Goal: Task Accomplishment & Management: Use online tool/utility

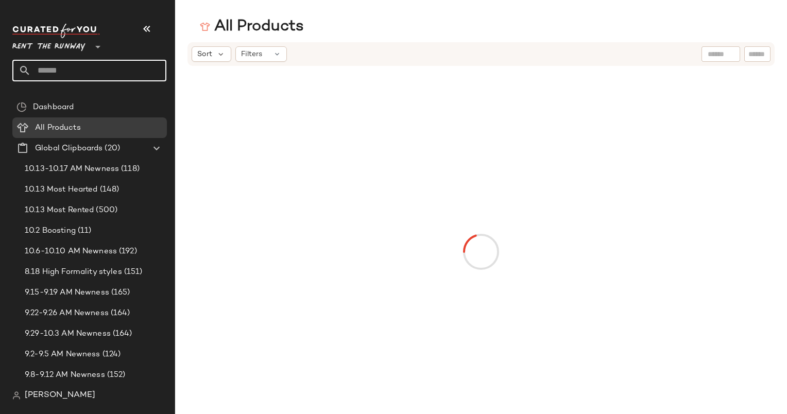
click at [129, 71] on input "text" at bounding box center [98, 71] width 135 height 22
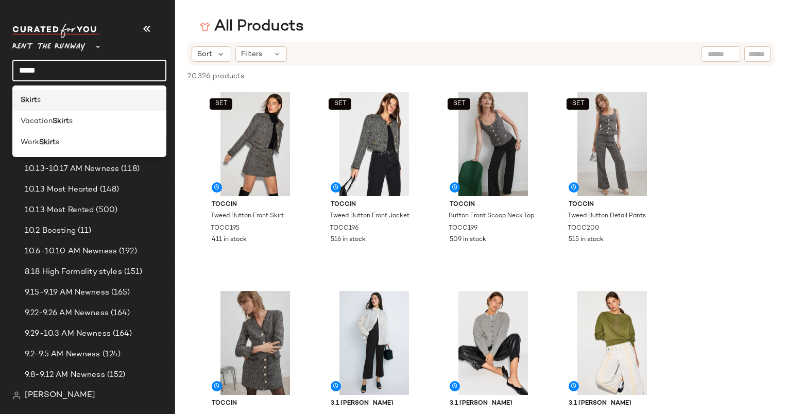
type input "*****"
click at [82, 99] on div "Skirt s" at bounding box center [89, 100] width 137 height 11
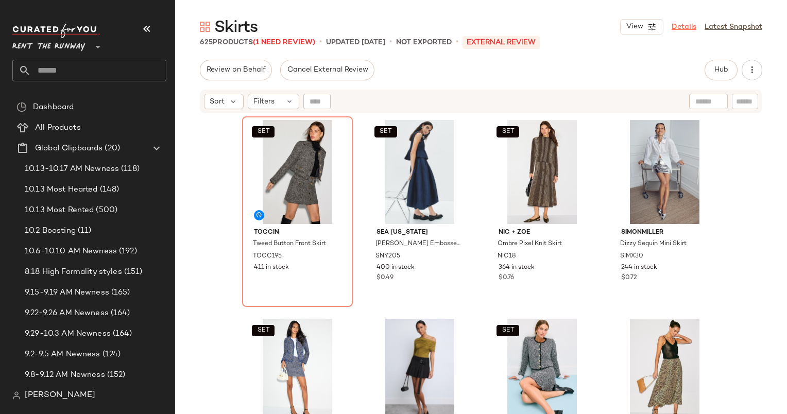
click at [691, 28] on link "Details" at bounding box center [683, 27] width 25 height 11
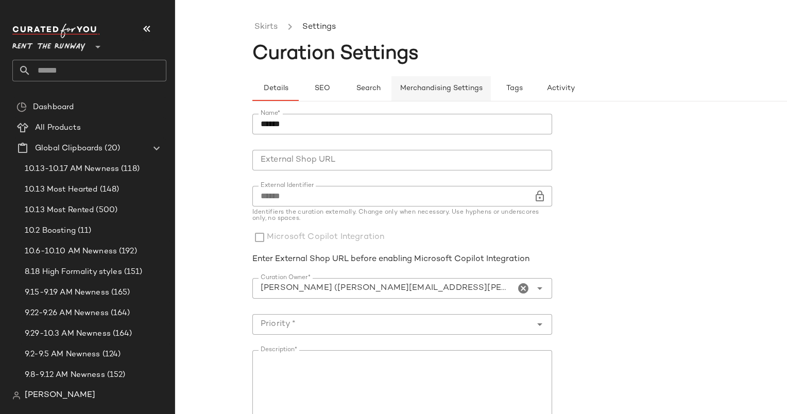
click at [447, 92] on span "Merchandising Settings" at bounding box center [440, 88] width 83 height 8
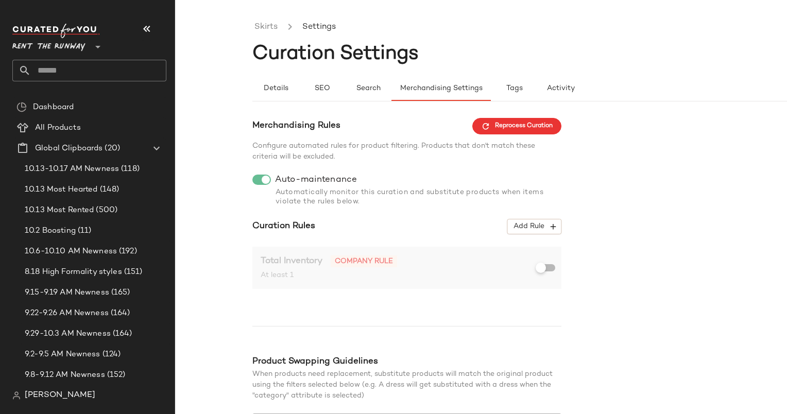
scroll to position [86, 0]
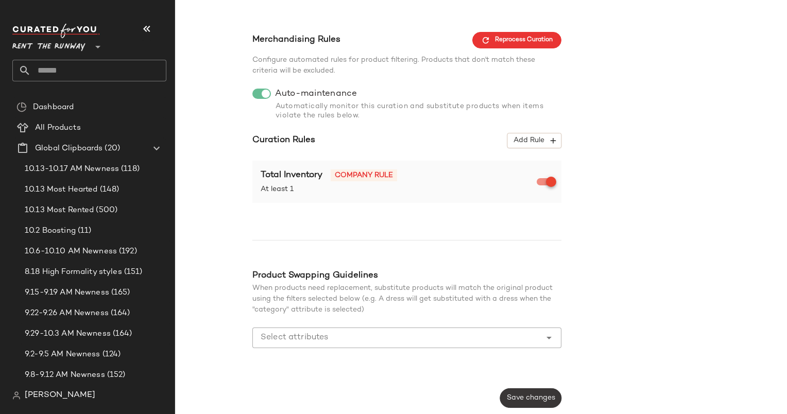
click at [521, 395] on span "Save changes" at bounding box center [530, 398] width 49 height 8
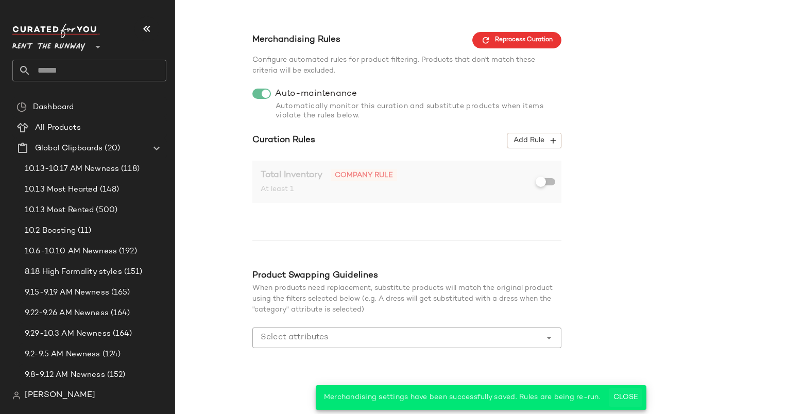
click at [624, 398] on span "Close" at bounding box center [625, 397] width 25 height 8
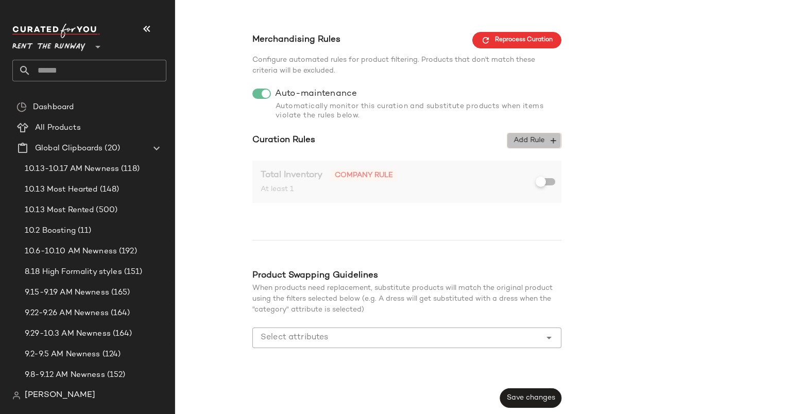
click at [528, 145] on span "Add Rule" at bounding box center [534, 140] width 43 height 9
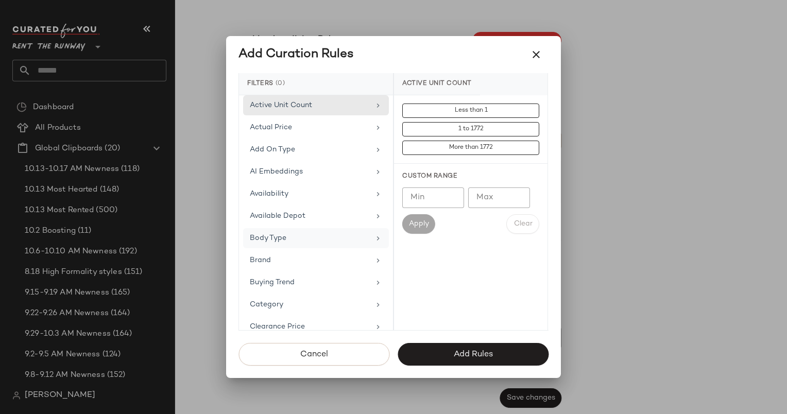
scroll to position [178, 0]
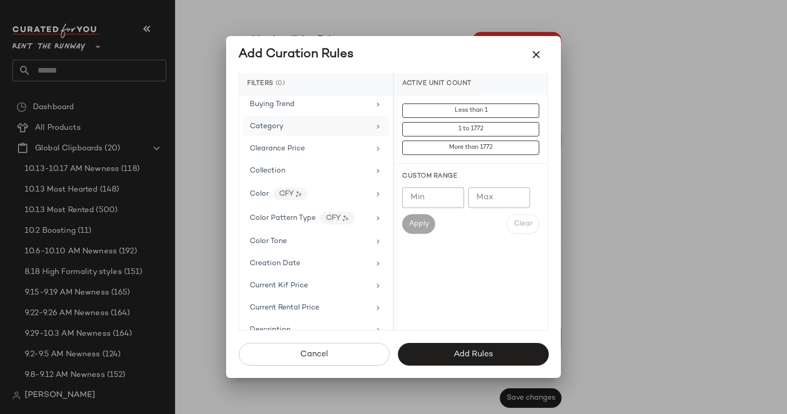
click at [286, 126] on div "Category" at bounding box center [310, 126] width 120 height 11
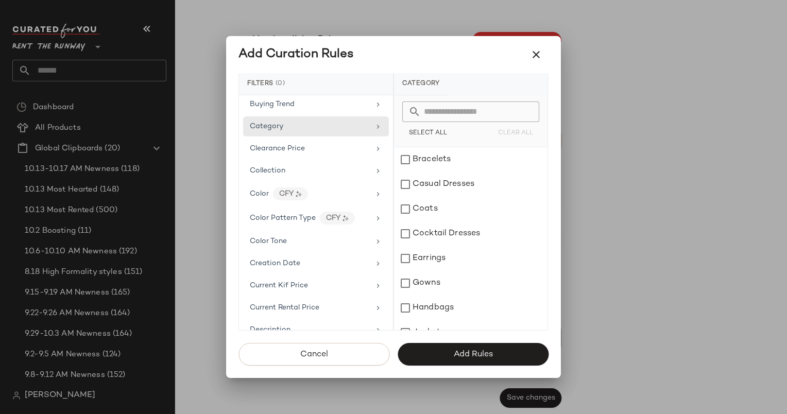
click at [428, 111] on input "text" at bounding box center [477, 111] width 112 height 21
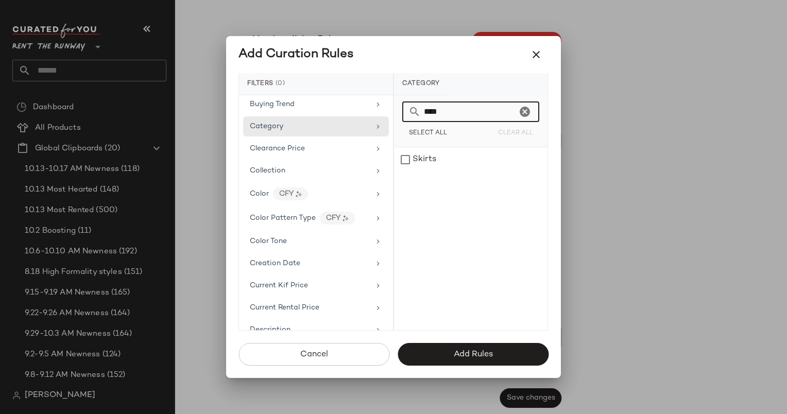
type input "****"
click at [425, 146] on div "**** Select All Clear All" at bounding box center [470, 121] width 153 height 52
click at [431, 170] on div "Skirts" at bounding box center [470, 159] width 153 height 25
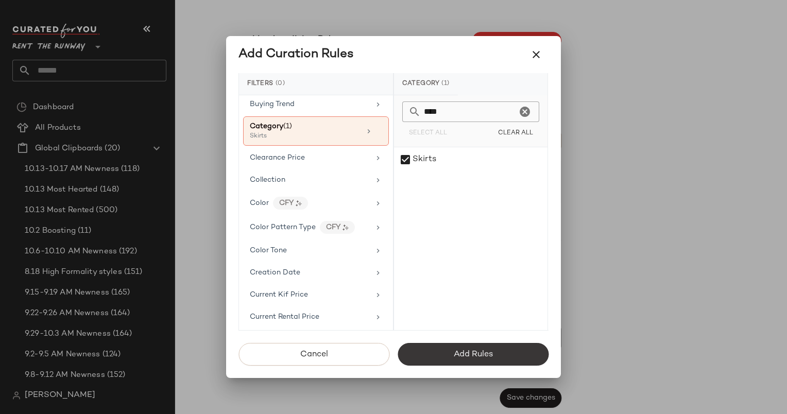
click at [441, 359] on button "Add Rules" at bounding box center [472, 354] width 151 height 23
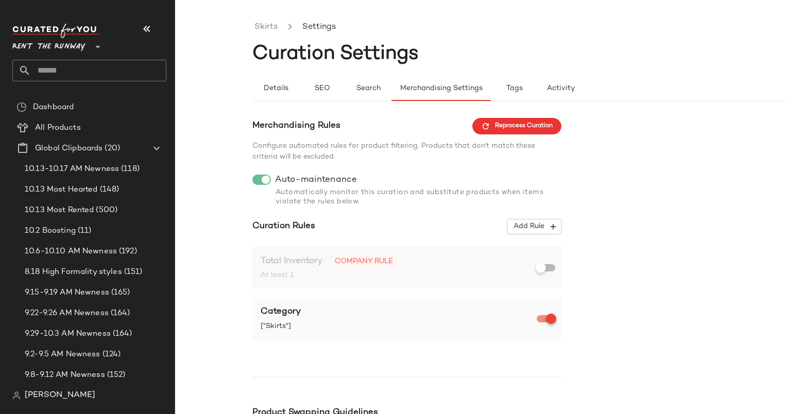
scroll to position [137, 0]
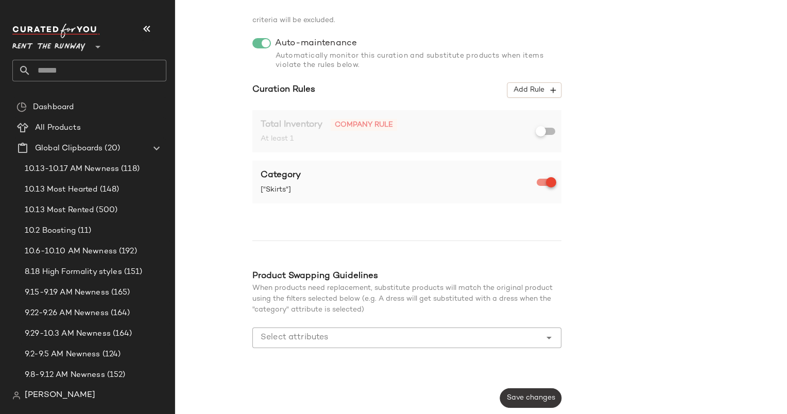
click at [530, 397] on span "Save changes" at bounding box center [530, 398] width 49 height 8
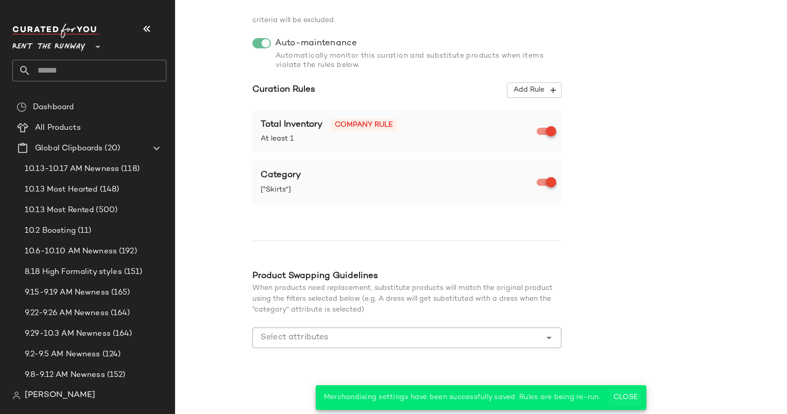
click at [630, 389] on button "Close" at bounding box center [624, 397] width 33 height 19
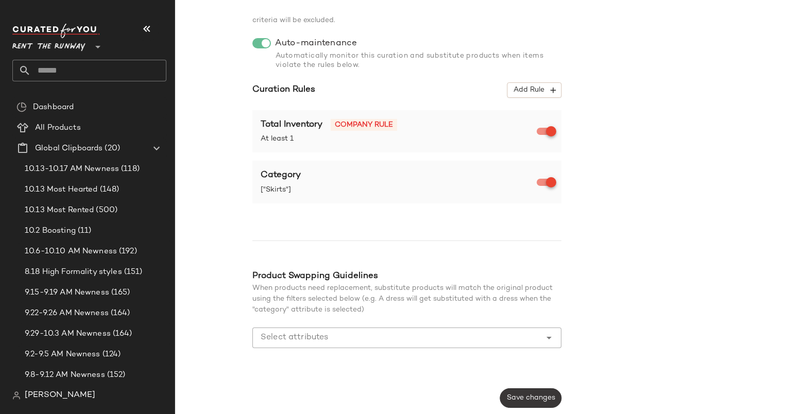
click at [531, 397] on span "Save changes" at bounding box center [530, 398] width 49 height 8
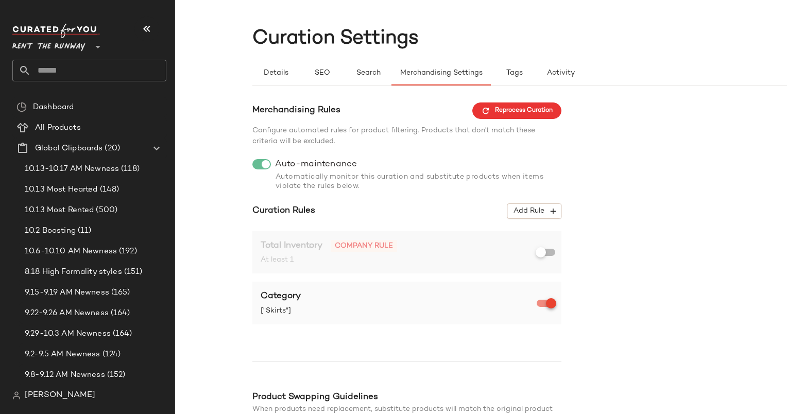
scroll to position [16, 0]
click at [280, 69] on span "Details" at bounding box center [275, 72] width 25 height 8
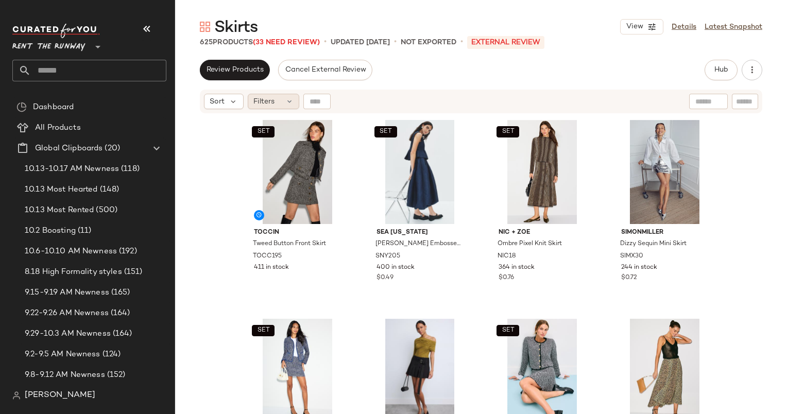
click at [270, 99] on span "Filters" at bounding box center [263, 101] width 21 height 11
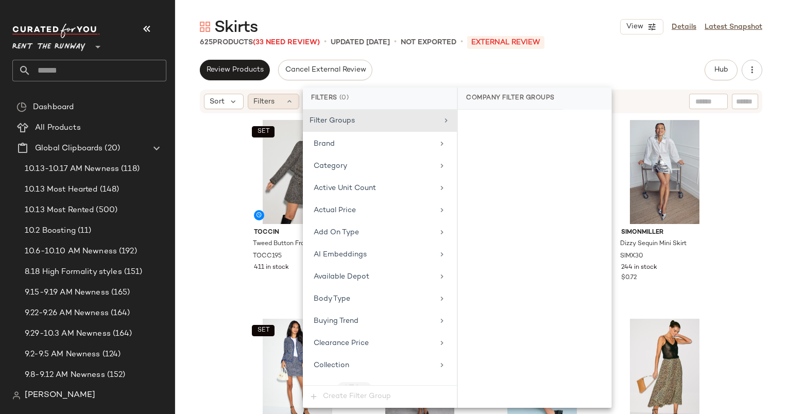
click at [270, 99] on span "Filters" at bounding box center [263, 101] width 21 height 11
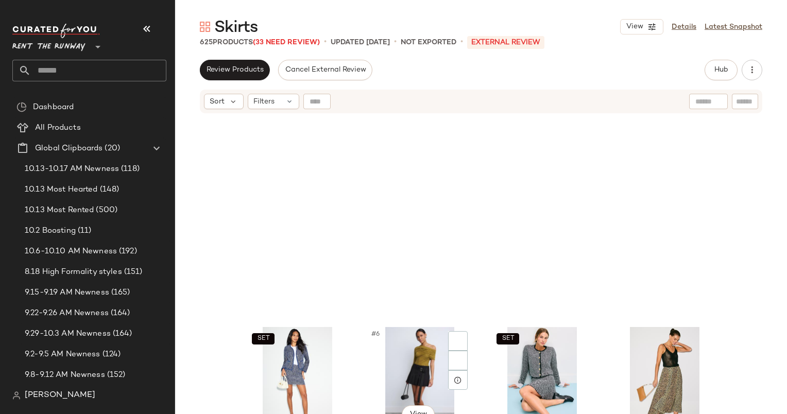
scroll to position [387, 0]
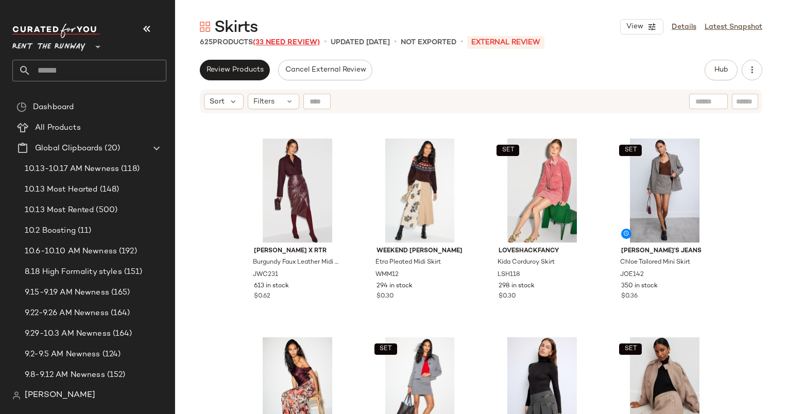
click at [301, 43] on span "(33 Need Review)" at bounding box center [286, 43] width 67 height 8
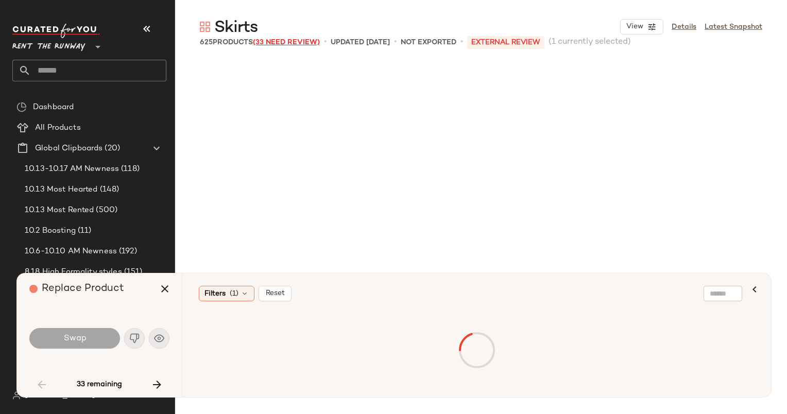
scroll to position [993, 0]
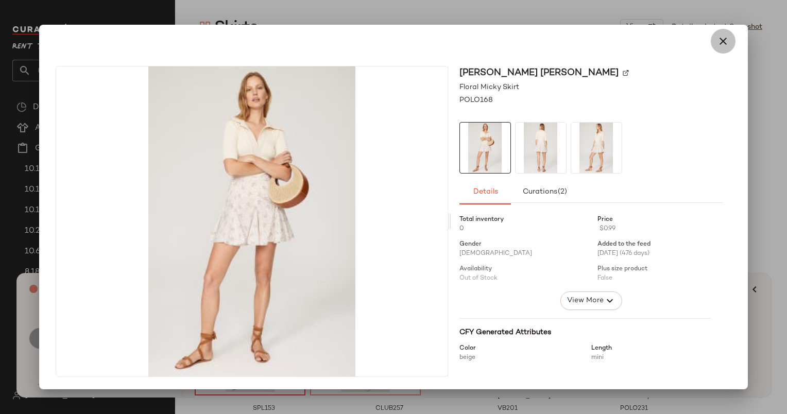
click at [717, 45] on icon "button" at bounding box center [723, 41] width 12 height 12
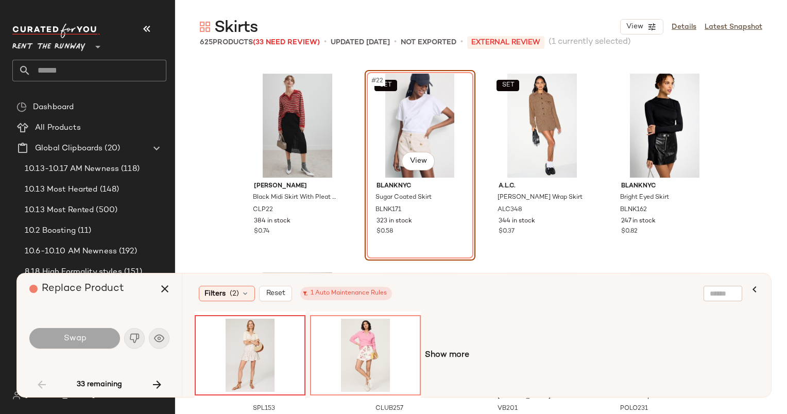
click at [161, 341] on div "Swap" at bounding box center [99, 338] width 140 height 25
click at [158, 337] on div "Swap" at bounding box center [99, 338] width 140 height 25
click at [406, 133] on div "SET #22 View" at bounding box center [419, 126] width 103 height 104
click at [753, 286] on icon "button" at bounding box center [754, 289] width 12 height 12
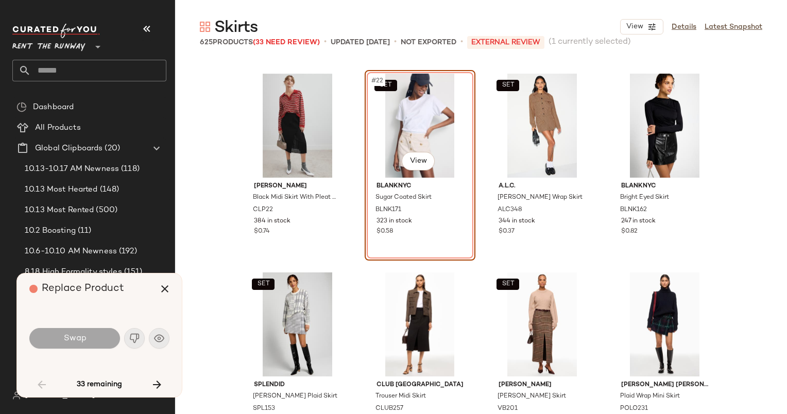
click at [158, 334] on div "Swap" at bounding box center [99, 338] width 140 height 25
click at [402, 113] on div "SET #22 View" at bounding box center [419, 126] width 103 height 104
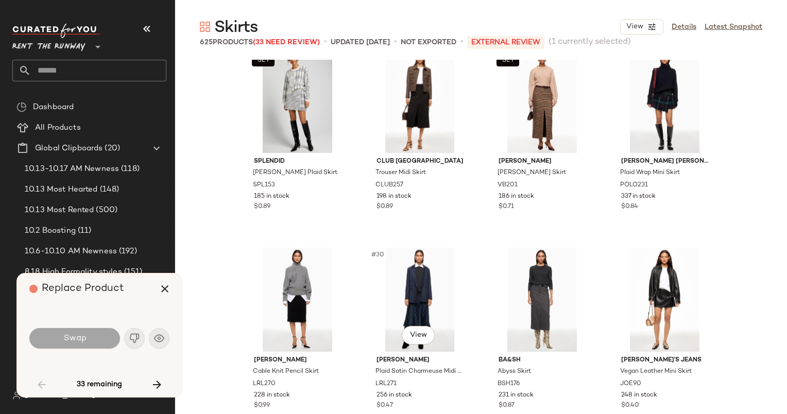
scroll to position [1220, 0]
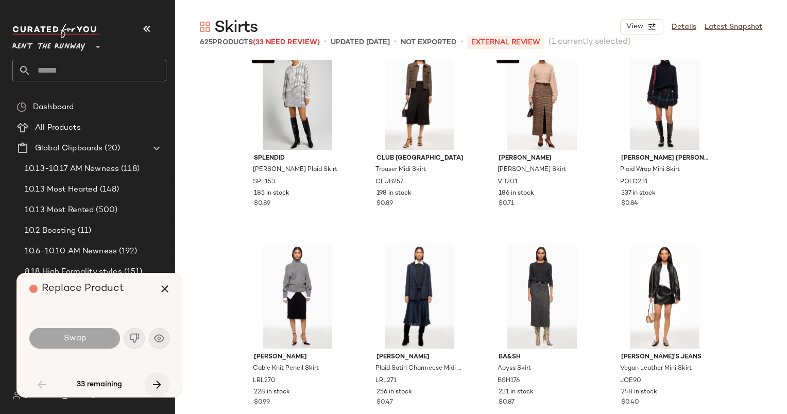
click at [151, 386] on icon "button" at bounding box center [157, 384] width 12 height 12
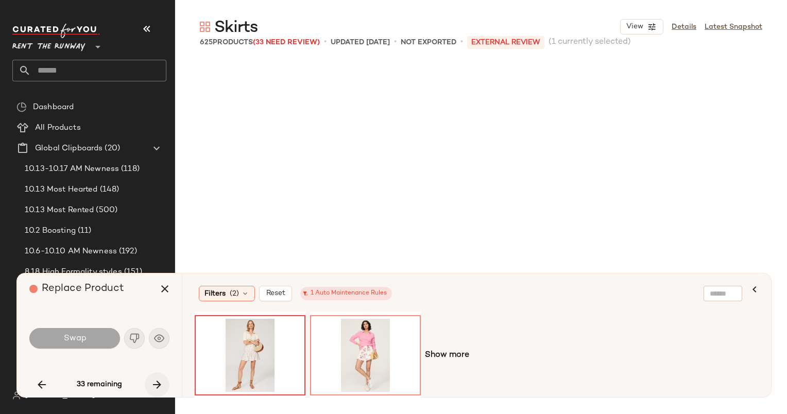
scroll to position [2583, 0]
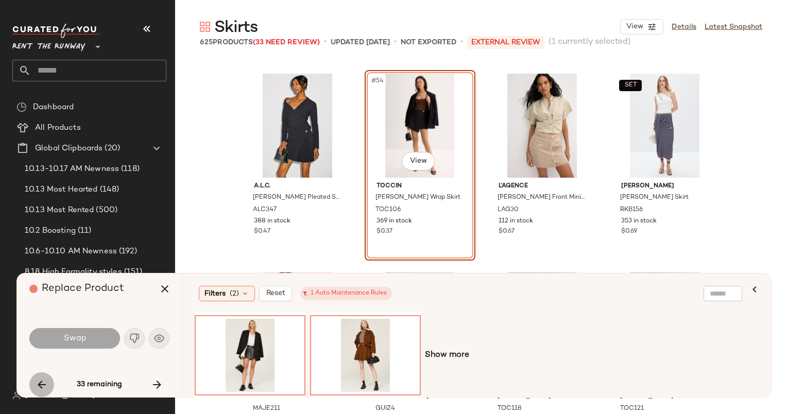
click at [33, 381] on button "button" at bounding box center [41, 384] width 25 height 25
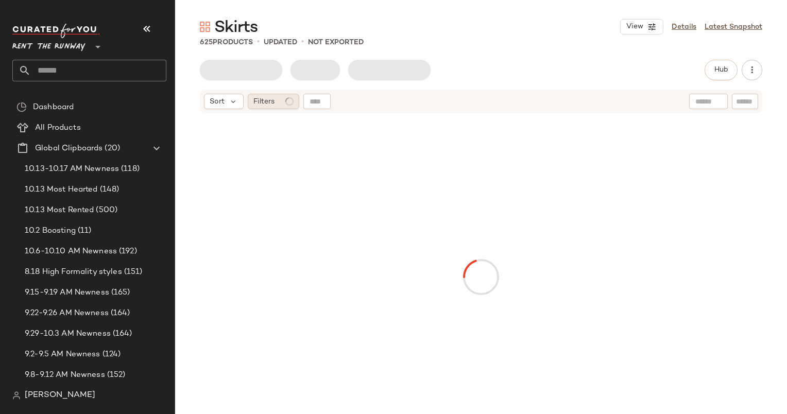
click at [264, 103] on span "Filters" at bounding box center [263, 101] width 21 height 11
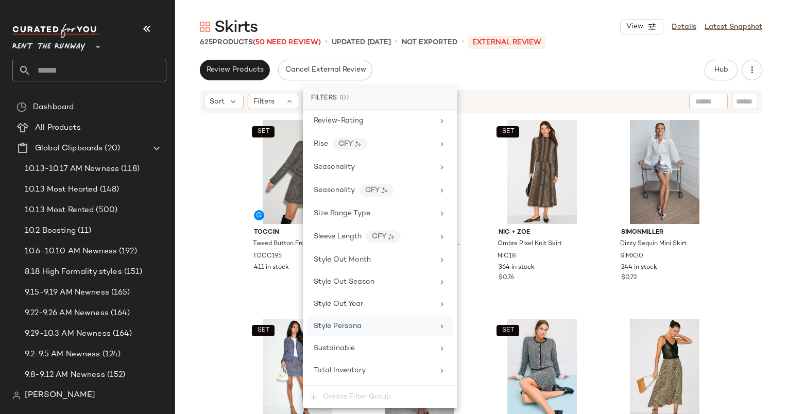
scroll to position [1386, 0]
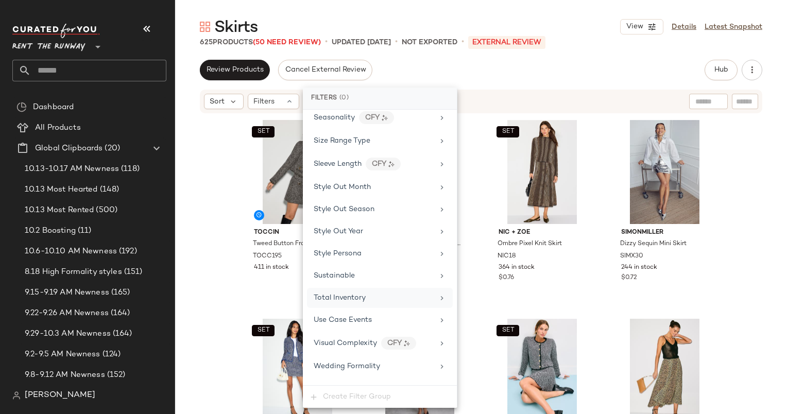
click at [350, 294] on span "Total Inventory" at bounding box center [339, 298] width 52 height 8
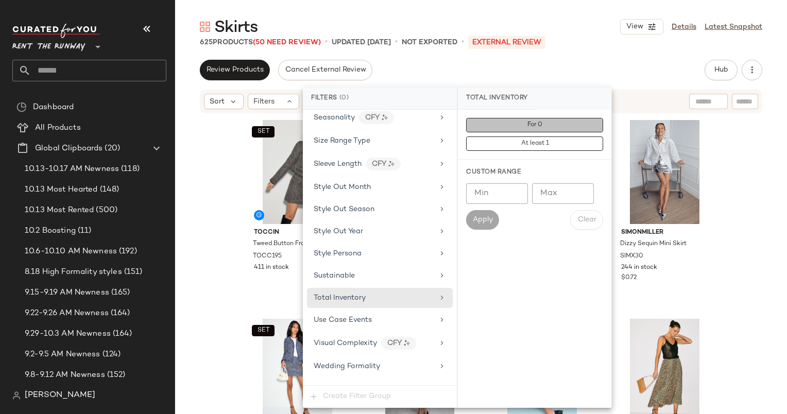
click at [533, 130] on button "For 0" at bounding box center [534, 125] width 137 height 14
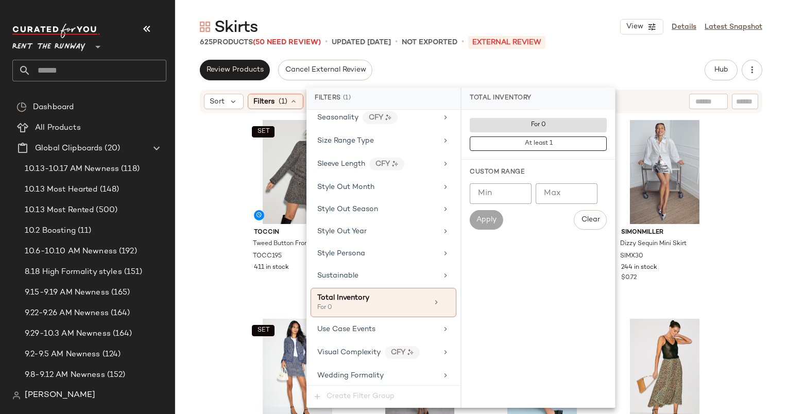
click at [585, 79] on div "Review Products Cancel External Review Hub Send for Review External Review Inte…" at bounding box center [481, 70] width 562 height 21
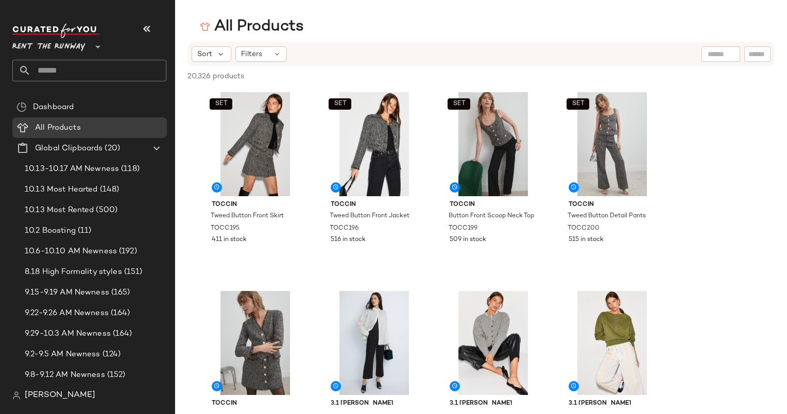
click at [72, 49] on span "Rent the Runway" at bounding box center [48, 44] width 73 height 19
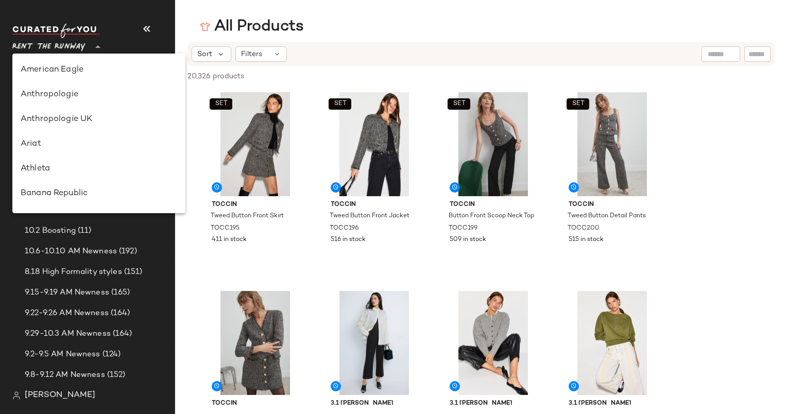
scroll to position [519, 0]
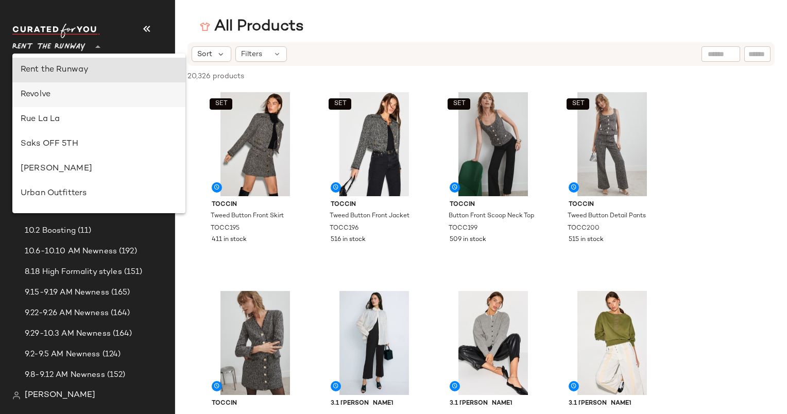
click at [86, 101] on div "Revolve" at bounding box center [98, 94] width 173 height 25
type input "**"
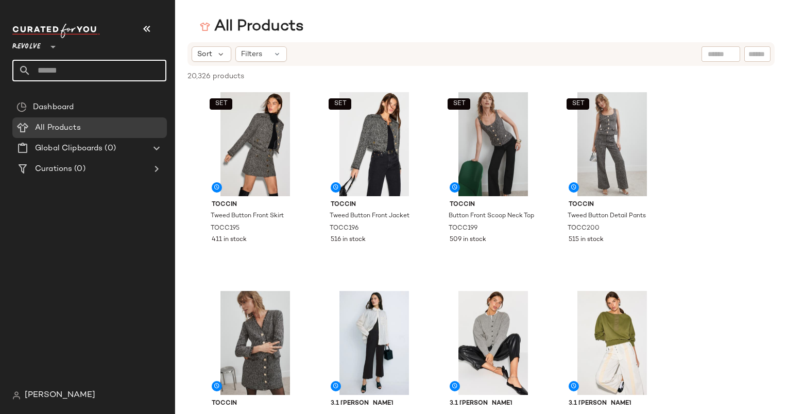
click at [78, 75] on input "text" at bounding box center [98, 71] width 135 height 22
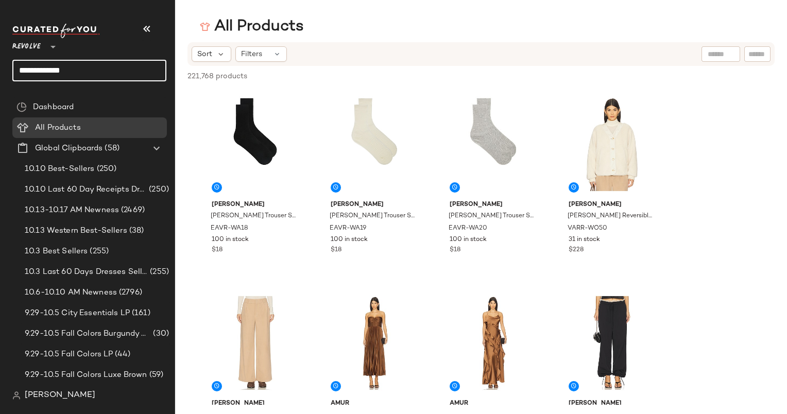
click at [81, 75] on input "**********" at bounding box center [89, 71] width 154 height 22
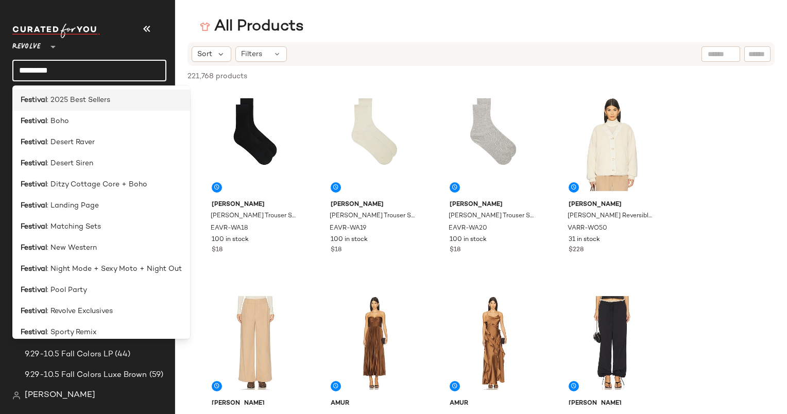
type input "********"
click at [83, 95] on span ": 2025 Best Sellers" at bounding box center [78, 100] width 63 height 11
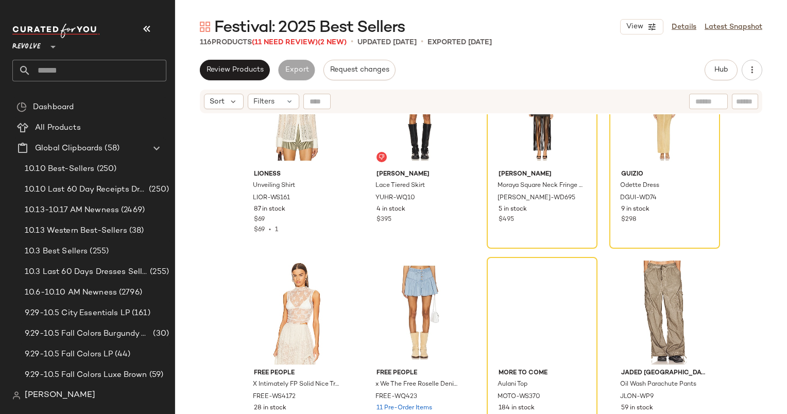
scroll to position [1463, 0]
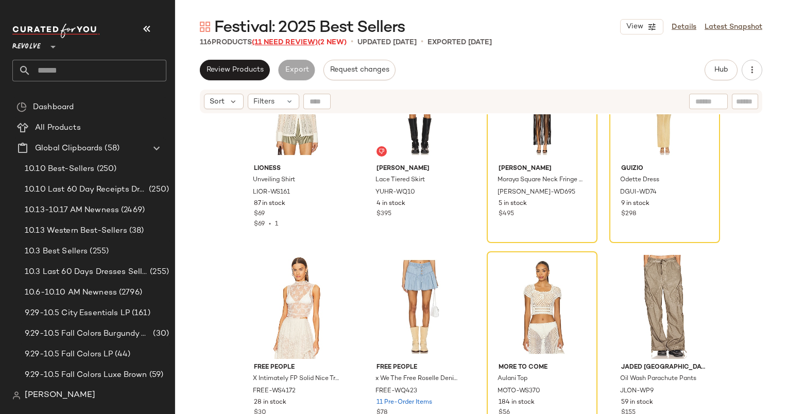
click at [295, 43] on span "(11 Need Review)" at bounding box center [285, 43] width 66 height 8
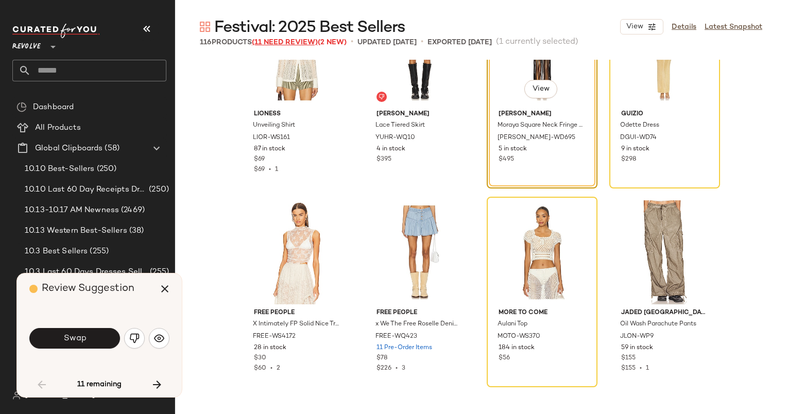
scroll to position [1391, 0]
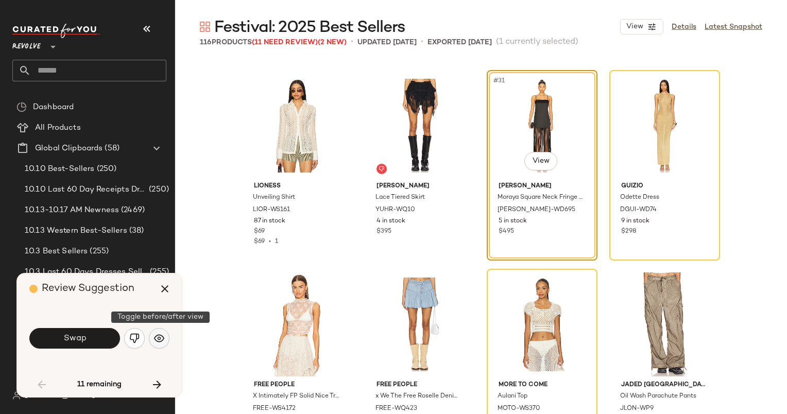
click at [165, 335] on button "button" at bounding box center [159, 338] width 21 height 21
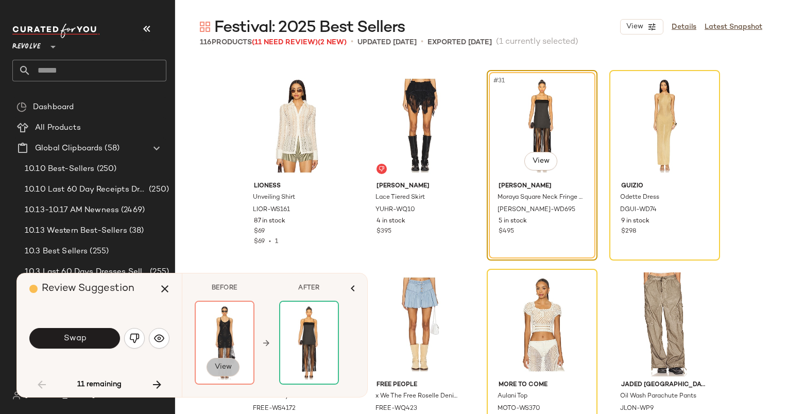
click at [228, 366] on span "View" at bounding box center [223, 367] width 18 height 8
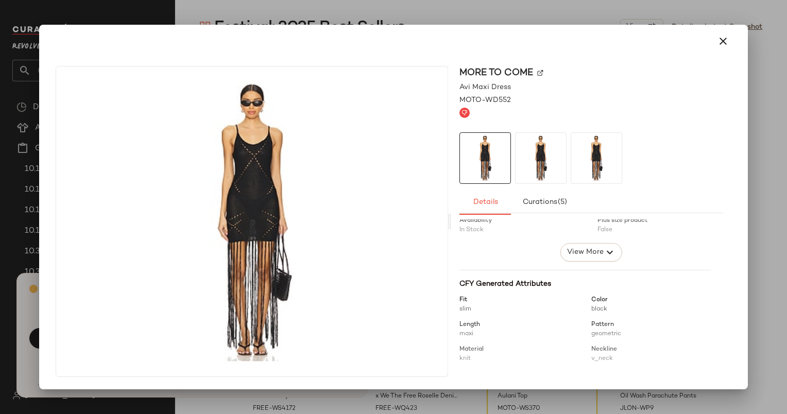
scroll to position [59, 0]
click at [723, 45] on icon "button" at bounding box center [723, 41] width 12 height 12
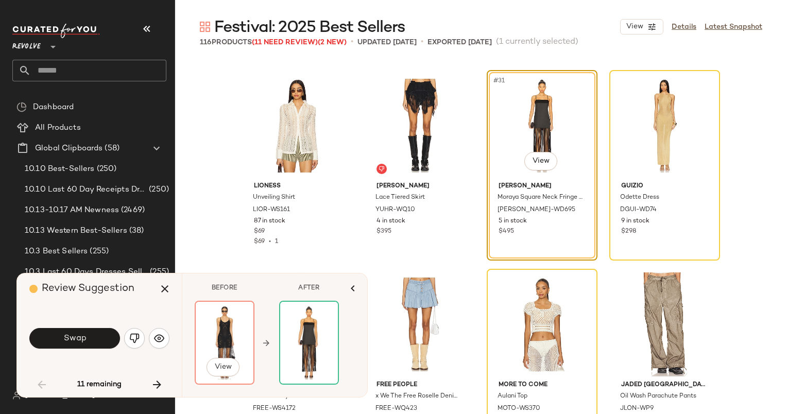
click at [217, 348] on img at bounding box center [225, 343] width 58 height 82
click at [220, 370] on span "View" at bounding box center [223, 367] width 18 height 8
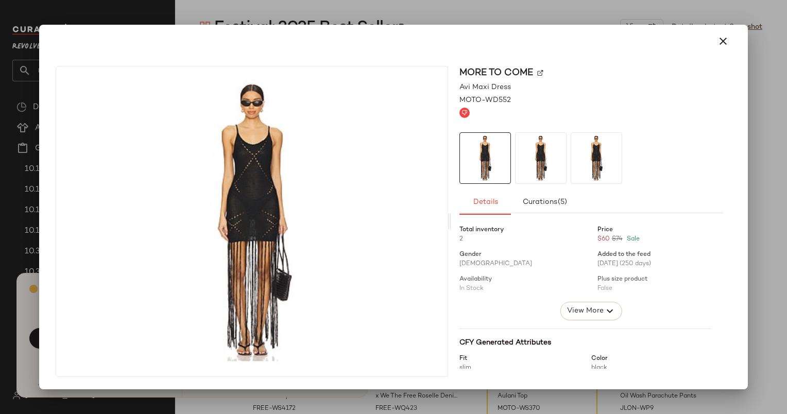
click at [534, 68] on div "MORE TO COME" at bounding box center [591, 73] width 264 height 14
click at [537, 74] on img at bounding box center [540, 73] width 6 height 6
click at [725, 45] on icon "button" at bounding box center [723, 41] width 12 height 12
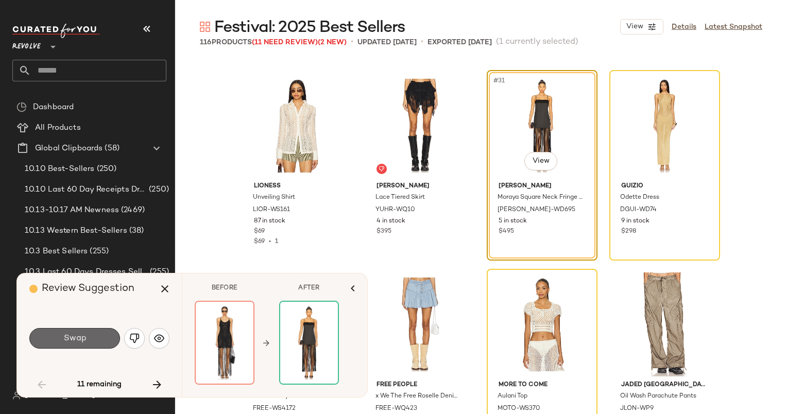
click at [50, 342] on button "Swap" at bounding box center [74, 338] width 91 height 21
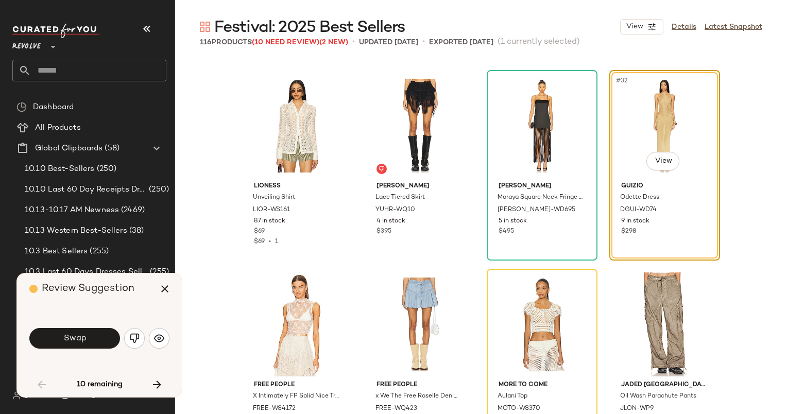
click at [167, 328] on div "Swap" at bounding box center [99, 338] width 140 height 25
click at [167, 330] on div "Swap" at bounding box center [99, 338] width 140 height 25
click at [152, 340] on button "button" at bounding box center [159, 338] width 21 height 21
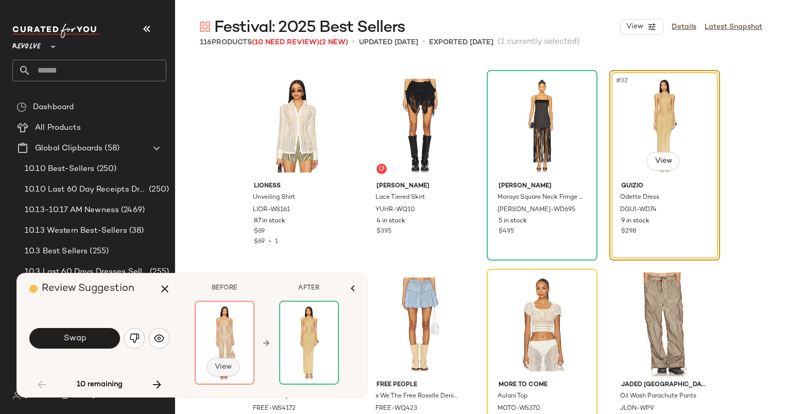
click at [230, 366] on span "View" at bounding box center [223, 367] width 18 height 8
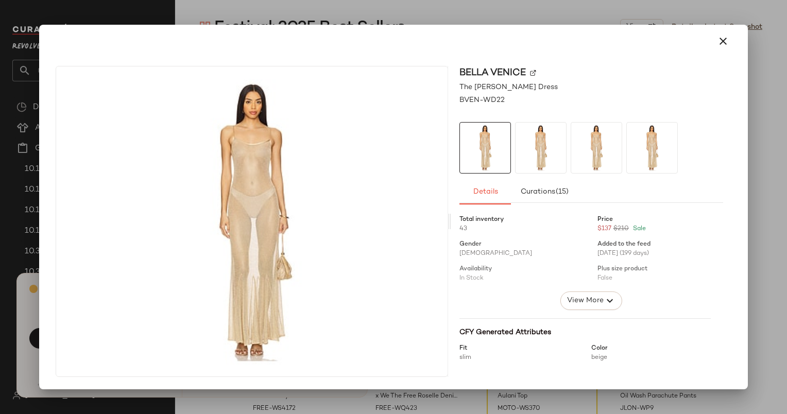
click at [536, 72] on img at bounding box center [533, 73] width 6 height 6
click at [720, 40] on icon "button" at bounding box center [723, 41] width 12 height 12
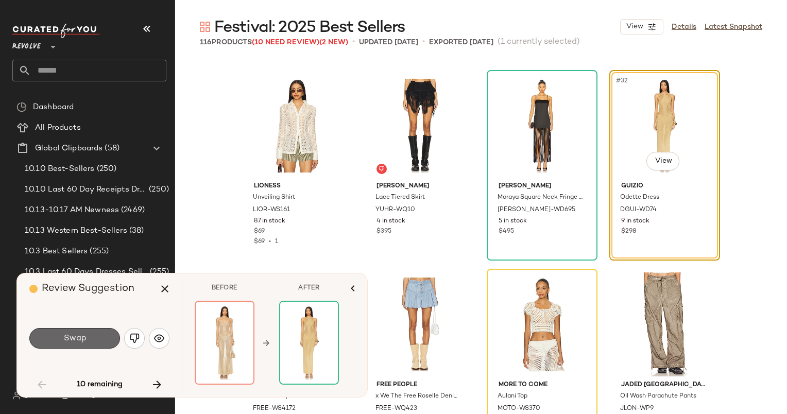
click at [90, 334] on button "Swap" at bounding box center [74, 338] width 91 height 21
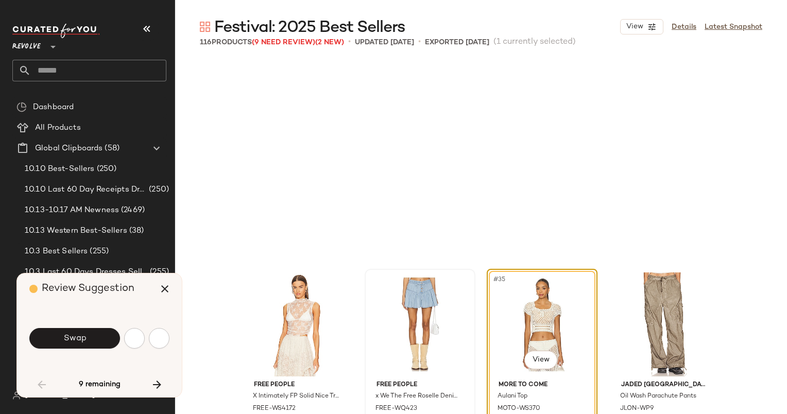
scroll to position [1590, 0]
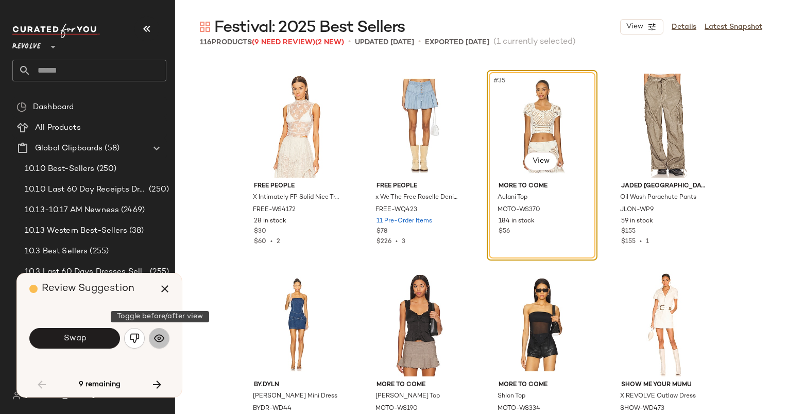
click at [154, 341] on img "button" at bounding box center [159, 338] width 10 height 10
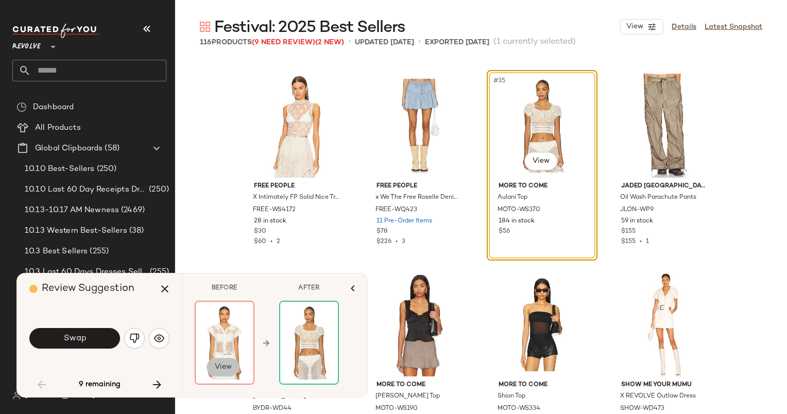
click at [225, 359] on button "View" at bounding box center [222, 367] width 33 height 19
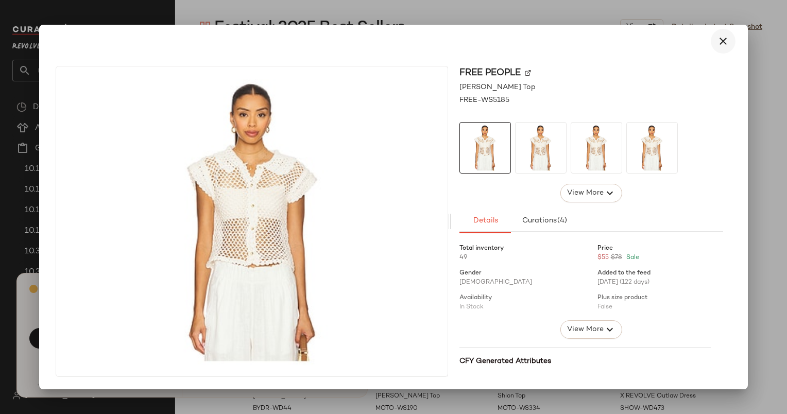
click at [725, 39] on icon "button" at bounding box center [723, 41] width 12 height 12
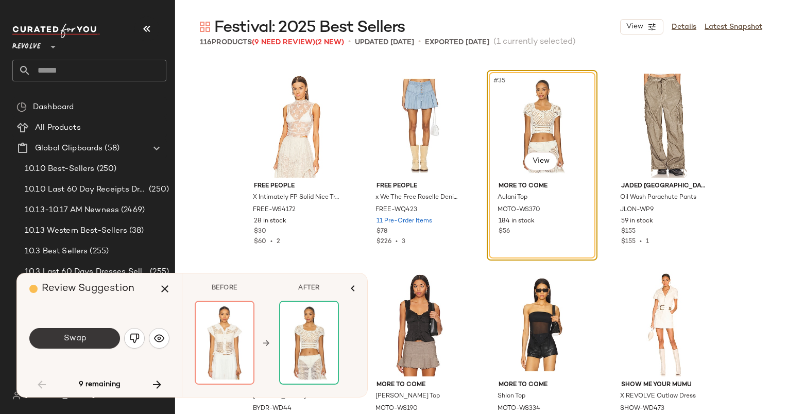
click at [101, 331] on button "Swap" at bounding box center [74, 338] width 91 height 21
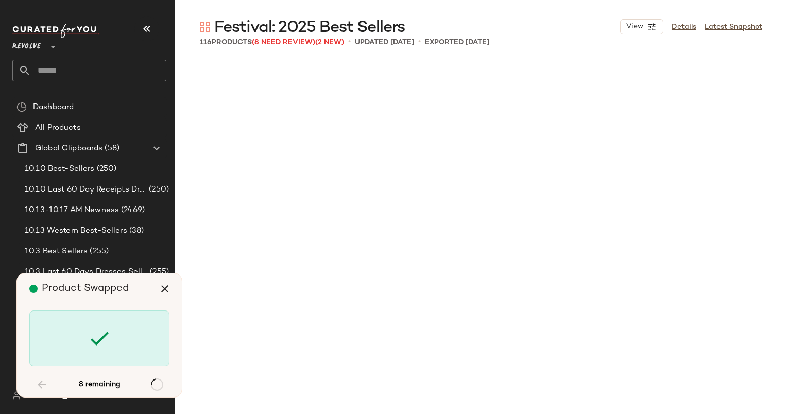
scroll to position [2384, 0]
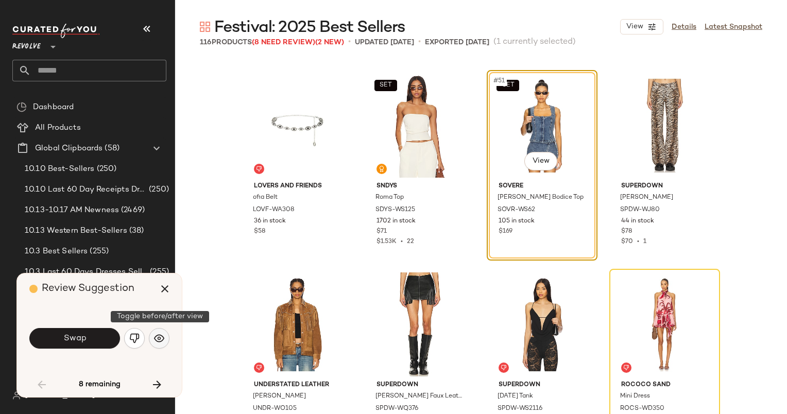
click at [164, 344] on button "button" at bounding box center [159, 338] width 21 height 21
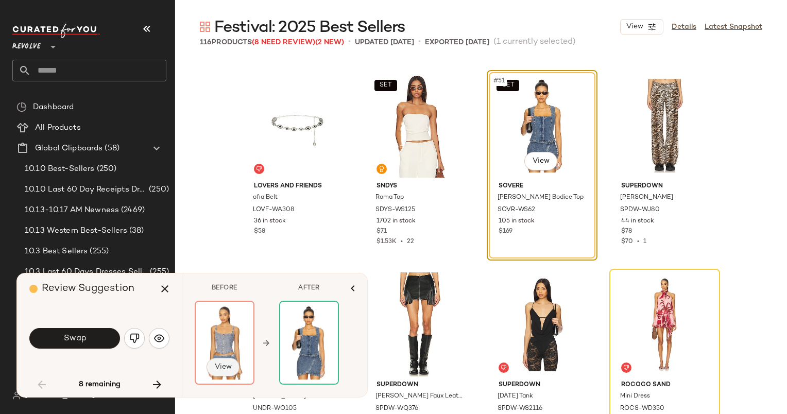
click at [226, 367] on span "View" at bounding box center [223, 367] width 18 height 8
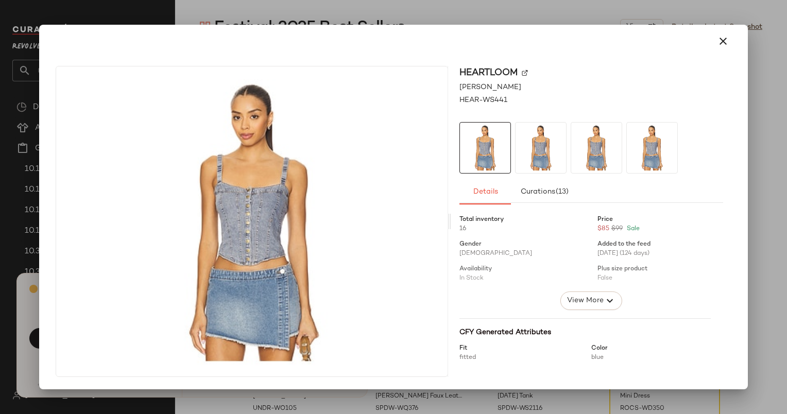
click at [24, 368] on div at bounding box center [393, 207] width 787 height 414
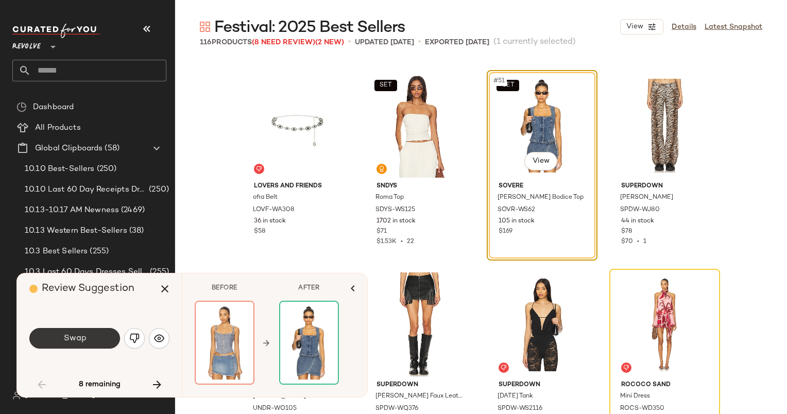
click at [103, 337] on button "Swap" at bounding box center [74, 338] width 91 height 21
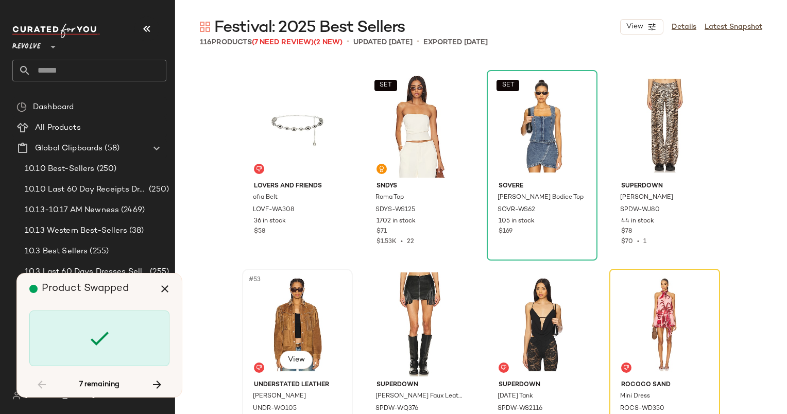
scroll to position [2583, 0]
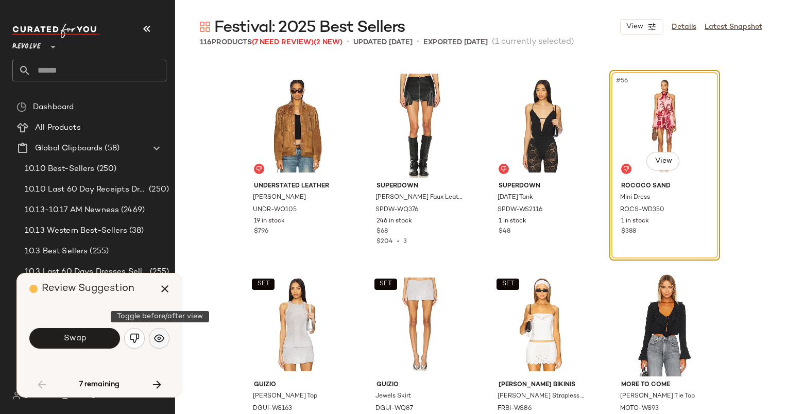
click at [161, 338] on img "button" at bounding box center [159, 338] width 10 height 10
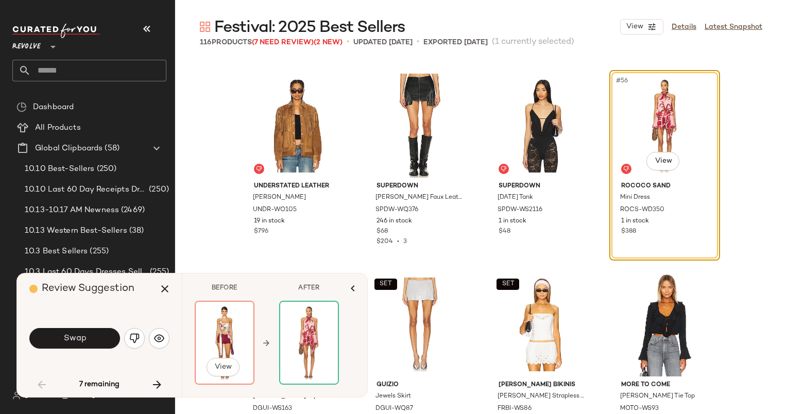
click at [224, 356] on img at bounding box center [225, 343] width 58 height 82
click at [226, 365] on span "View" at bounding box center [223, 367] width 18 height 8
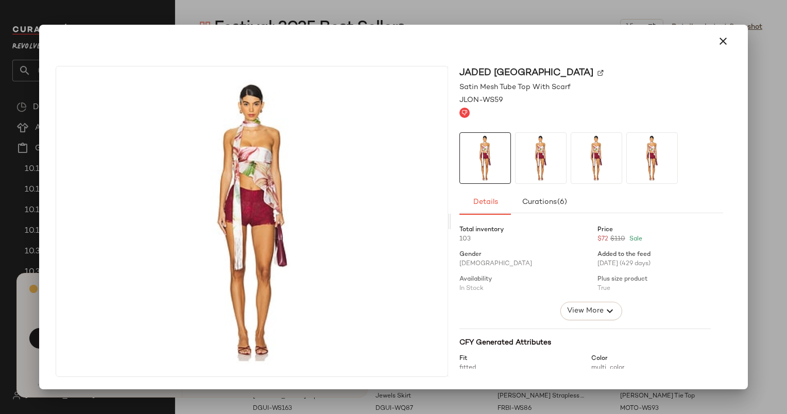
click at [178, 395] on div at bounding box center [393, 207] width 787 height 414
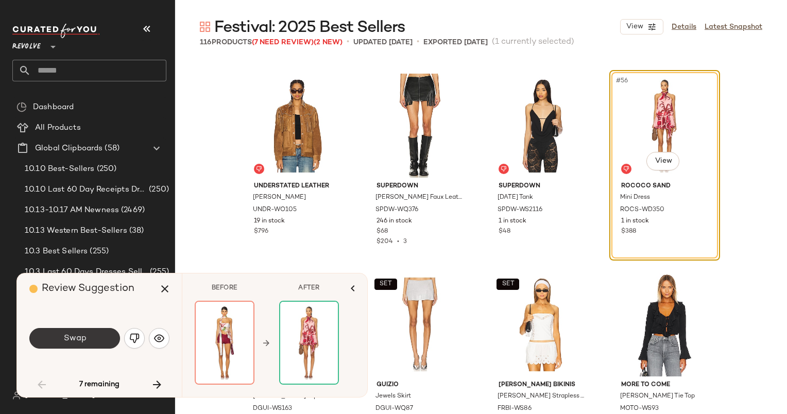
click at [78, 329] on button "Swap" at bounding box center [74, 338] width 91 height 21
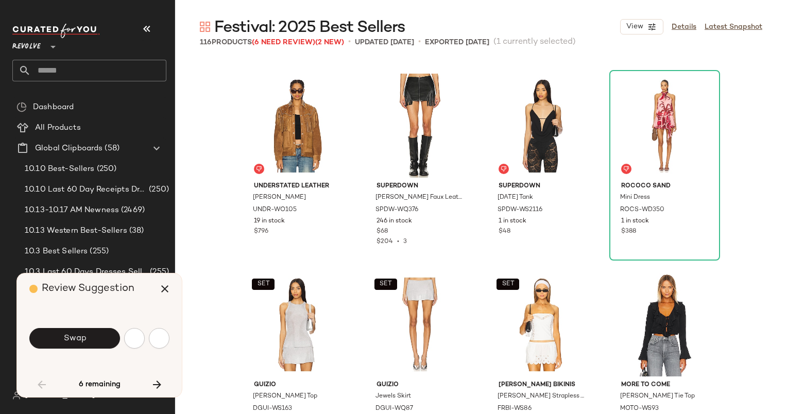
scroll to position [3179, 0]
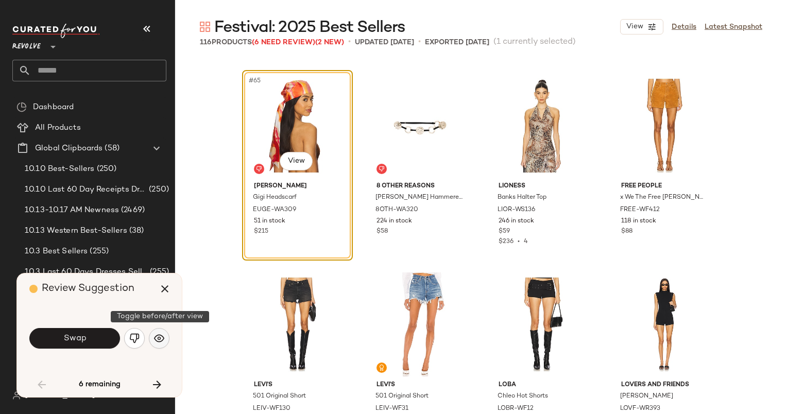
click at [161, 338] on img "button" at bounding box center [159, 338] width 10 height 10
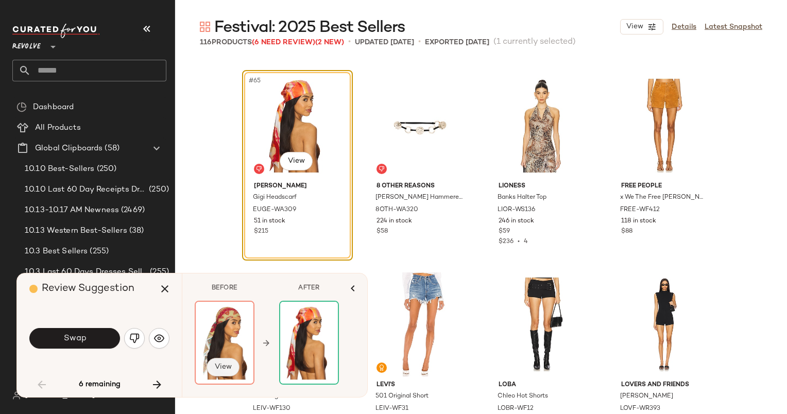
click at [223, 358] on button "View" at bounding box center [222, 367] width 33 height 19
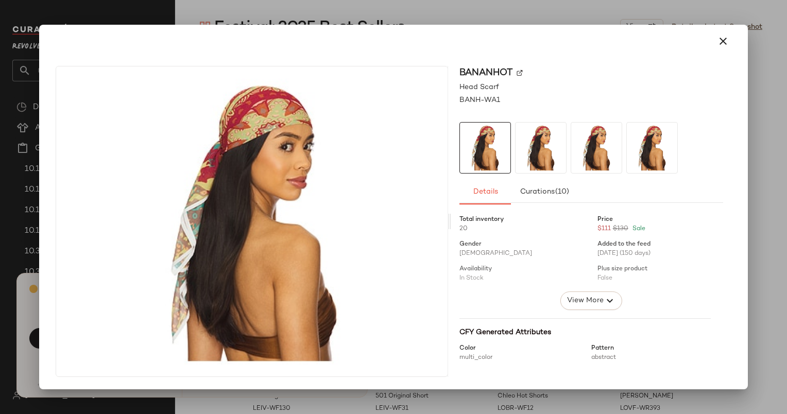
click at [218, 412] on div at bounding box center [393, 207] width 787 height 414
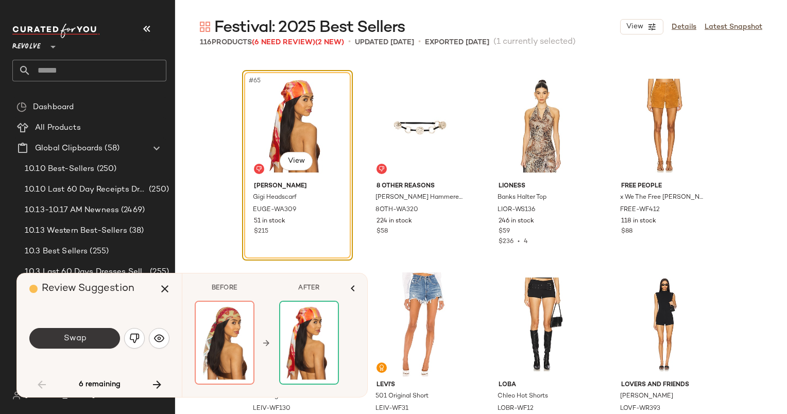
click at [84, 337] on span "Swap" at bounding box center [74, 339] width 23 height 10
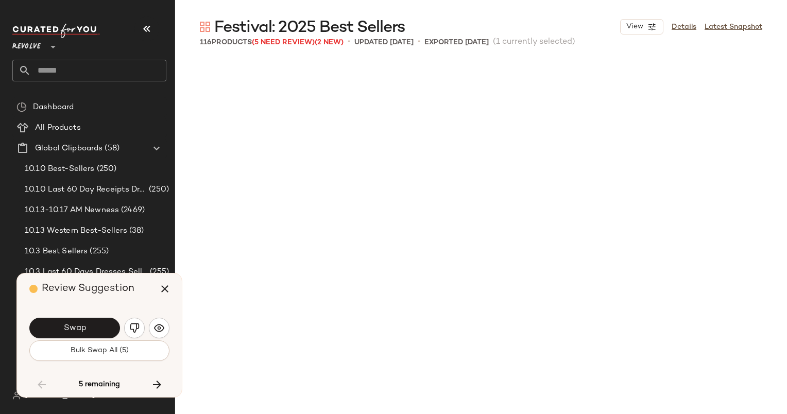
scroll to position [3775, 0]
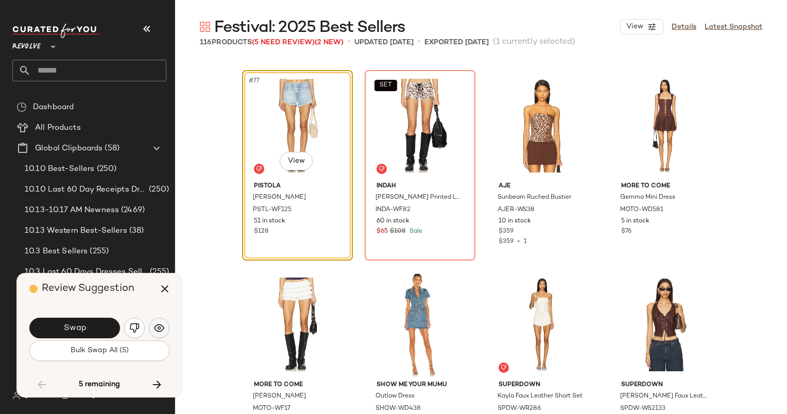
click at [163, 321] on button "button" at bounding box center [159, 328] width 21 height 21
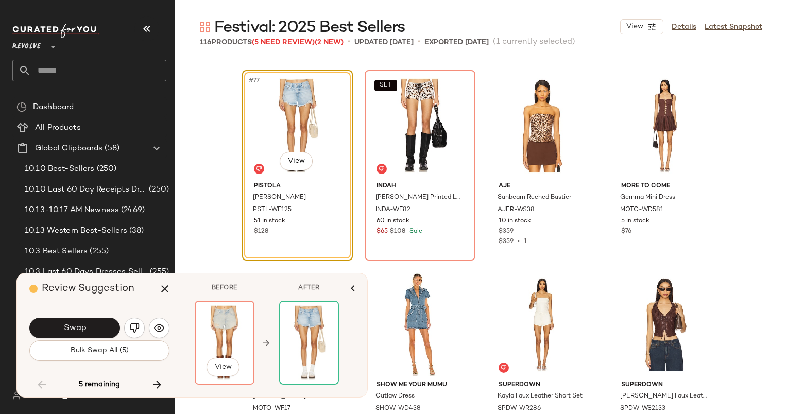
click at [221, 352] on img at bounding box center [225, 343] width 58 height 82
click at [225, 366] on span "View" at bounding box center [223, 367] width 18 height 8
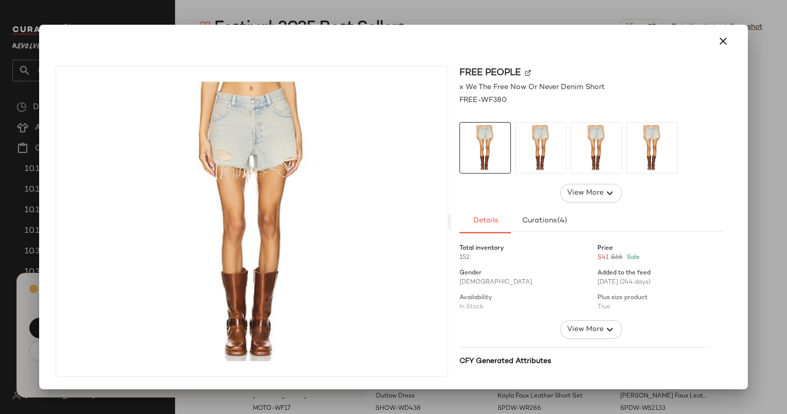
click at [760, 75] on div at bounding box center [393, 207] width 787 height 414
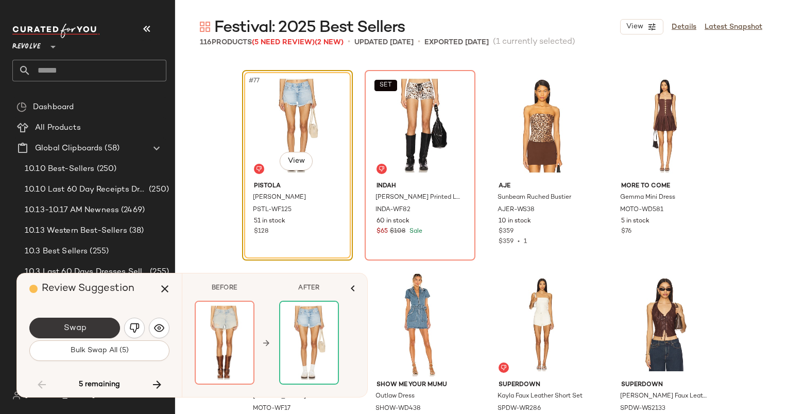
click at [84, 325] on span "Swap" at bounding box center [74, 328] width 23 height 10
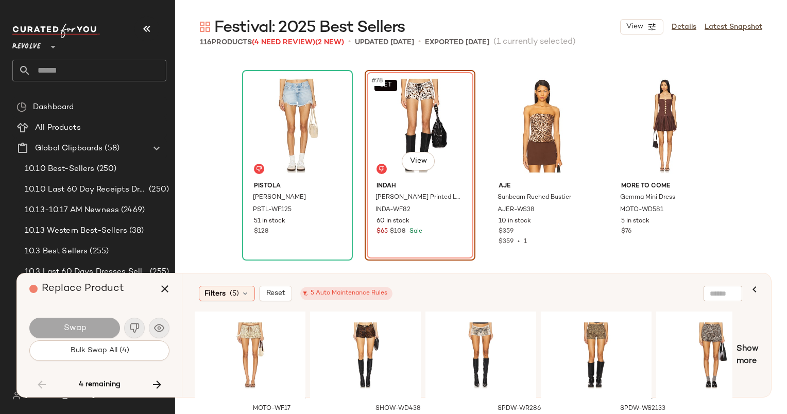
click at [159, 329] on div "Swap" at bounding box center [99, 328] width 140 height 25
click at [755, 293] on icon "button" at bounding box center [754, 289] width 12 height 12
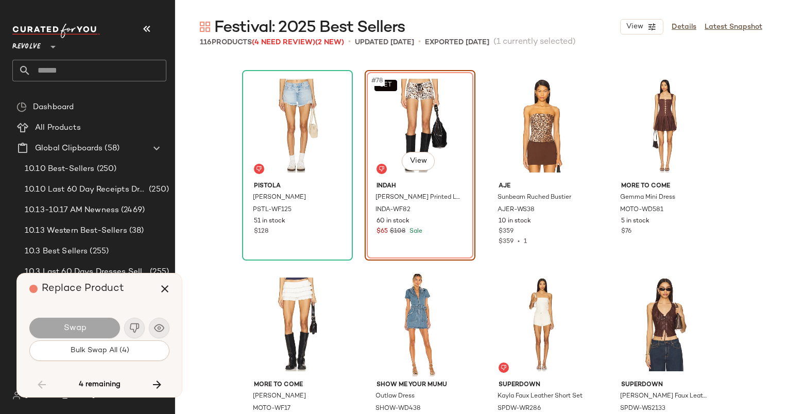
click at [374, 139] on div "SET #78 View" at bounding box center [419, 126] width 103 height 104
click at [159, 324] on div "Swap" at bounding box center [99, 328] width 140 height 25
click at [392, 126] on div "SET #78 View" at bounding box center [419, 126] width 103 height 104
click at [158, 387] on icon "button" at bounding box center [157, 384] width 12 height 12
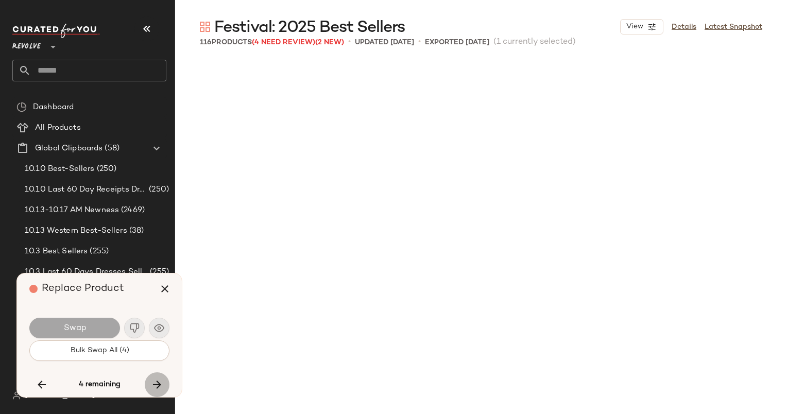
scroll to position [4570, 0]
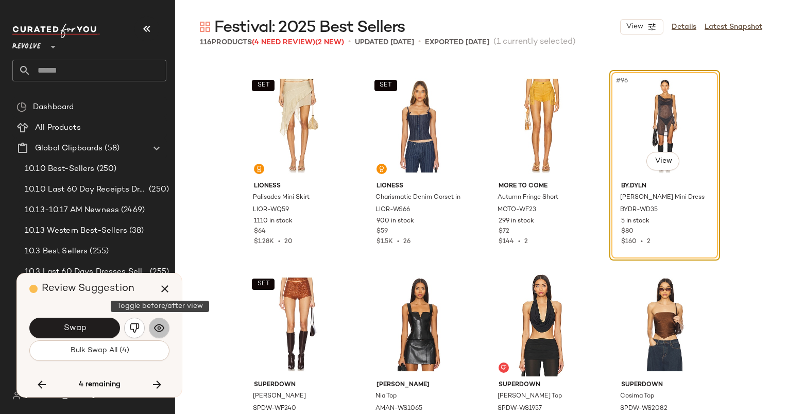
click at [155, 325] on img "button" at bounding box center [159, 328] width 10 height 10
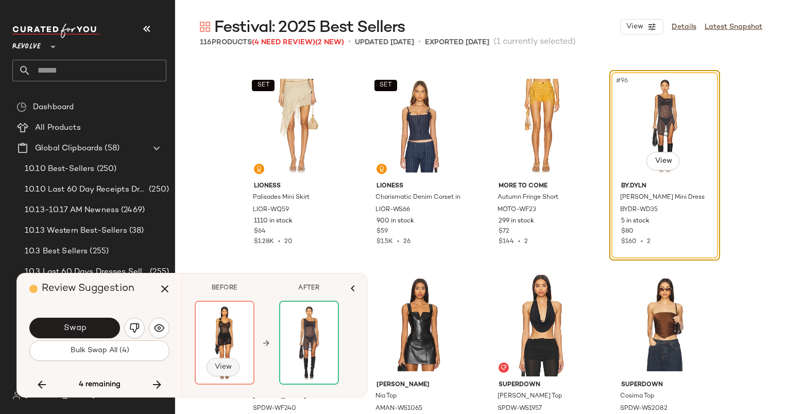
click at [225, 373] on button "View" at bounding box center [222, 367] width 33 height 19
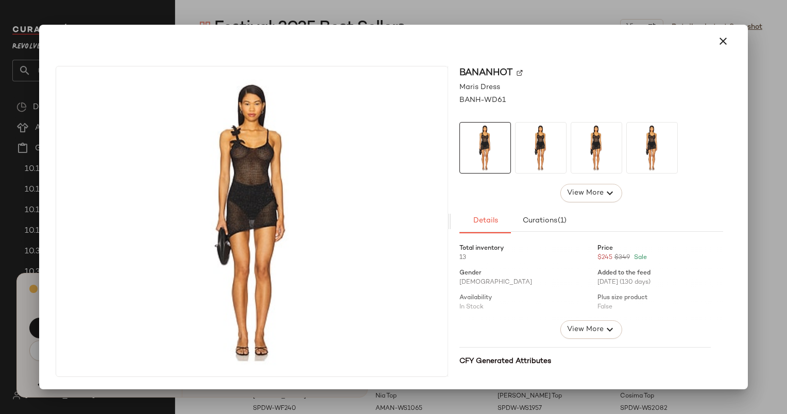
click at [225, 373] on img at bounding box center [251, 221] width 391 height 310
click at [725, 46] on icon "button" at bounding box center [723, 41] width 12 height 12
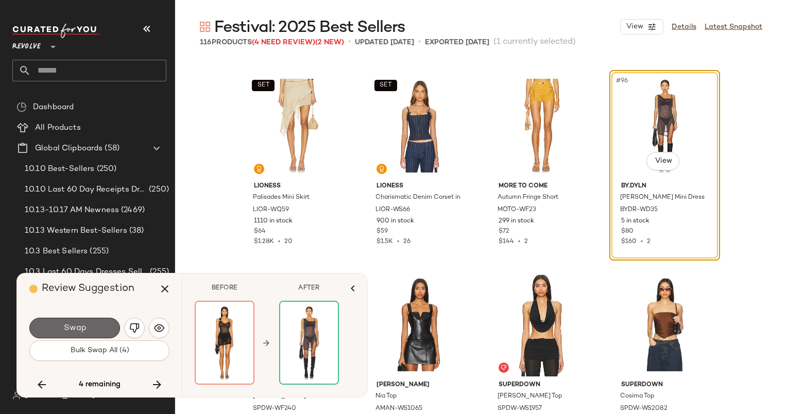
click at [76, 335] on button "Swap" at bounding box center [74, 328] width 91 height 21
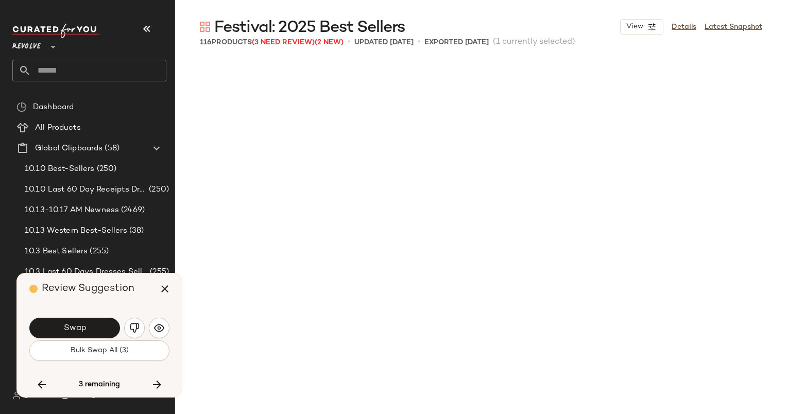
scroll to position [4967, 0]
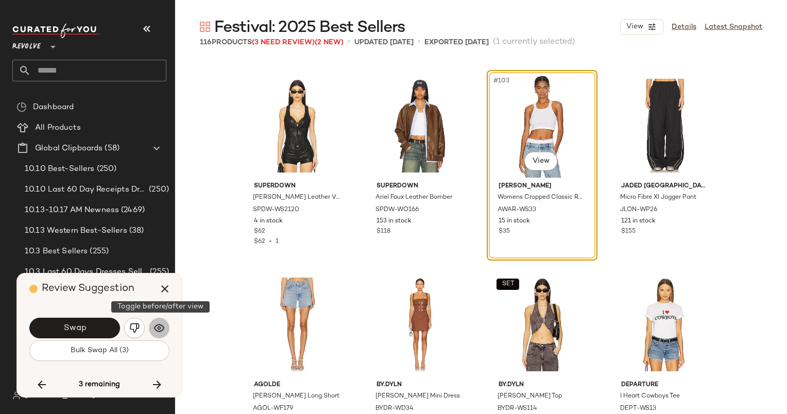
click at [163, 327] on img "button" at bounding box center [159, 328] width 10 height 10
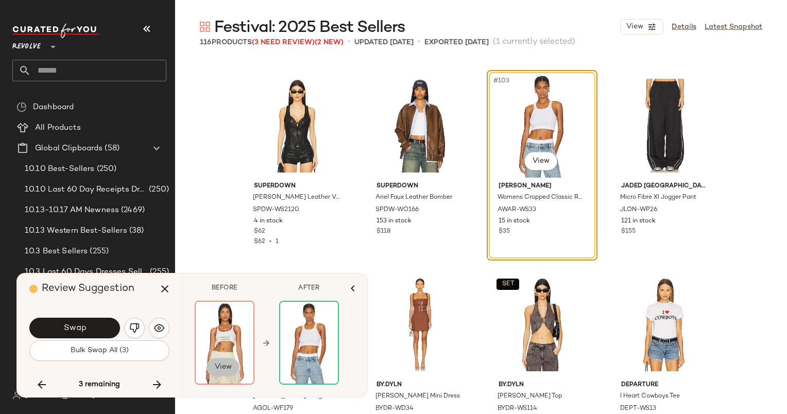
click at [229, 375] on button "View" at bounding box center [222, 367] width 33 height 19
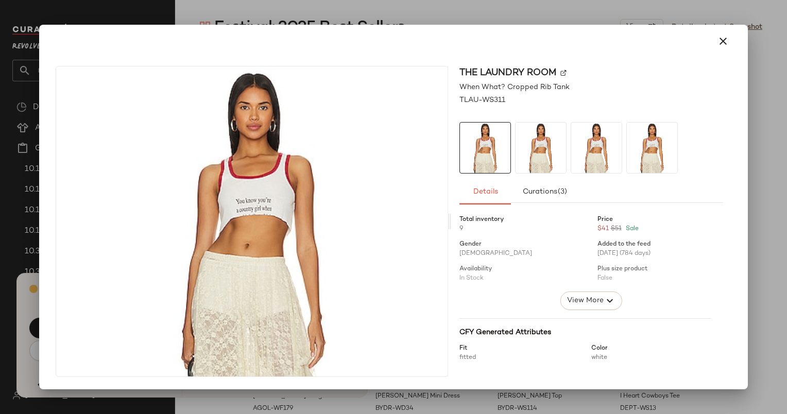
click at [160, 408] on div at bounding box center [393, 207] width 787 height 414
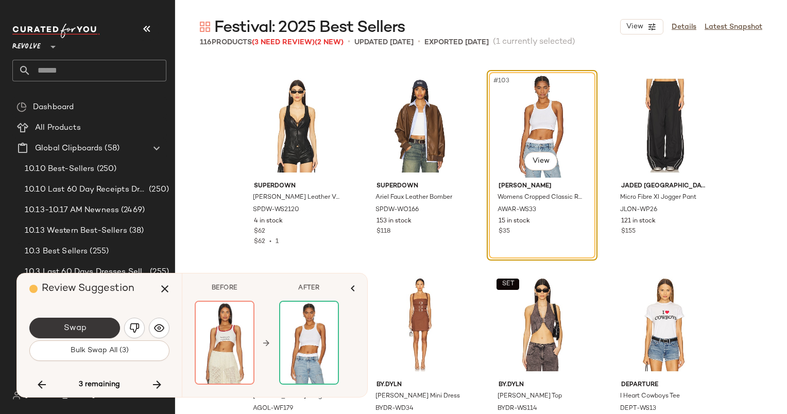
click at [92, 333] on button "Swap" at bounding box center [74, 328] width 91 height 21
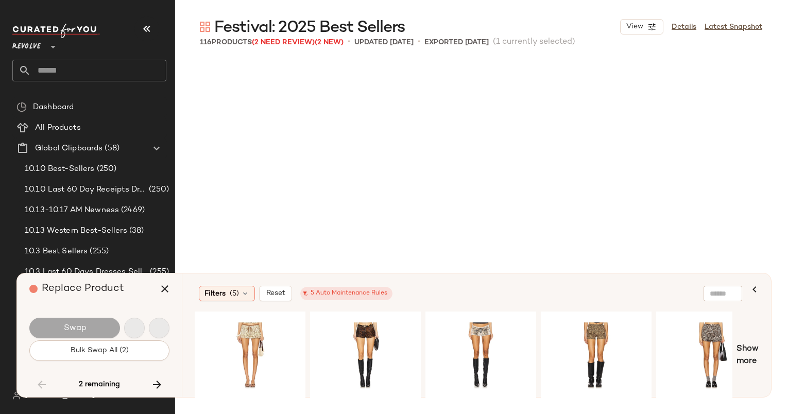
scroll to position [3775, 0]
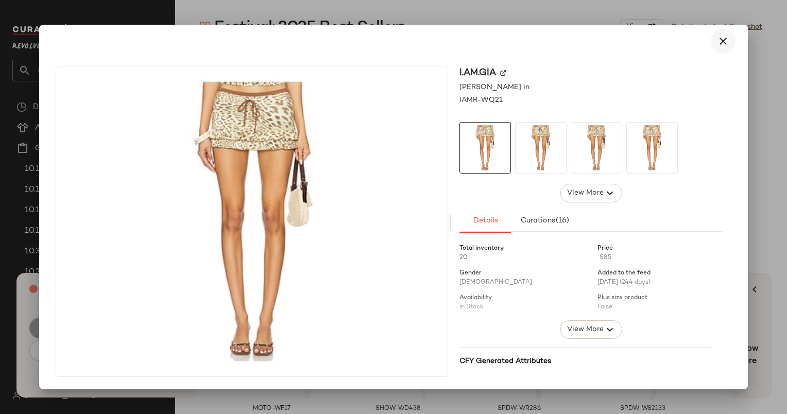
click at [719, 39] on icon "button" at bounding box center [723, 41] width 12 height 12
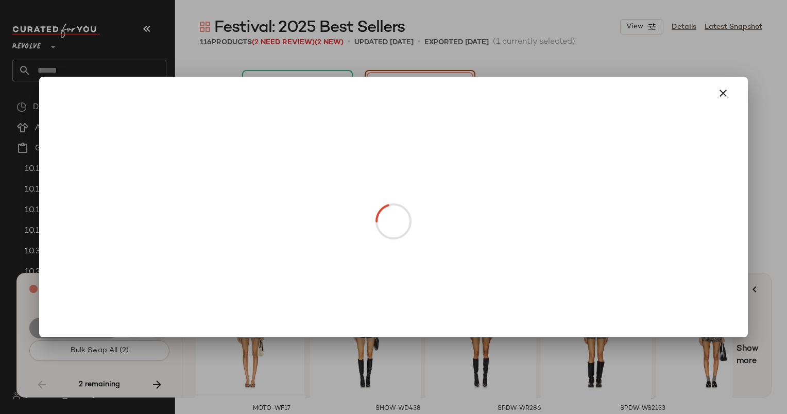
click at [418, 163] on body "Revolve ** Dashboard All Products Global Clipboards (58) 10.10 Best-Sellers (25…" at bounding box center [393, 207] width 787 height 414
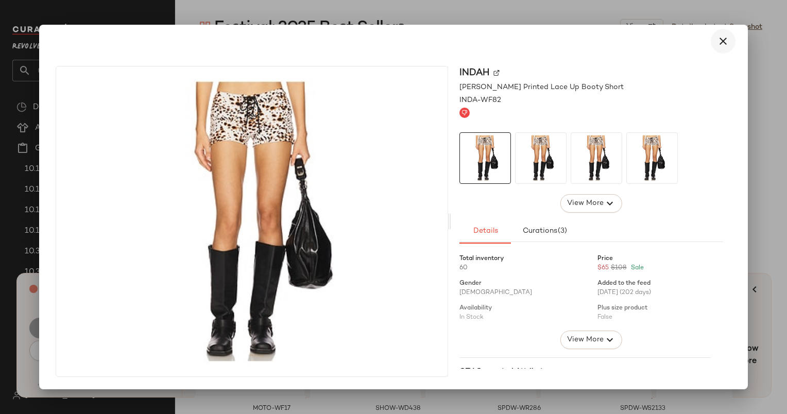
click at [719, 36] on icon "button" at bounding box center [723, 41] width 12 height 12
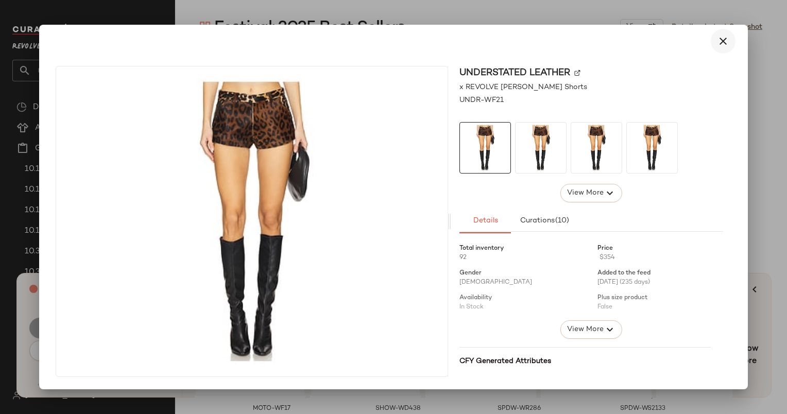
click at [712, 43] on button "button" at bounding box center [722, 41] width 25 height 25
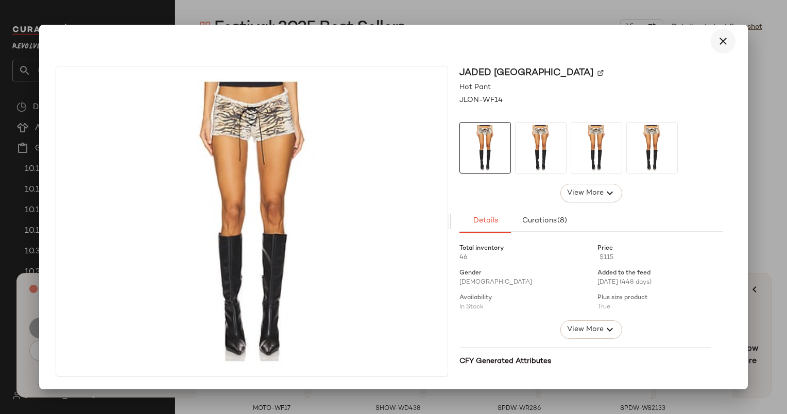
click at [720, 41] on icon "button" at bounding box center [723, 41] width 12 height 12
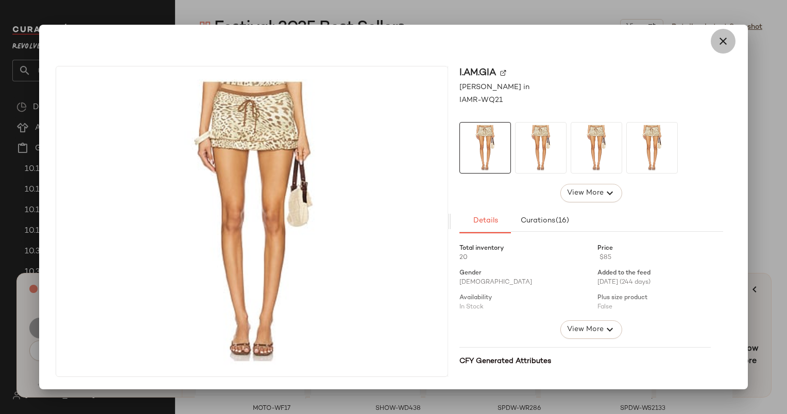
click at [720, 39] on icon "button" at bounding box center [723, 41] width 12 height 12
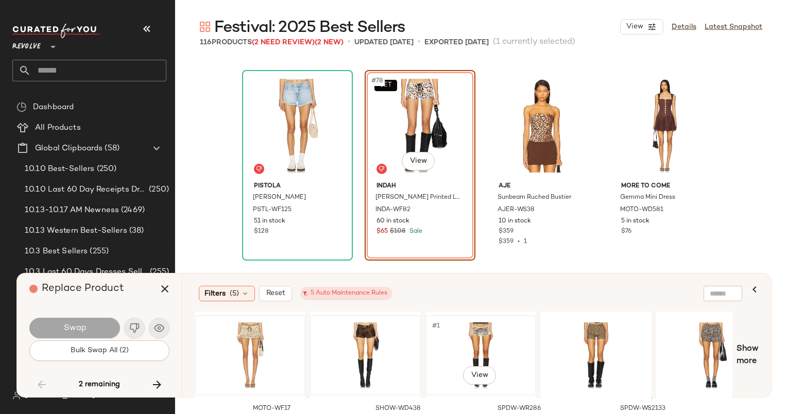
click at [455, 335] on div "#1 View" at bounding box center [480, 355] width 103 height 73
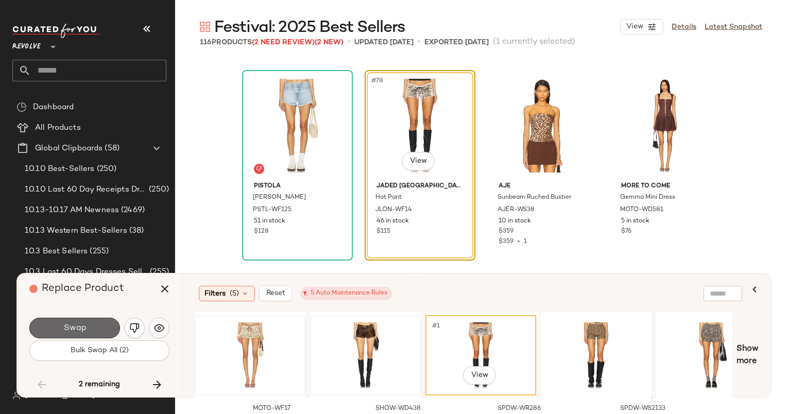
click at [73, 329] on span "Swap" at bounding box center [74, 328] width 23 height 10
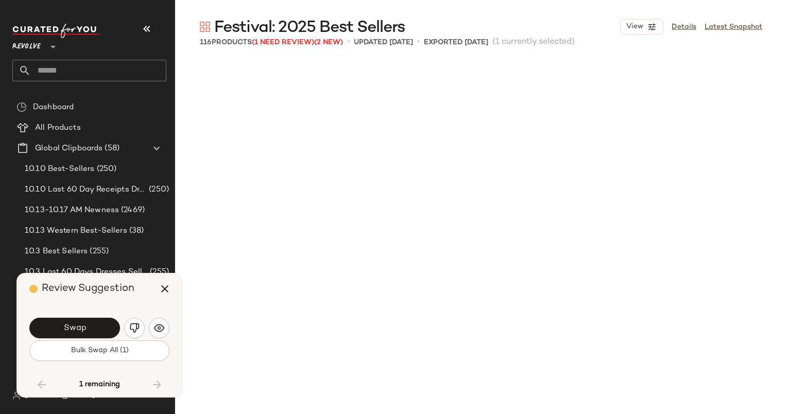
scroll to position [5410, 0]
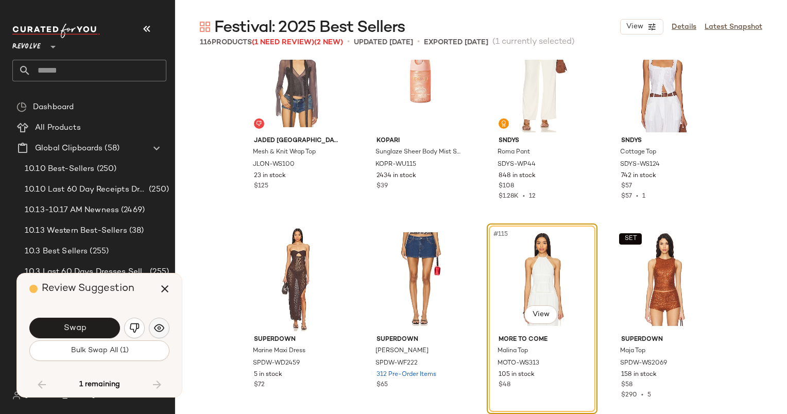
click at [160, 327] on img "button" at bounding box center [159, 328] width 10 height 10
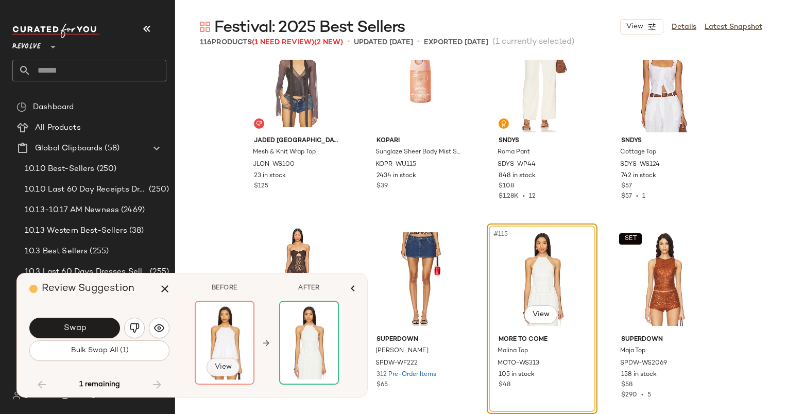
click at [226, 370] on span "View" at bounding box center [223, 367] width 18 height 8
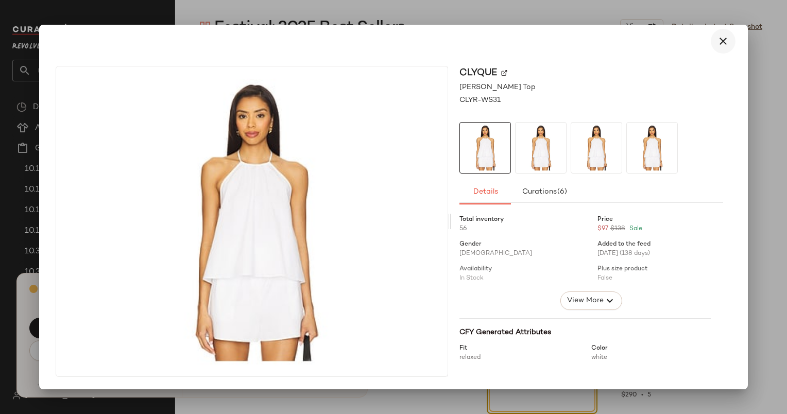
click at [725, 43] on icon "button" at bounding box center [723, 41] width 12 height 12
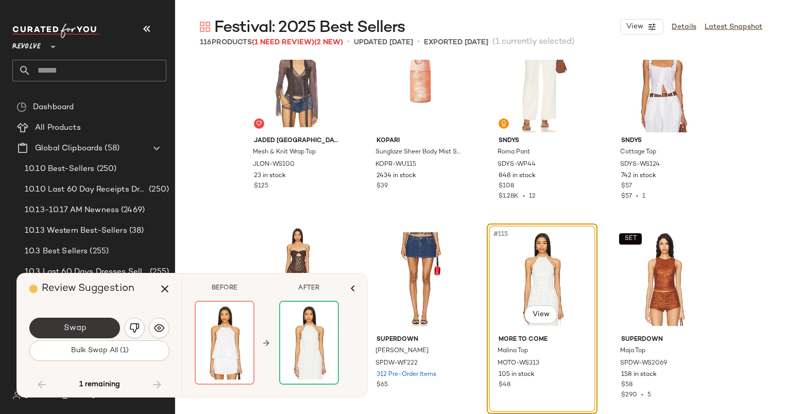
click at [90, 319] on button "Swap" at bounding box center [74, 328] width 91 height 21
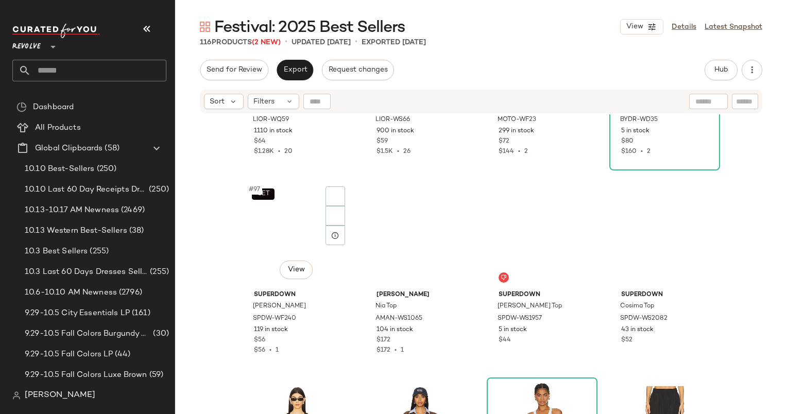
scroll to position [4654, 0]
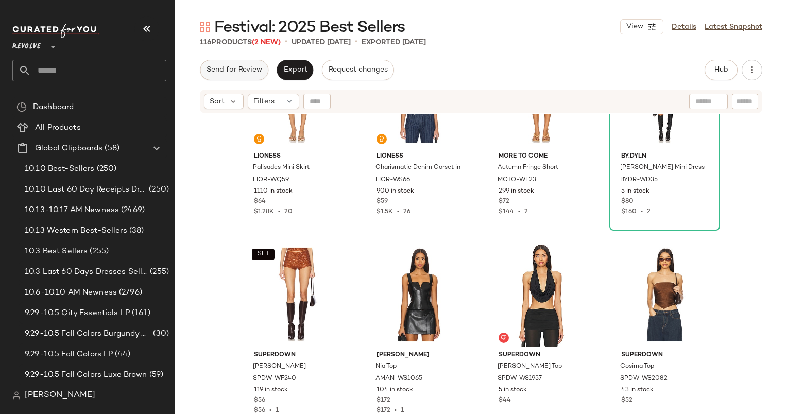
click at [246, 74] on span "Send for Review" at bounding box center [234, 70] width 56 height 8
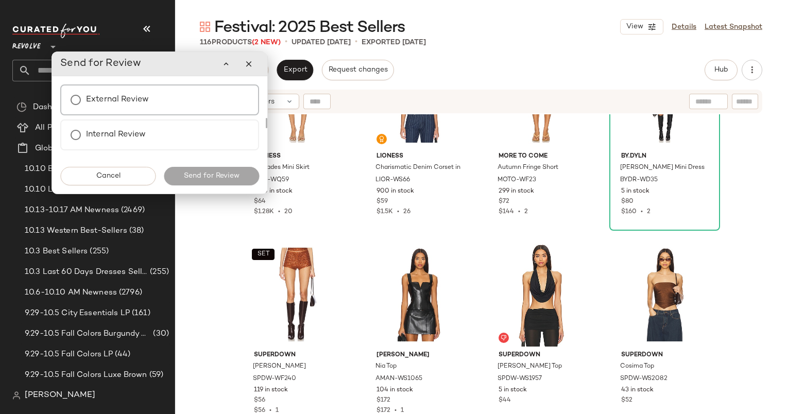
click at [187, 103] on div "External Review" at bounding box center [159, 99] width 199 height 31
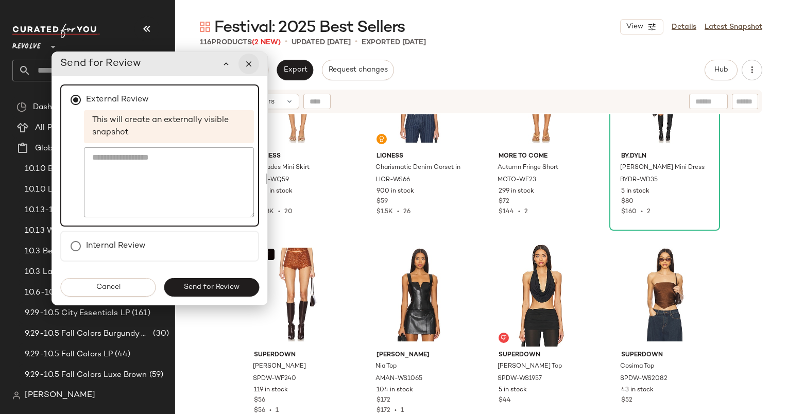
click at [243, 67] on button "button" at bounding box center [248, 64] width 21 height 21
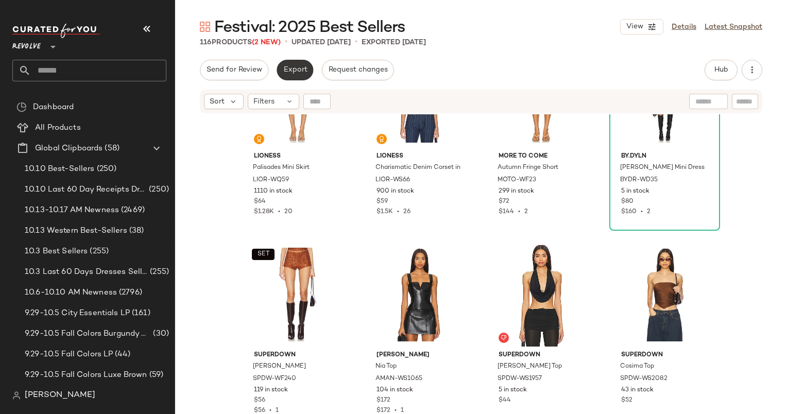
click at [291, 76] on button "Export" at bounding box center [294, 70] width 37 height 21
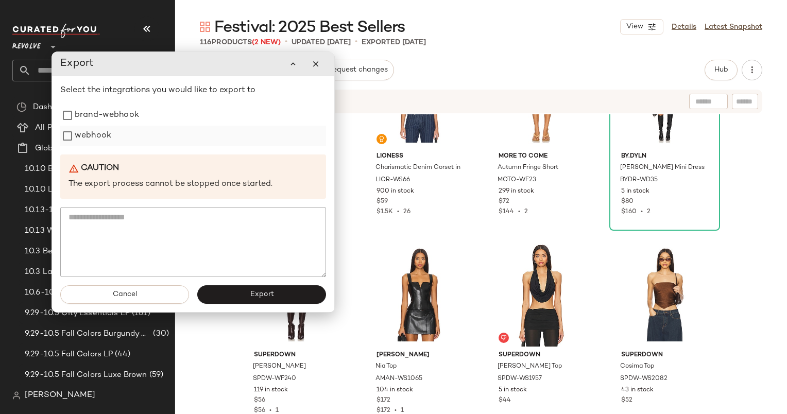
click at [118, 140] on div "webhook" at bounding box center [193, 136] width 266 height 21
click at [97, 137] on label "webhook" at bounding box center [93, 136] width 37 height 21
click at [235, 294] on button "Export" at bounding box center [261, 294] width 129 height 19
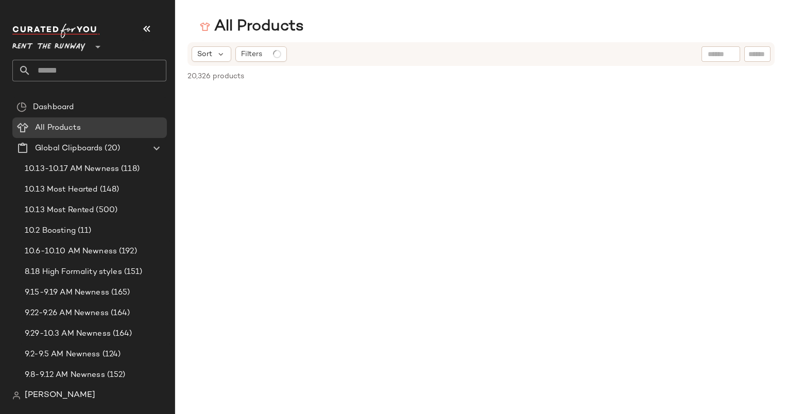
click at [59, 29] on div "Rent the Runway **" at bounding box center [50, 41] width 77 height 26
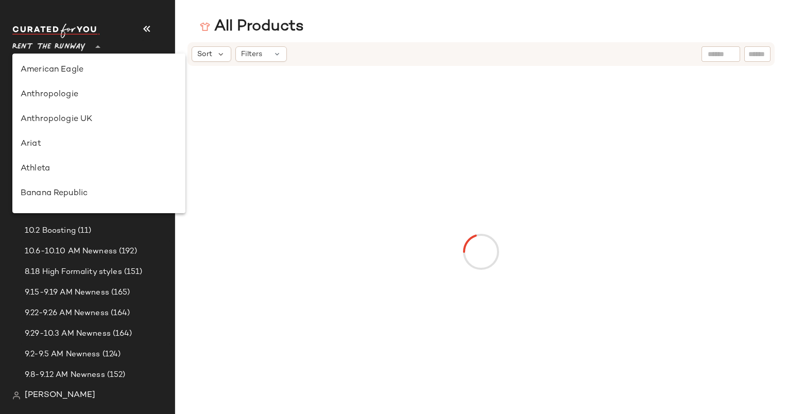
scroll to position [519, 0]
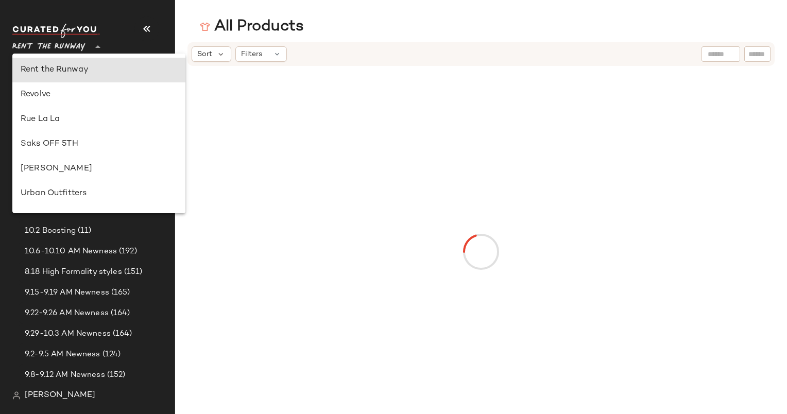
click at [64, 45] on span "Rent the Runway" at bounding box center [48, 44] width 73 height 19
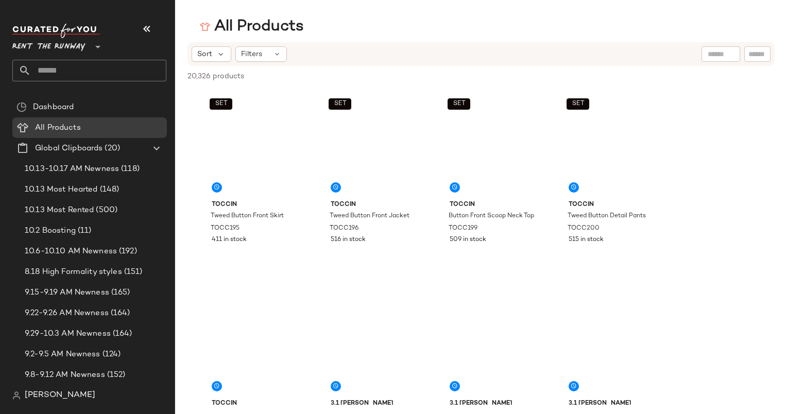
click at [62, 93] on div "Rent the Runway **" at bounding box center [93, 56] width 162 height 80
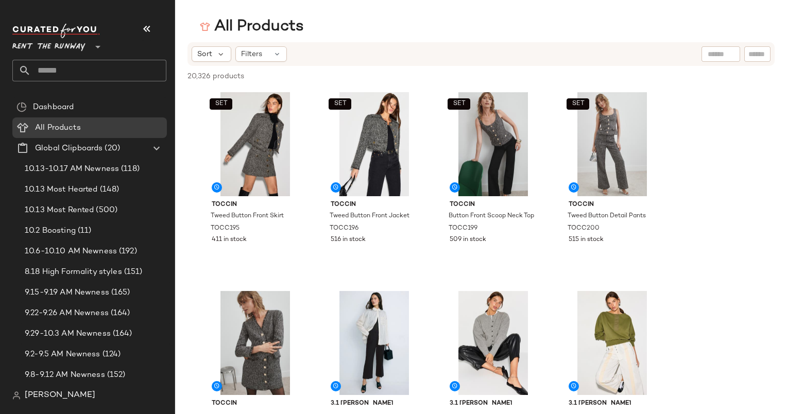
click at [45, 44] on span "Rent the Runway" at bounding box center [48, 44] width 73 height 19
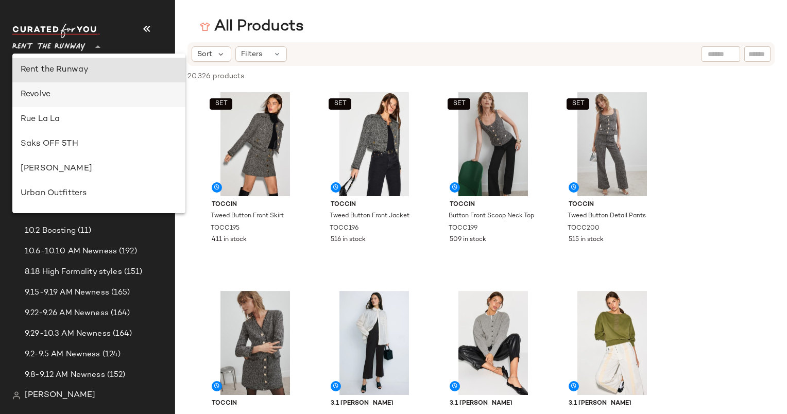
click at [61, 101] on div "Revolve" at bounding box center [98, 94] width 173 height 25
type input "**"
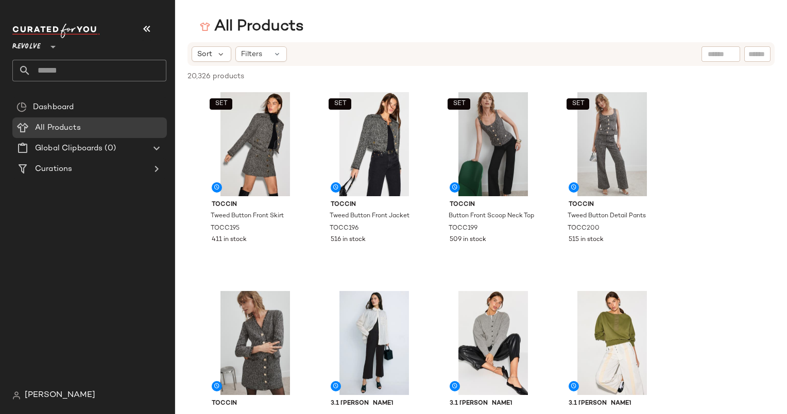
click at [76, 69] on input "text" at bounding box center [98, 71] width 135 height 22
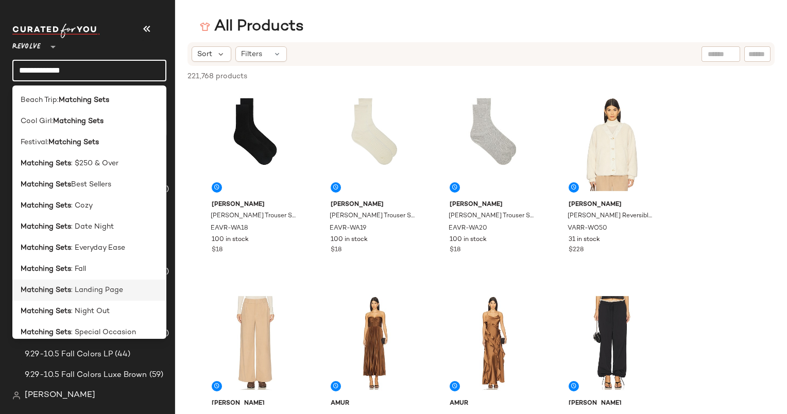
scroll to position [135, 0]
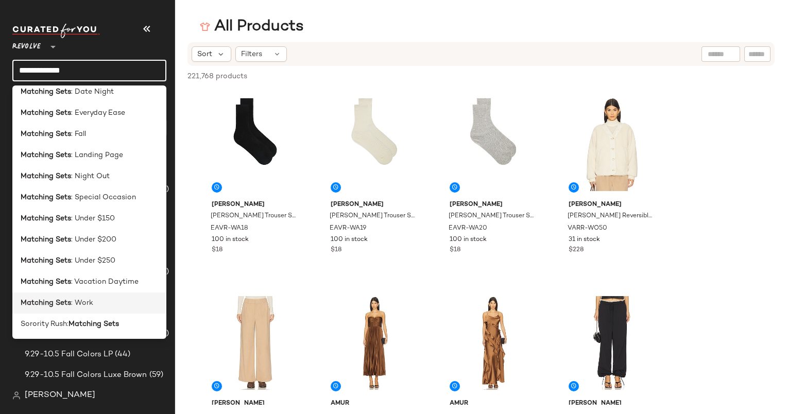
type input "**********"
click at [113, 307] on div "Matching Sets : Work" at bounding box center [89, 303] width 137 height 11
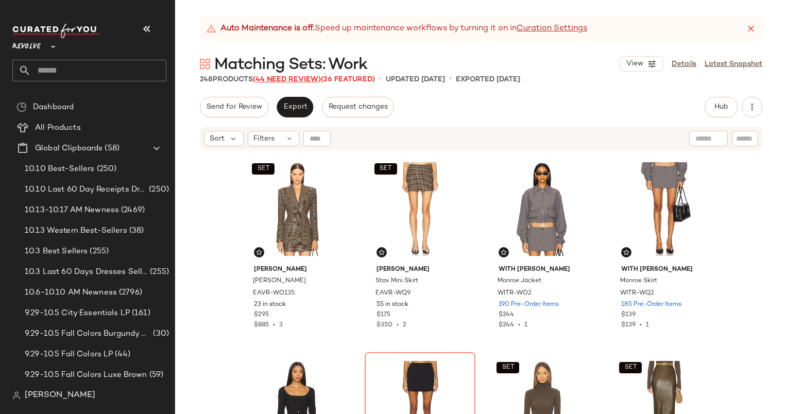
click at [300, 79] on span "(44 Need Review)" at bounding box center [287, 80] width 68 height 8
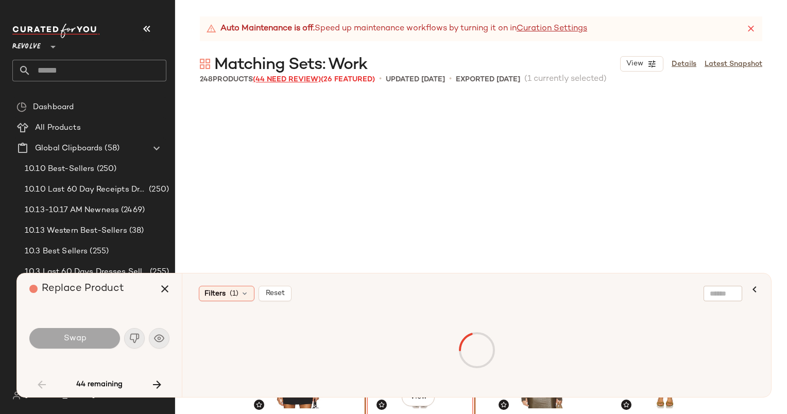
scroll to position [207, 0]
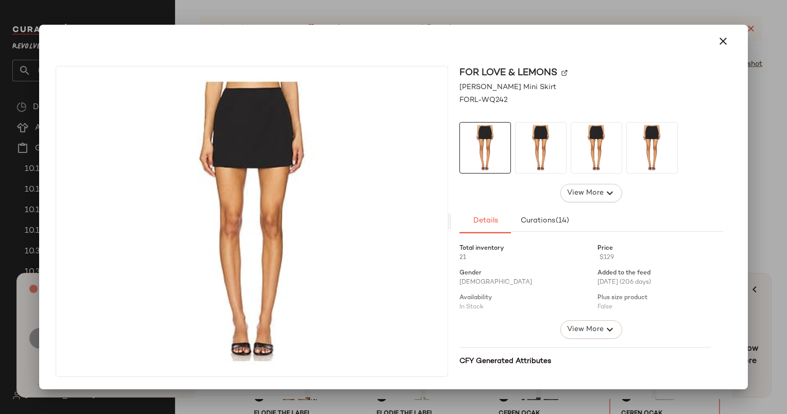
click at [698, 45] on div at bounding box center [392, 41] width 683 height 25
click at [711, 49] on div at bounding box center [392, 41] width 683 height 25
click at [721, 40] on icon "button" at bounding box center [723, 41] width 12 height 12
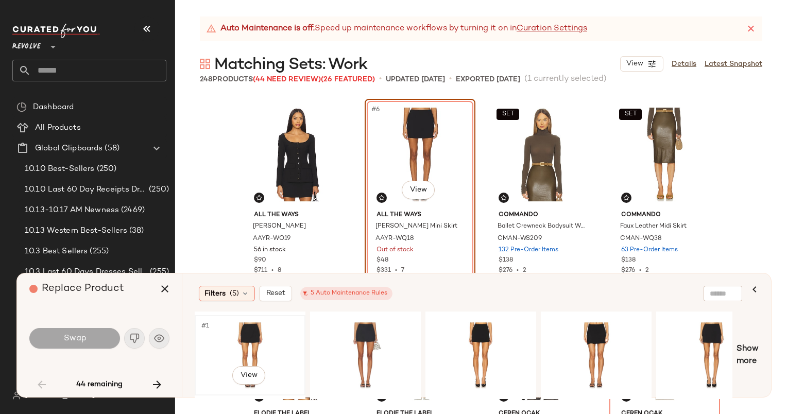
click at [262, 342] on div "#1 View" at bounding box center [249, 355] width 103 height 73
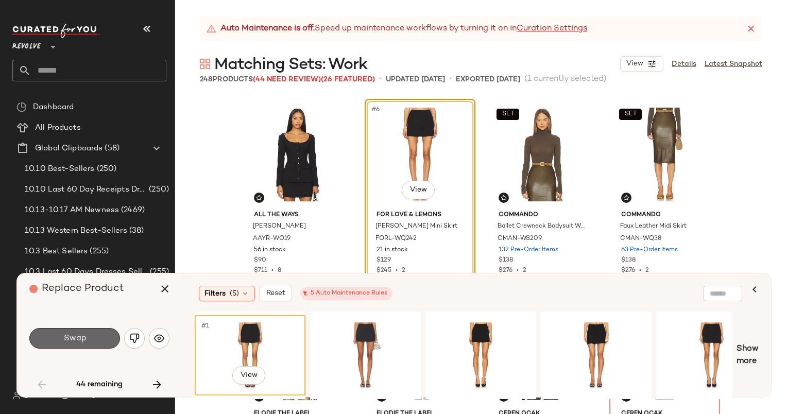
click at [76, 343] on span "Swap" at bounding box center [74, 339] width 23 height 10
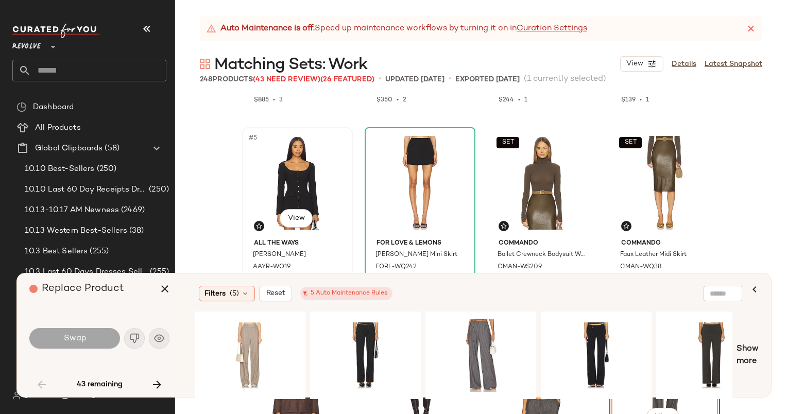
scroll to position [170, 0]
click at [758, 289] on icon "button" at bounding box center [754, 289] width 12 height 12
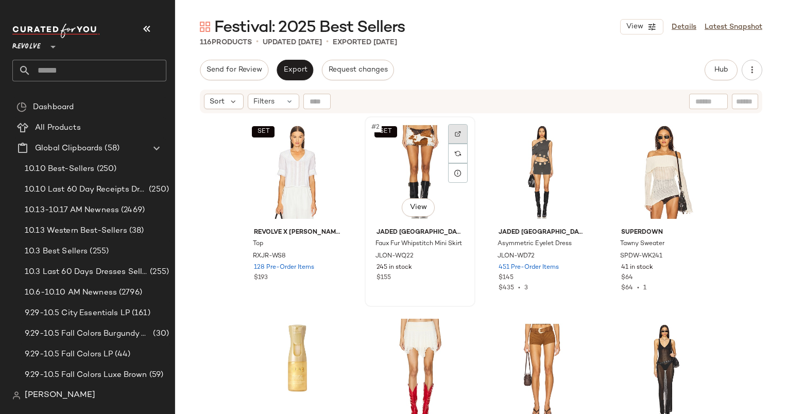
click at [458, 132] on div at bounding box center [458, 134] width 20 height 20
click at [711, 70] on button "Hub" at bounding box center [720, 70] width 33 height 21
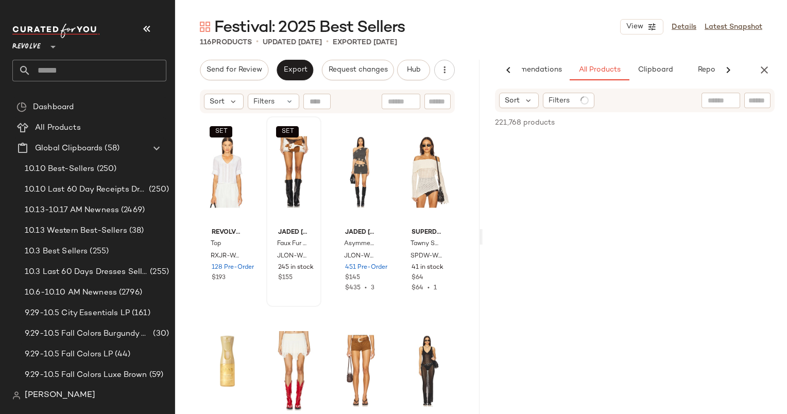
scroll to position [0, 43]
click at [761, 98] on input "Filter" at bounding box center [722, 100] width 88 height 11
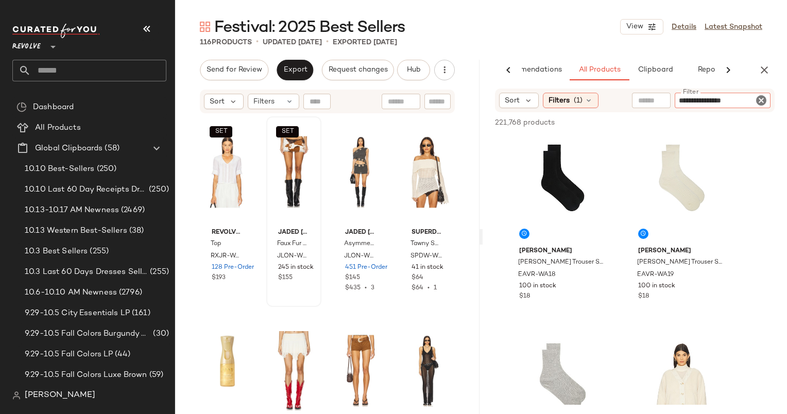
type input "**********"
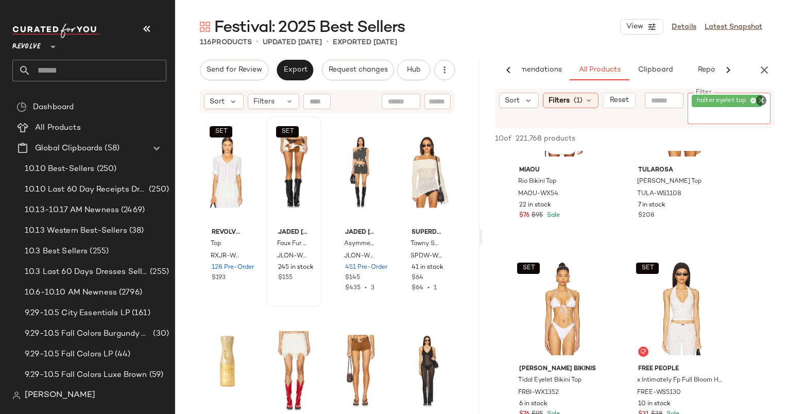
scroll to position [98, 0]
click at [610, 101] on span "Reset" at bounding box center [618, 100] width 20 height 8
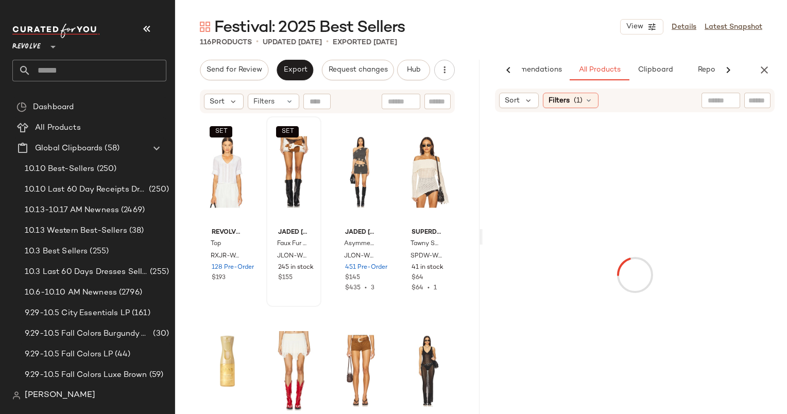
click at [761, 100] on input "text" at bounding box center [757, 100] width 18 height 11
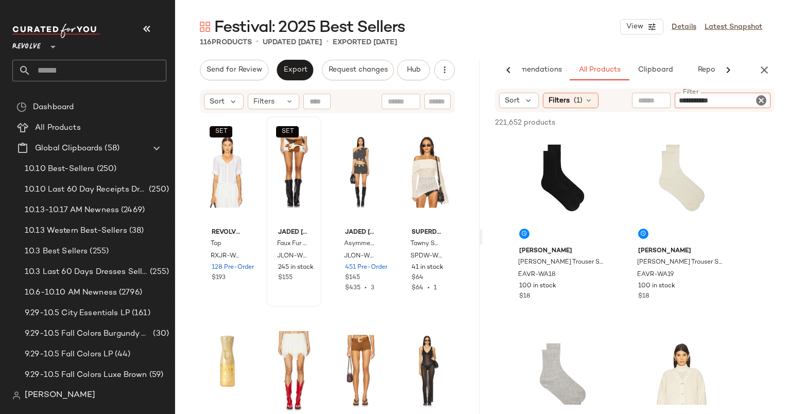
type input "**********"
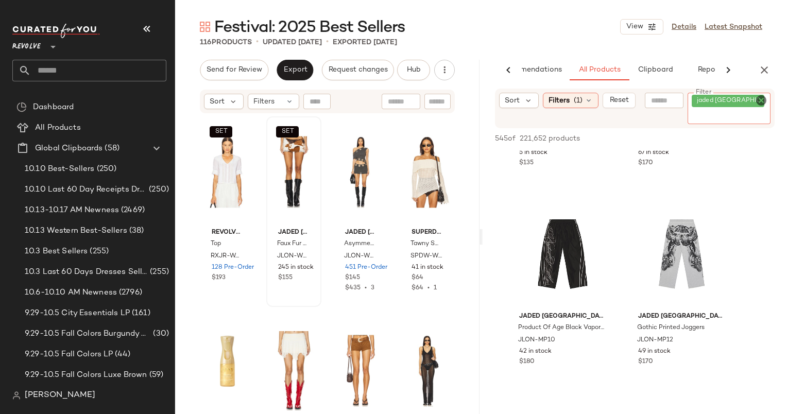
scroll to position [625, 0]
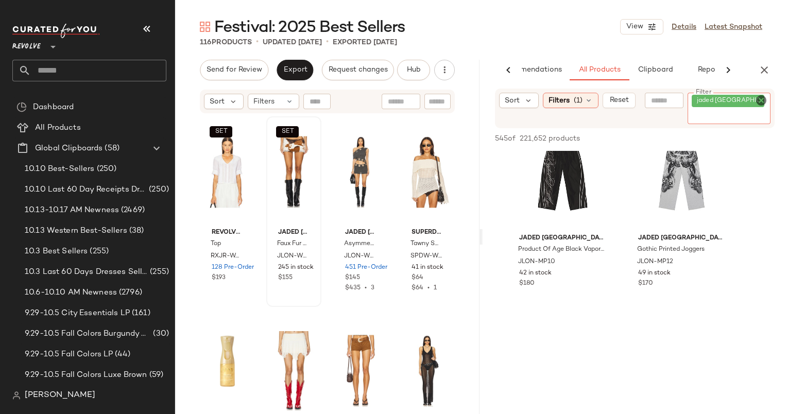
click at [761, 104] on icon "Clear Filter" at bounding box center [761, 100] width 12 height 12
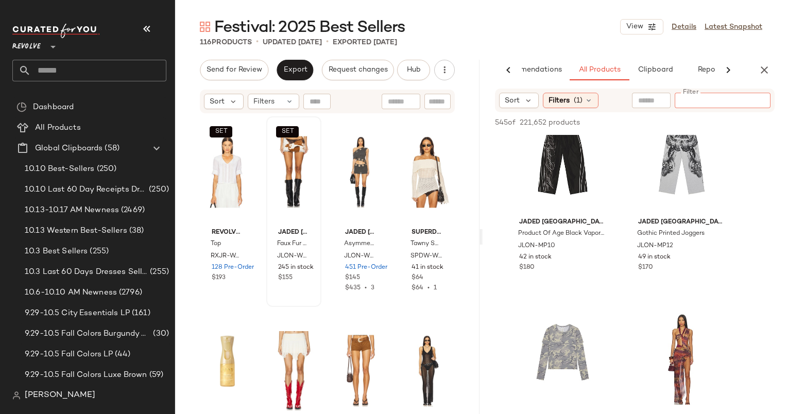
click at [759, 99] on input "Filter" at bounding box center [722, 100] width 88 height 11
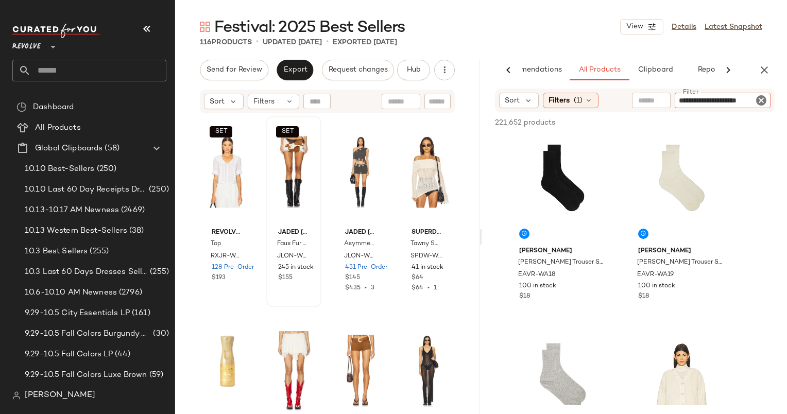
type input "**********"
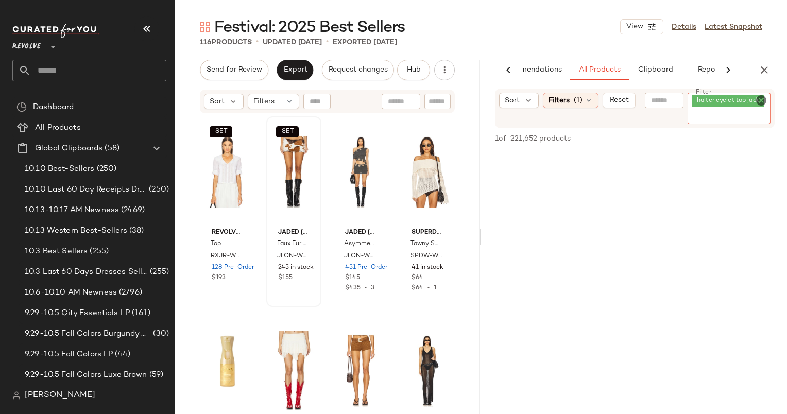
click at [760, 101] on icon "Clear Filter" at bounding box center [761, 100] width 12 height 12
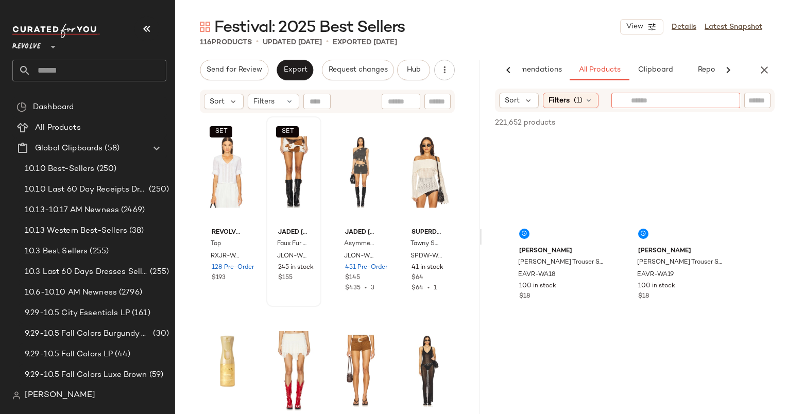
click at [655, 99] on input "text" at bounding box center [676, 100] width 90 height 11
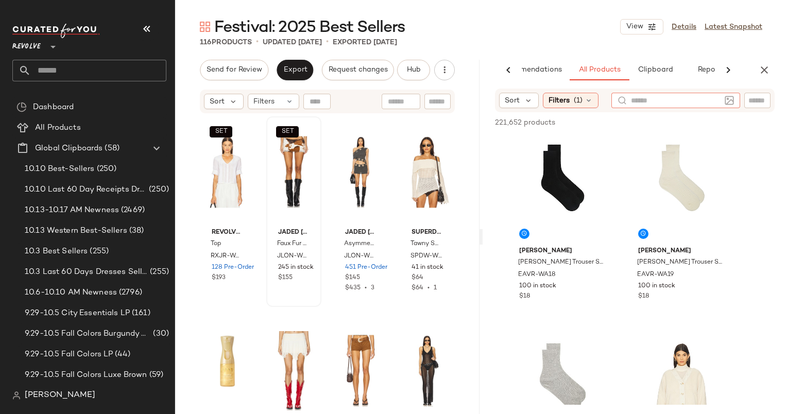
click at [585, 114] on div "221,652 products • 0 selected Add to Top Add to Bottom Deselect All" at bounding box center [634, 123] width 304 height 23
click at [575, 97] on span "(1)" at bounding box center [577, 100] width 9 height 11
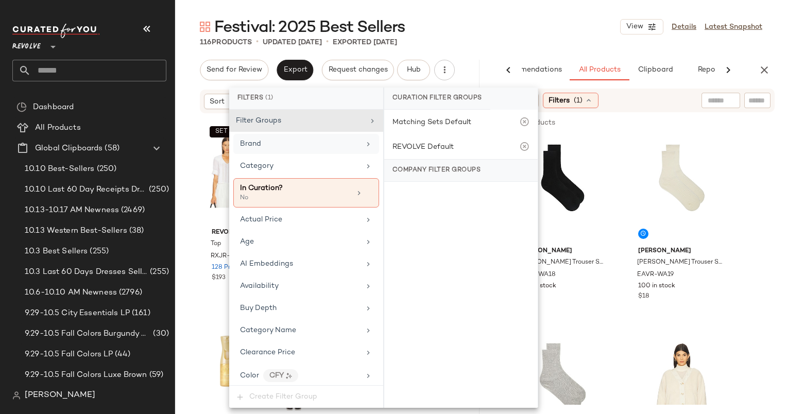
click at [298, 140] on div "Brand" at bounding box center [300, 143] width 120 height 11
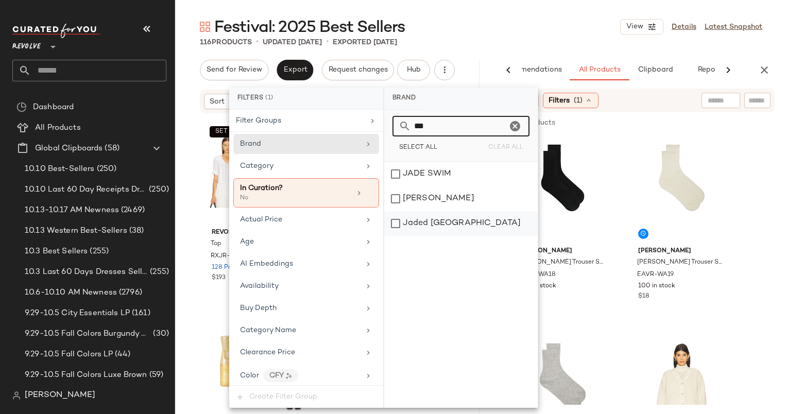
type input "***"
click at [447, 223] on div "Jaded [GEOGRAPHIC_DATA]" at bounding box center [460, 223] width 153 height 25
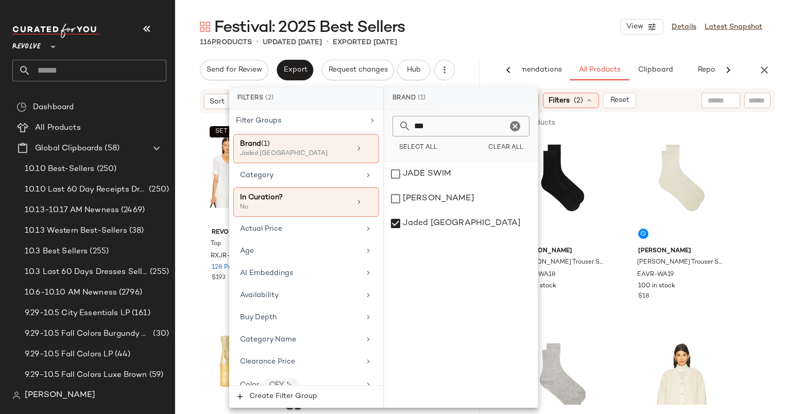
click at [747, 107] on div at bounding box center [757, 100] width 26 height 15
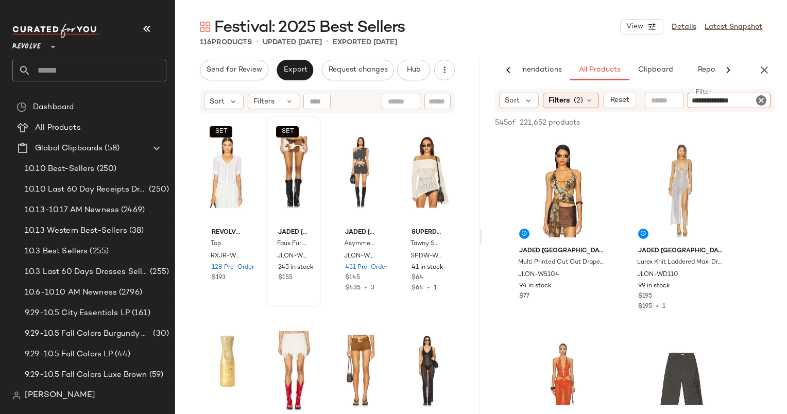
type input "**********"
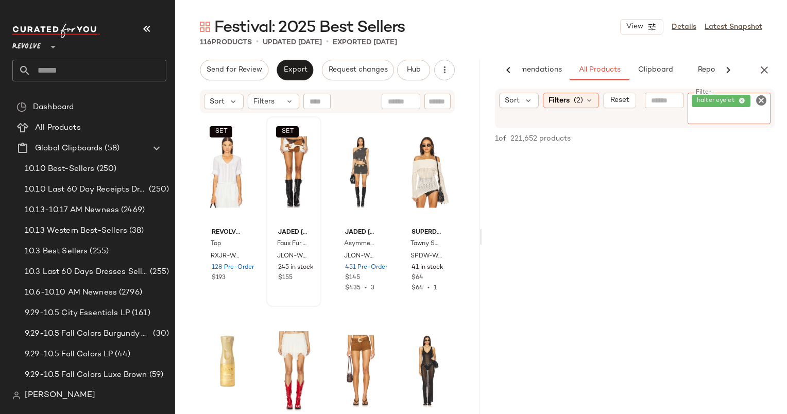
click at [762, 102] on icon "Clear Filter" at bounding box center [761, 100] width 12 height 12
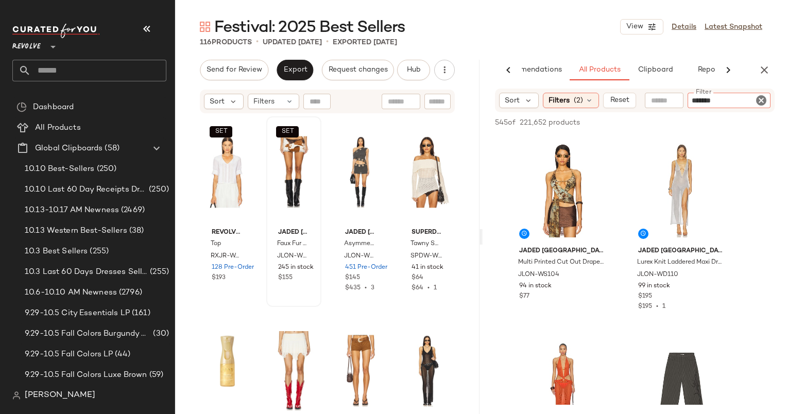
type input "******"
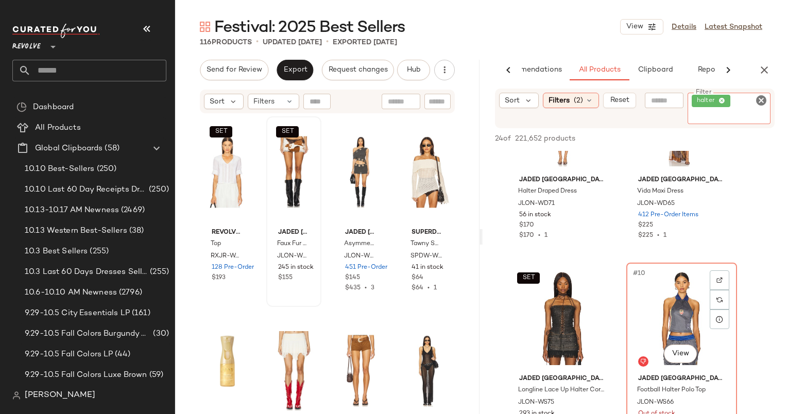
scroll to position [679, 0]
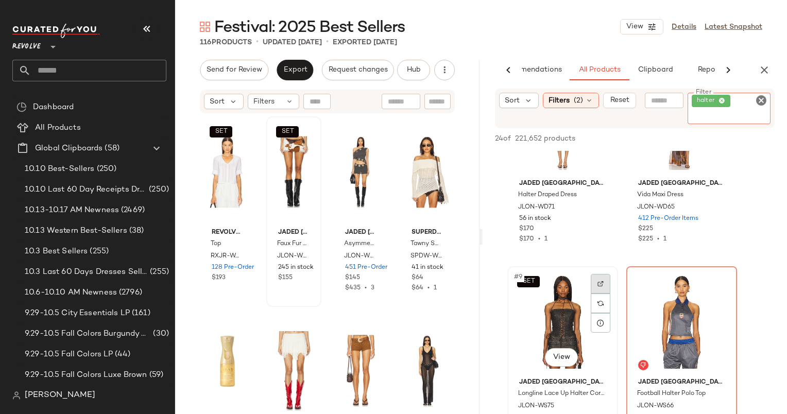
click at [595, 285] on div at bounding box center [600, 303] width 20 height 59
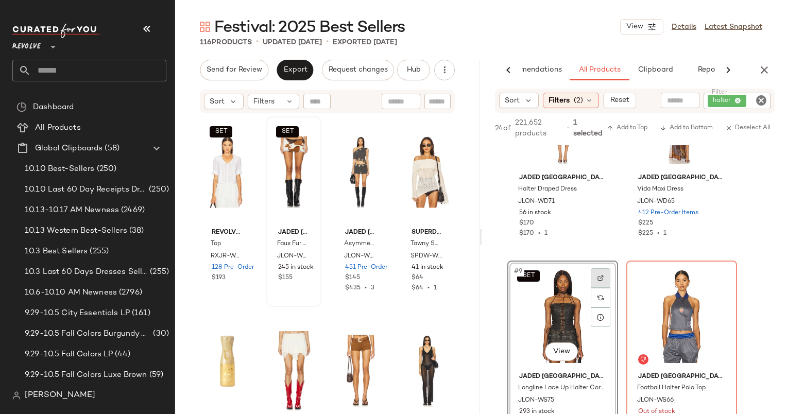
click at [598, 273] on div at bounding box center [600, 278] width 20 height 20
click at [603, 277] on div at bounding box center [600, 278] width 20 height 20
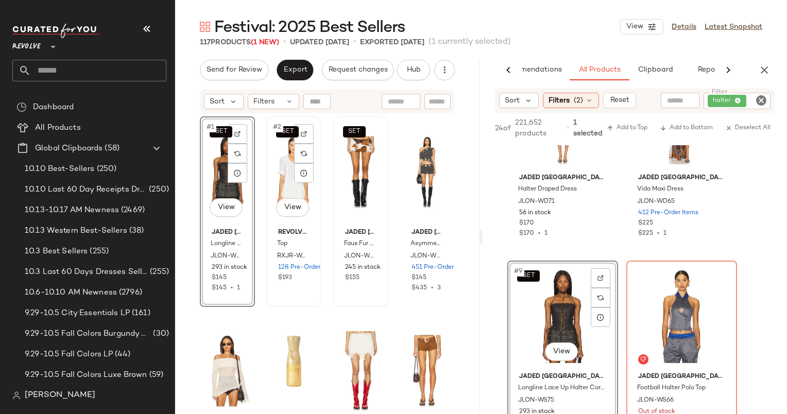
click at [276, 162] on div "SET #2 View" at bounding box center [294, 172] width 48 height 104
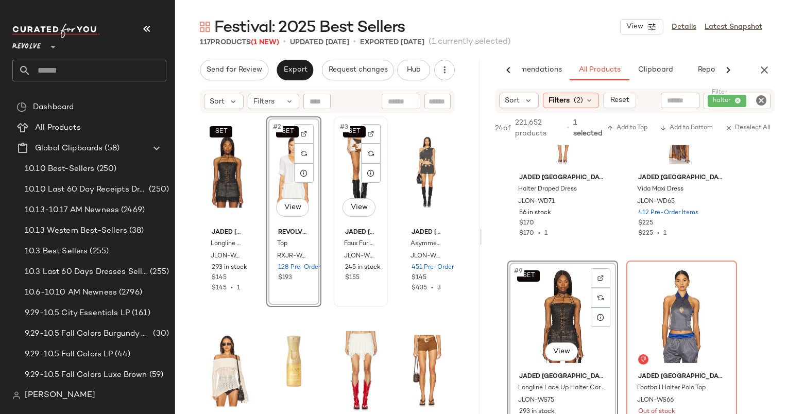
click at [351, 169] on div "SET #3 View" at bounding box center [361, 172] width 48 height 104
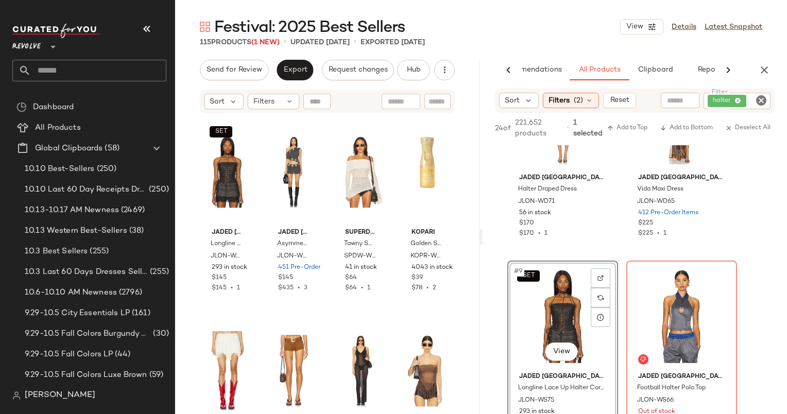
click at [755, 103] on icon "Clear Filter" at bounding box center [761, 100] width 12 height 12
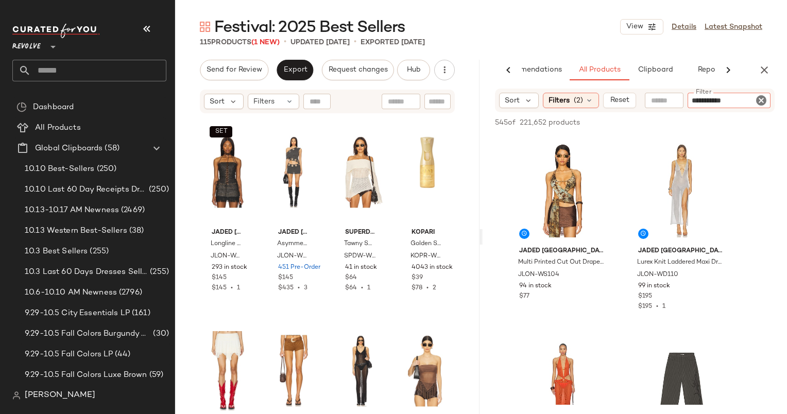
type input "**********"
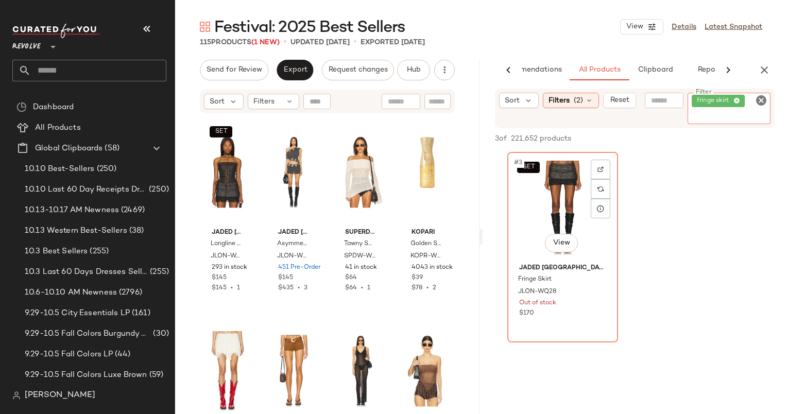
scroll to position [166, 0]
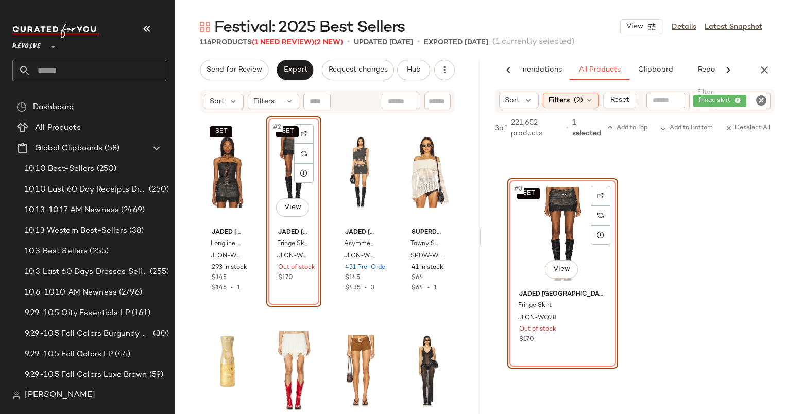
click at [758, 96] on icon "Clear Filter" at bounding box center [761, 100] width 12 height 12
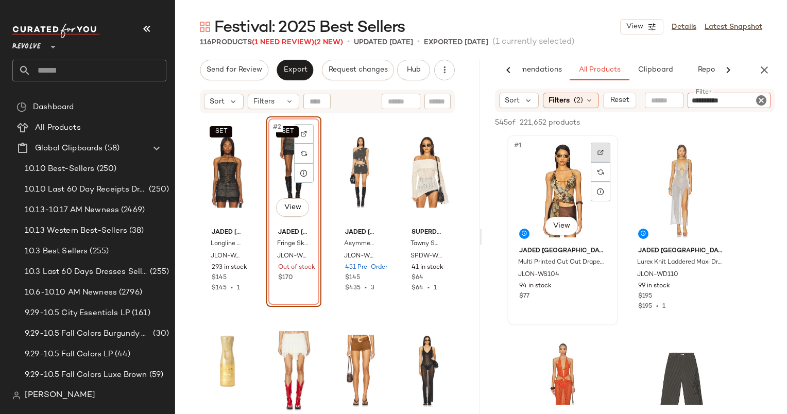
type input "**********"
click at [601, 152] on img at bounding box center [600, 152] width 6 height 6
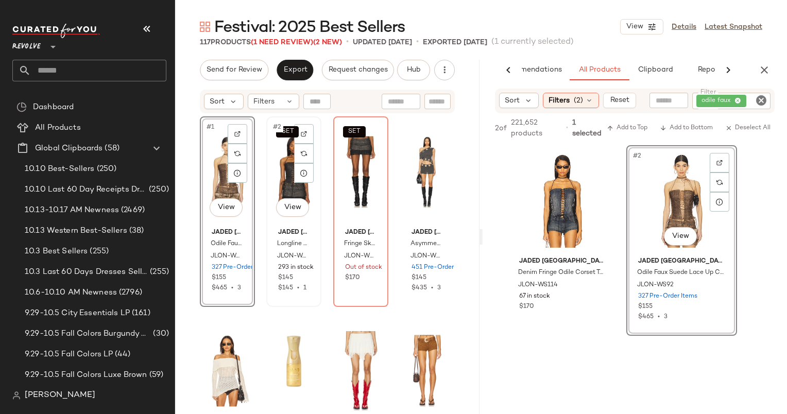
click at [280, 177] on div "SET #2 View" at bounding box center [294, 172] width 48 height 104
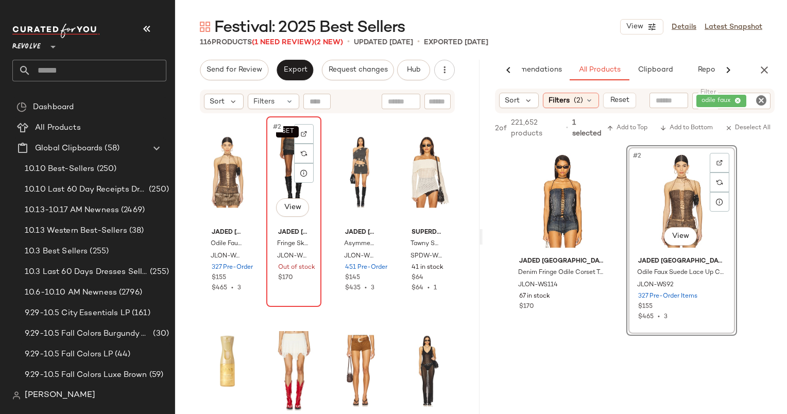
click at [284, 172] on div "SET #2 View" at bounding box center [294, 172] width 48 height 104
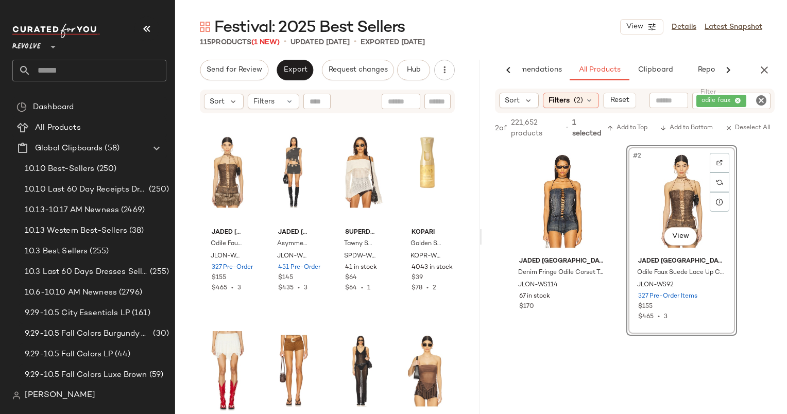
click at [760, 99] on icon "Clear Filter" at bounding box center [761, 100] width 12 height 12
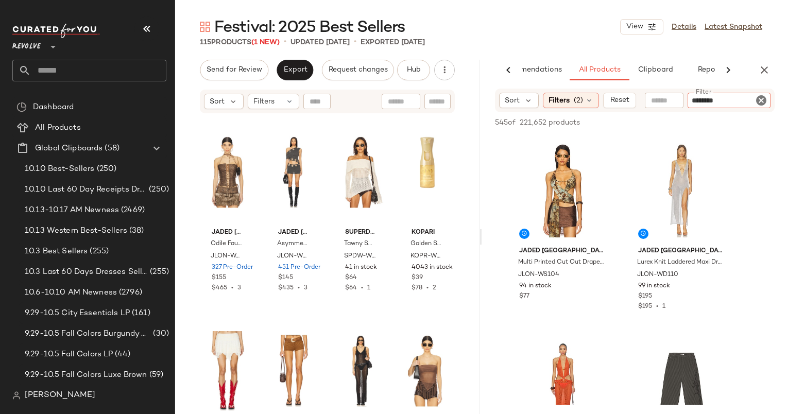
type input "*******"
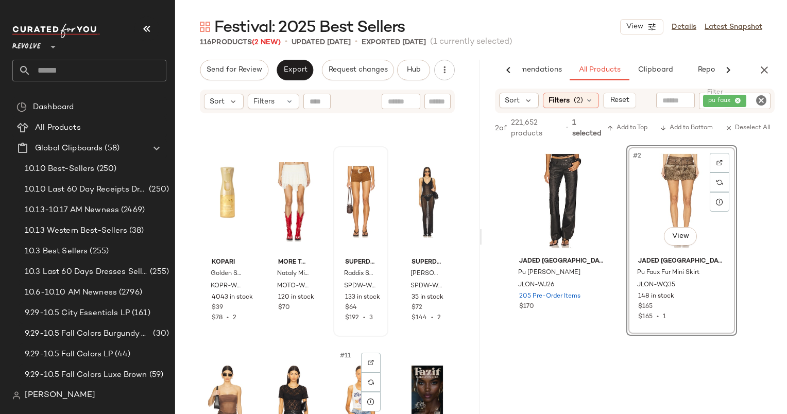
scroll to position [142, 0]
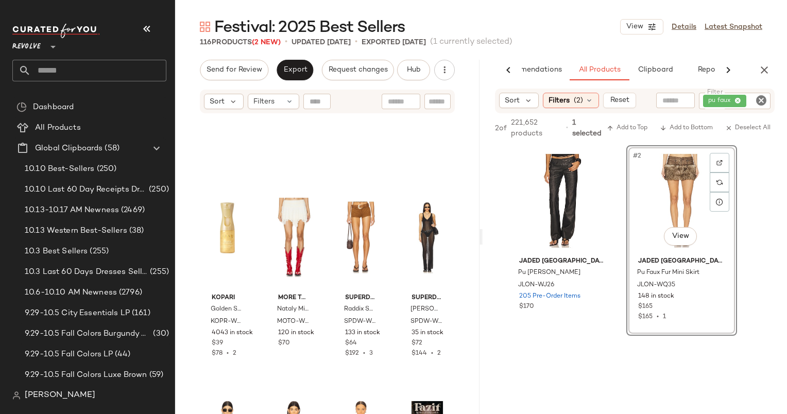
click at [761, 99] on icon "Clear Filter" at bounding box center [761, 100] width 12 height 12
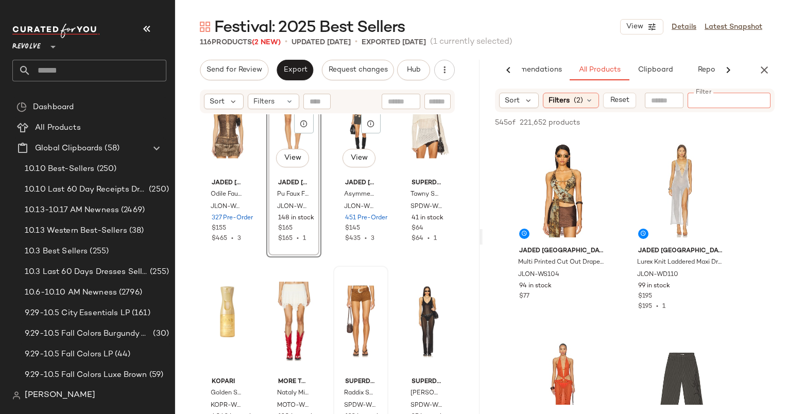
scroll to position [72, 0]
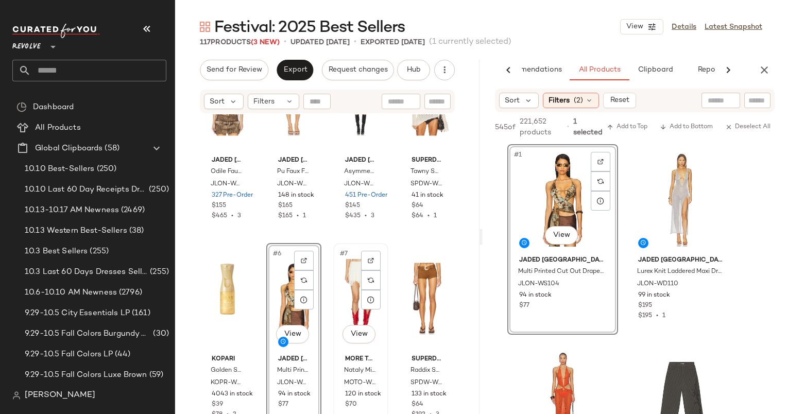
click at [354, 287] on div "#7 View" at bounding box center [361, 299] width 48 height 104
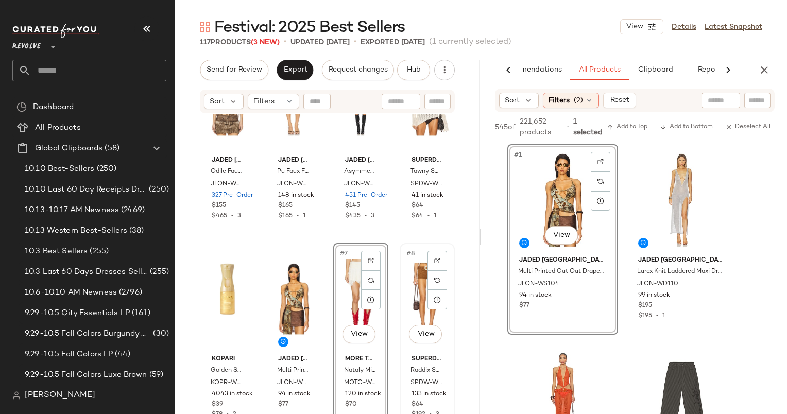
click at [414, 285] on div "#8 View" at bounding box center [427, 299] width 48 height 104
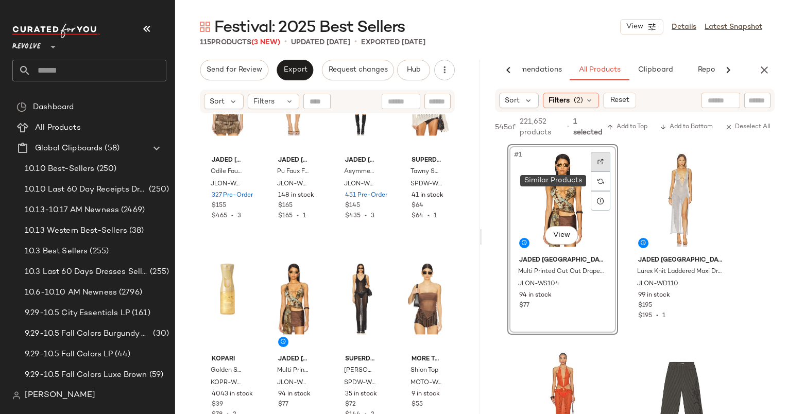
click at [601, 168] on div at bounding box center [600, 162] width 20 height 20
click at [763, 101] on input "Filter" at bounding box center [735, 100] width 88 height 11
type input "**********"
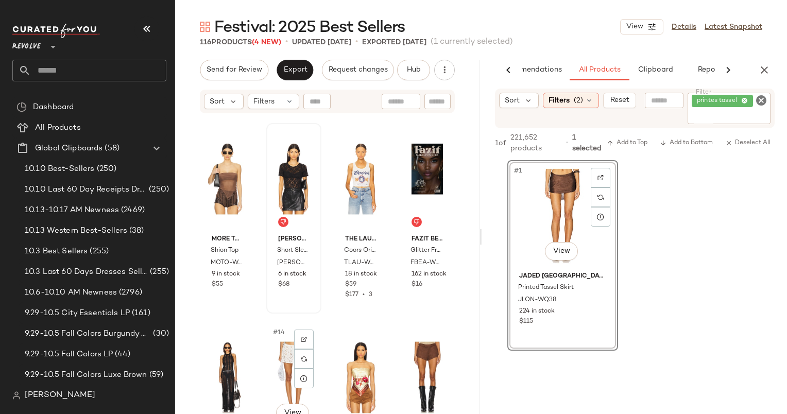
scroll to position [399, 0]
click at [762, 97] on icon "Clear Filter" at bounding box center [761, 100] width 12 height 12
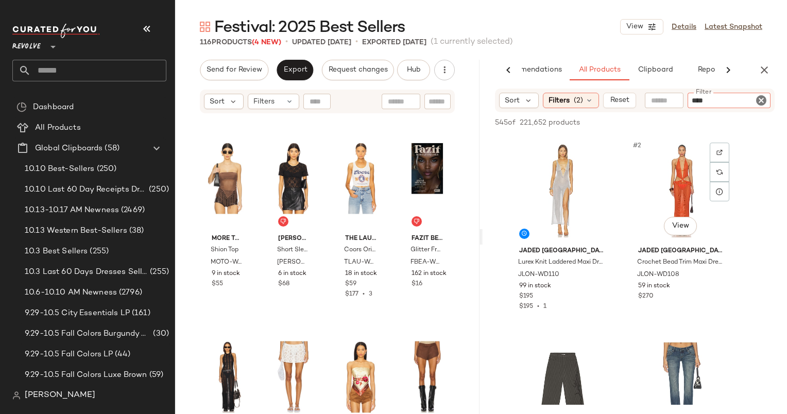
type input "*****"
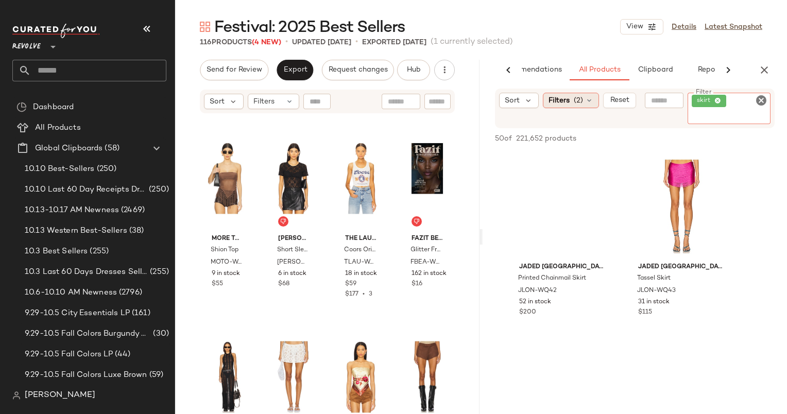
click at [553, 99] on span "Filters" at bounding box center [558, 100] width 21 height 11
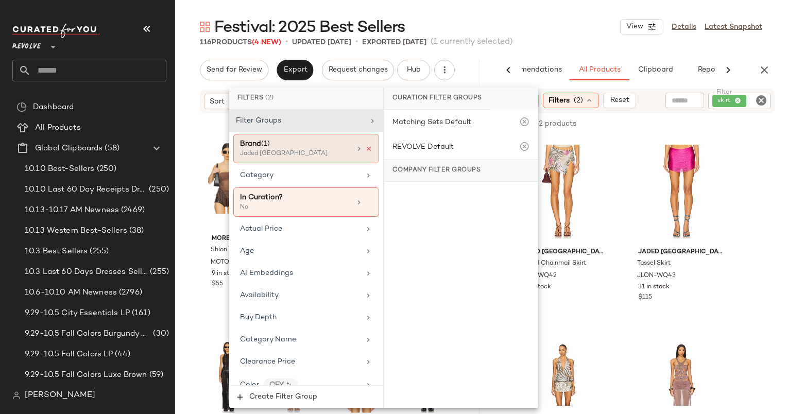
click at [365, 145] on icon at bounding box center [368, 148] width 7 height 7
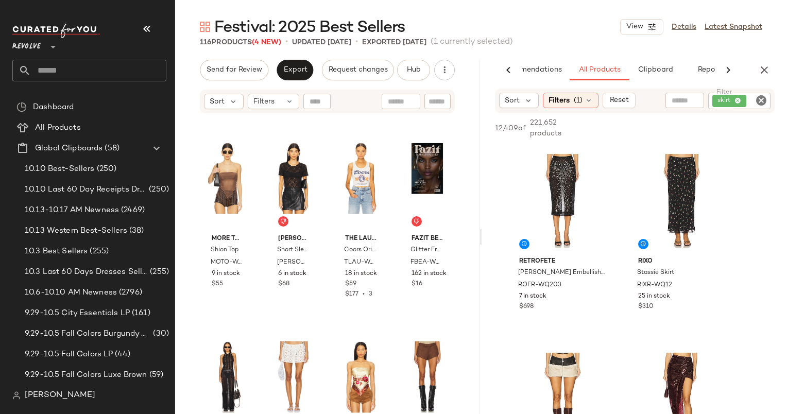
click at [764, 97] on icon "Clear Filter" at bounding box center [761, 100] width 12 height 12
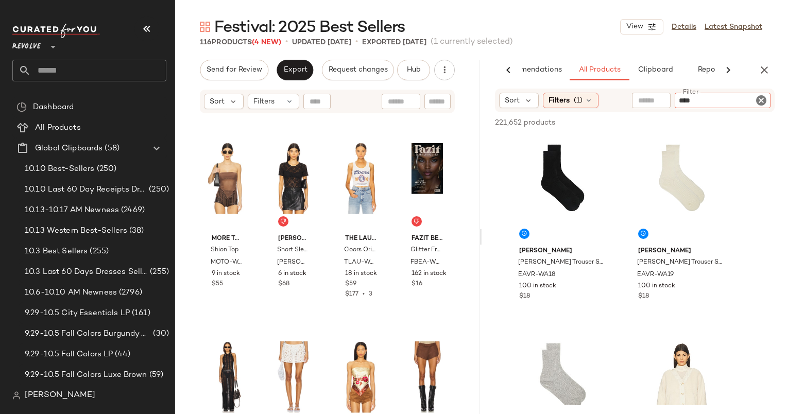
type input "*****"
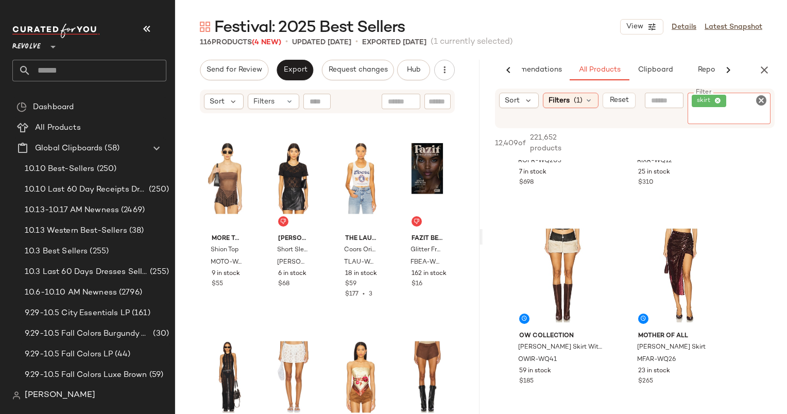
scroll to position [140, 0]
click at [721, 232] on div at bounding box center [719, 255] width 20 height 59
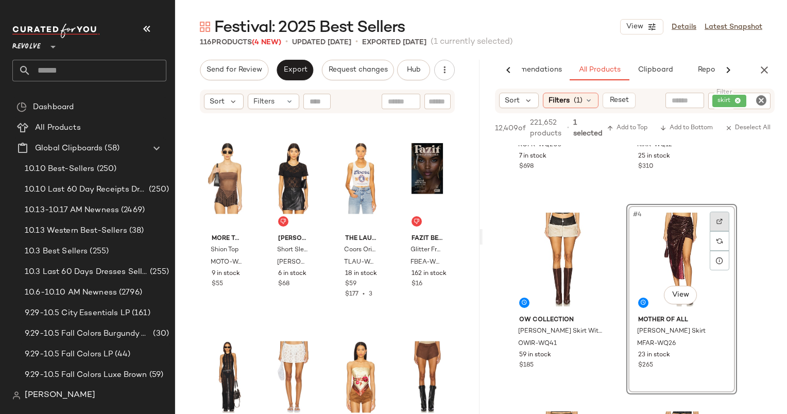
click at [724, 222] on div at bounding box center [719, 222] width 20 height 20
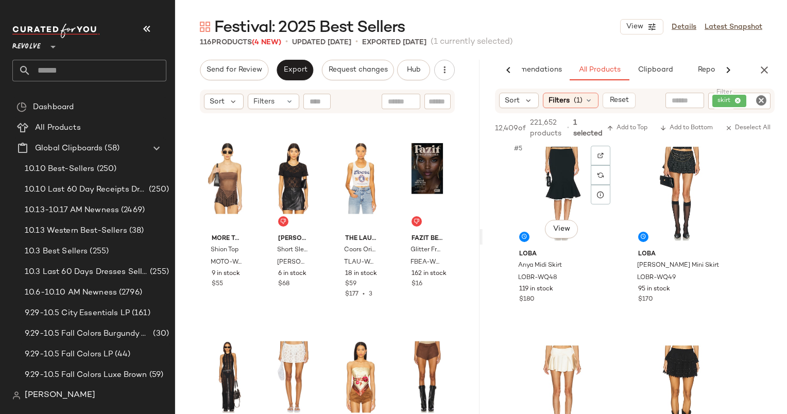
scroll to position [461, 0]
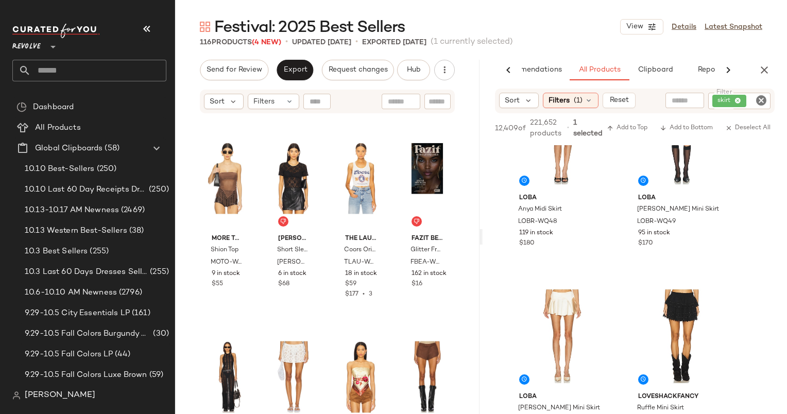
click at [760, 98] on icon "Clear Filter" at bounding box center [761, 100] width 12 height 12
click at [643, 100] on input "text" at bounding box center [676, 100] width 90 height 11
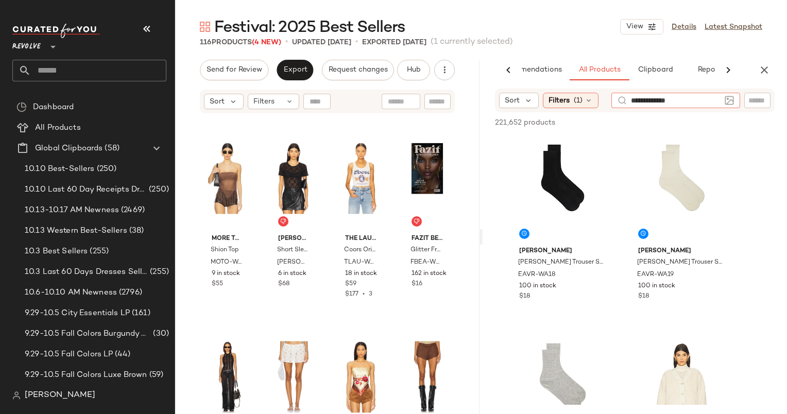
type input "**********"
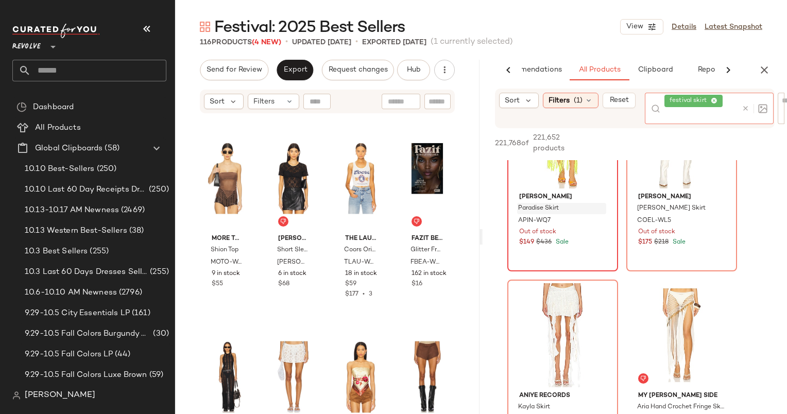
scroll to position [0, 0]
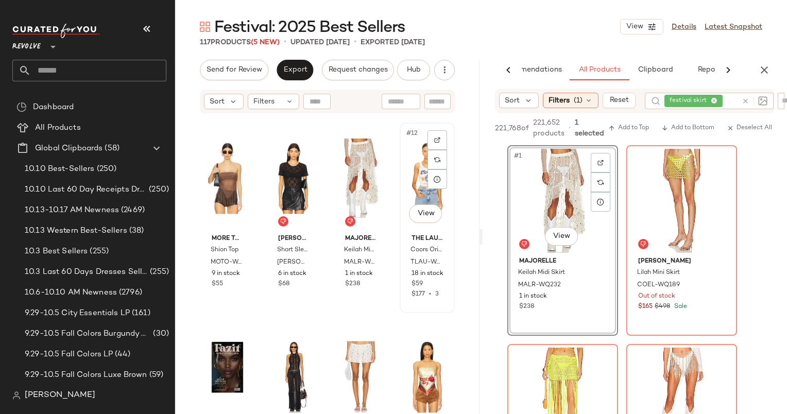
click at [418, 183] on div "#12 View" at bounding box center [427, 178] width 48 height 104
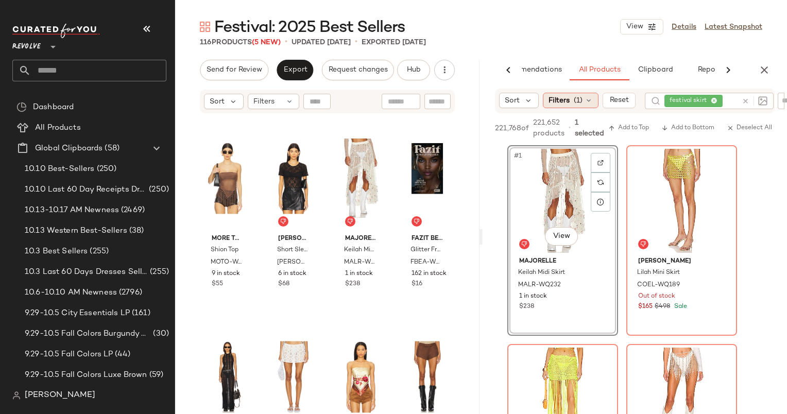
click at [581, 102] on span "(1)" at bounding box center [577, 100] width 9 height 11
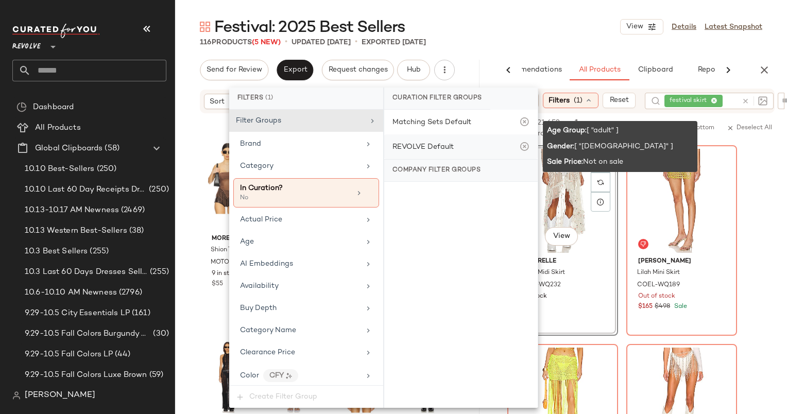
click at [424, 148] on div "REVOLVE Default" at bounding box center [422, 147] width 61 height 11
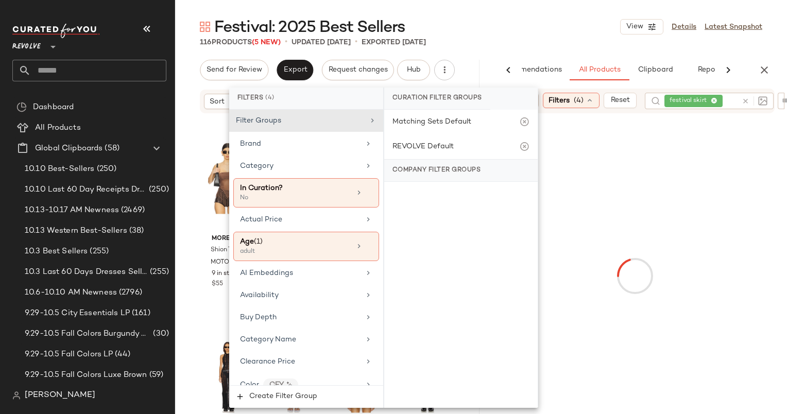
click at [745, 100] on icon at bounding box center [745, 101] width 8 height 8
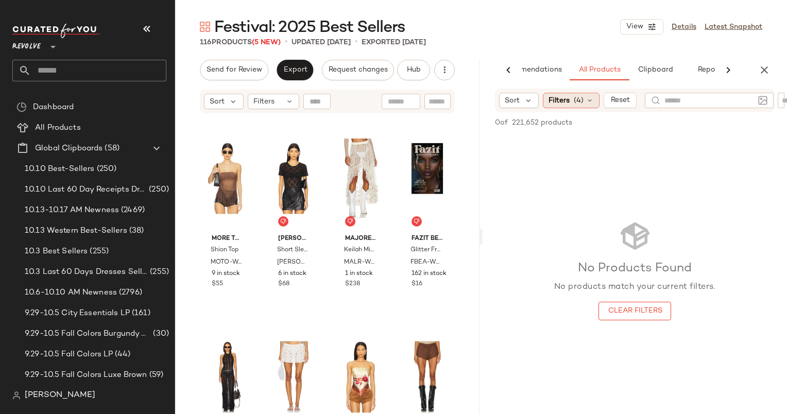
click at [570, 103] on div "Filters (4)" at bounding box center [571, 100] width 57 height 15
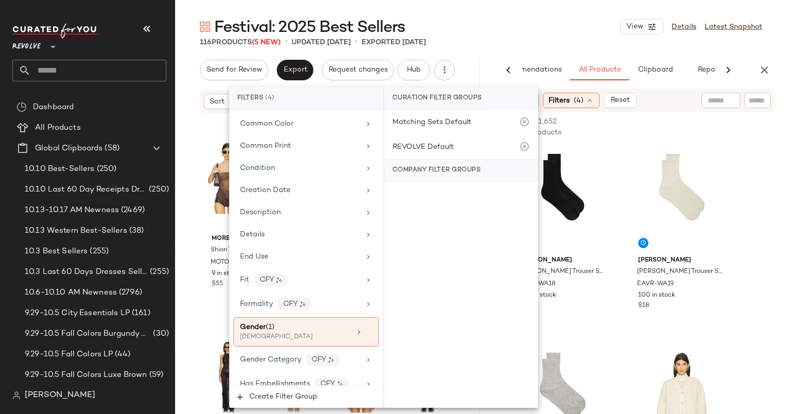
scroll to position [333, 0]
click at [647, 102] on div "Sort Filters (4) Reset" at bounding box center [635, 101] width 280 height 24
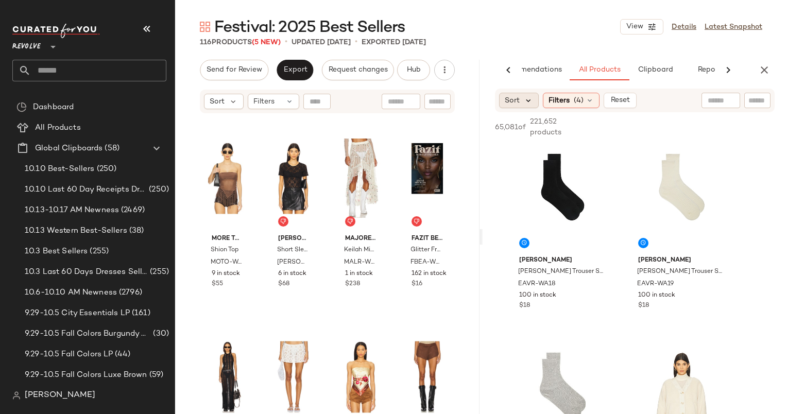
click at [525, 96] on icon at bounding box center [527, 100] width 9 height 9
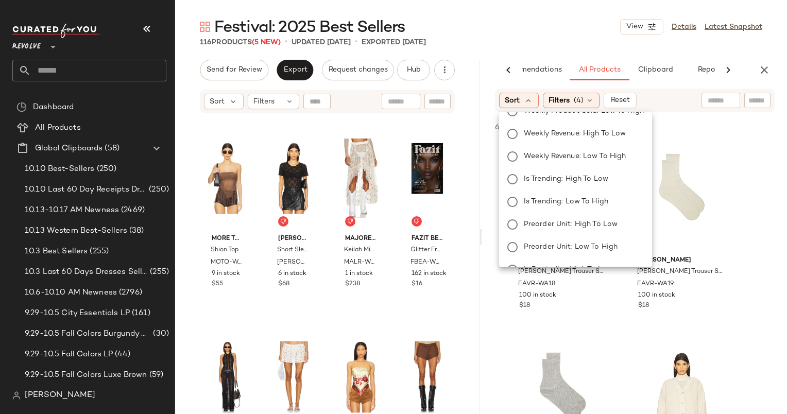
scroll to position [171, 0]
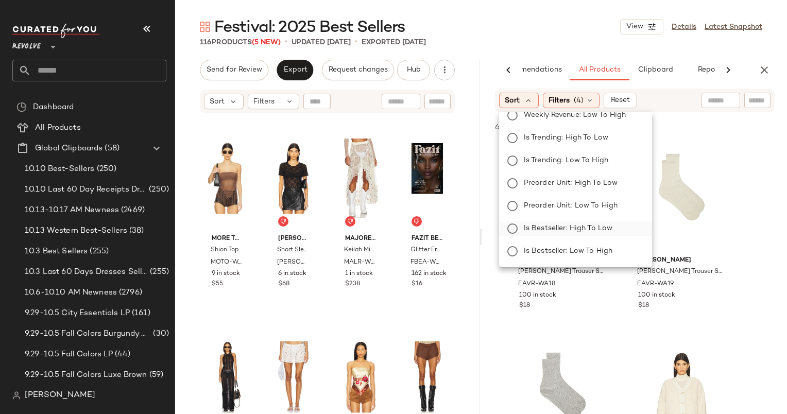
click at [545, 231] on span "Is Bestseller: High to Low" at bounding box center [567, 228] width 89 height 11
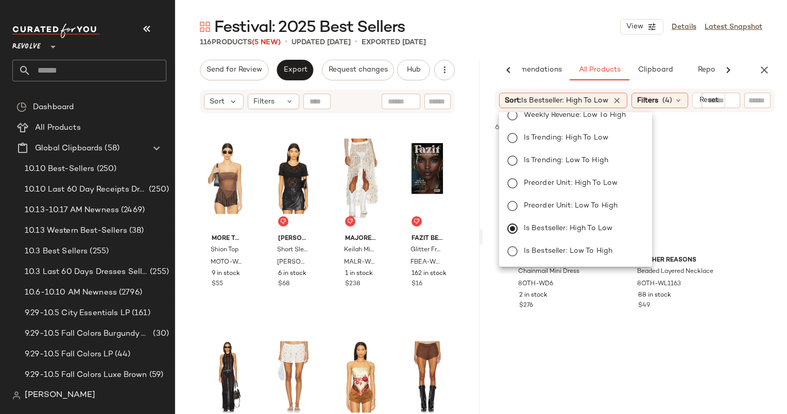
click at [609, 32] on div "Festival: 2025 Best Sellers View Details Latest Snapshot" at bounding box center [481, 26] width 612 height 21
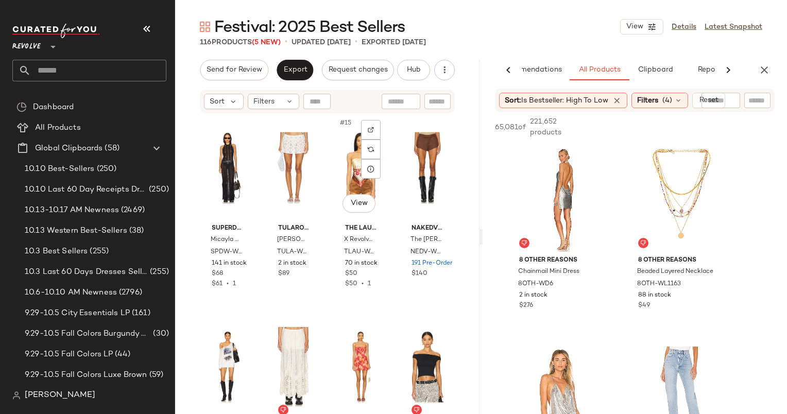
scroll to position [618, 0]
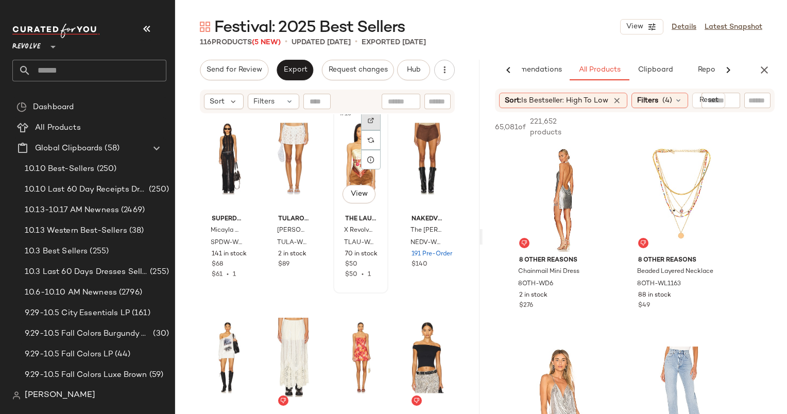
click at [374, 121] on div at bounding box center [371, 121] width 20 height 20
click at [753, 105] on input "Filter" at bounding box center [735, 100] width 88 height 11
type input "**********"
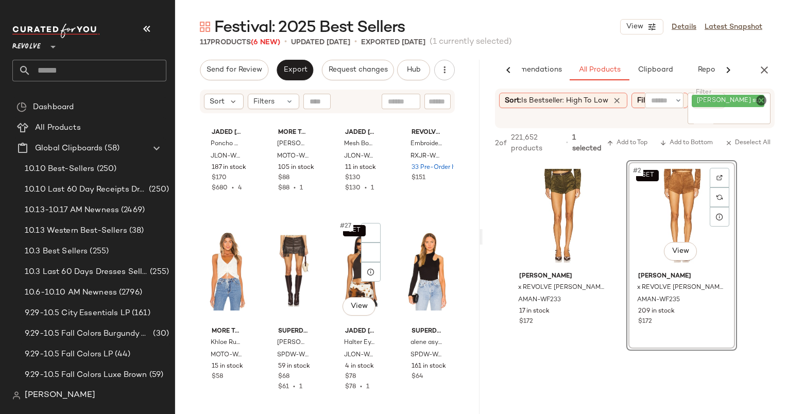
scroll to position [1103, 0]
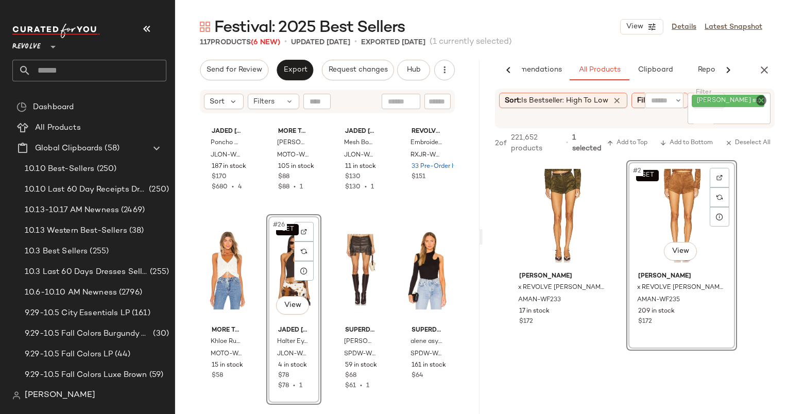
click at [759, 105] on icon "Clear Filter" at bounding box center [761, 100] width 12 height 12
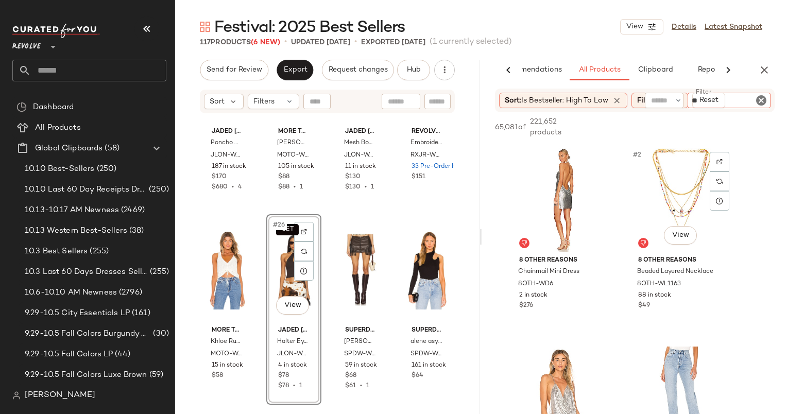
type input "*"
click at [305, 230] on div at bounding box center [304, 232] width 20 height 20
click at [748, 98] on input "text" at bounding box center [757, 100] width 18 height 11
type input "**********"
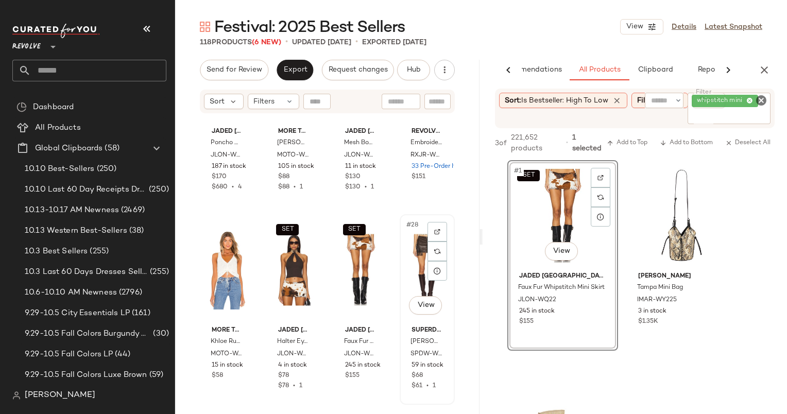
click at [410, 262] on div "#28 View" at bounding box center [427, 270] width 48 height 104
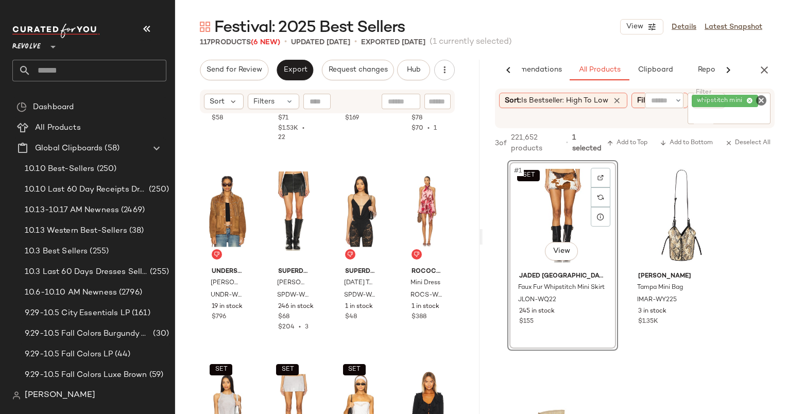
scroll to position [2553, 0]
click at [368, 172] on img at bounding box center [371, 172] width 6 height 6
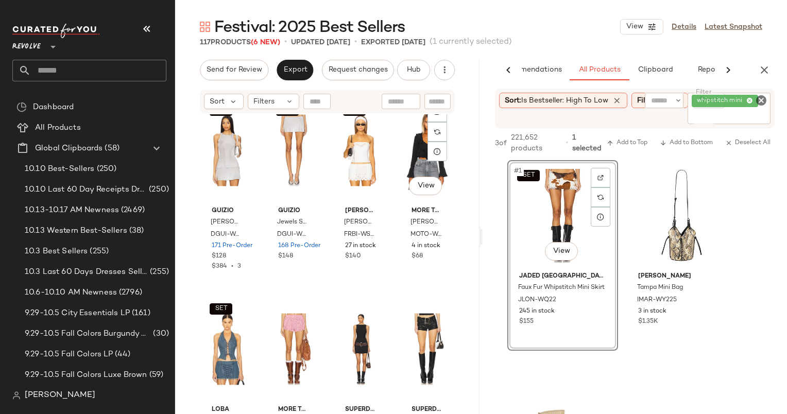
scroll to position [2750, 0]
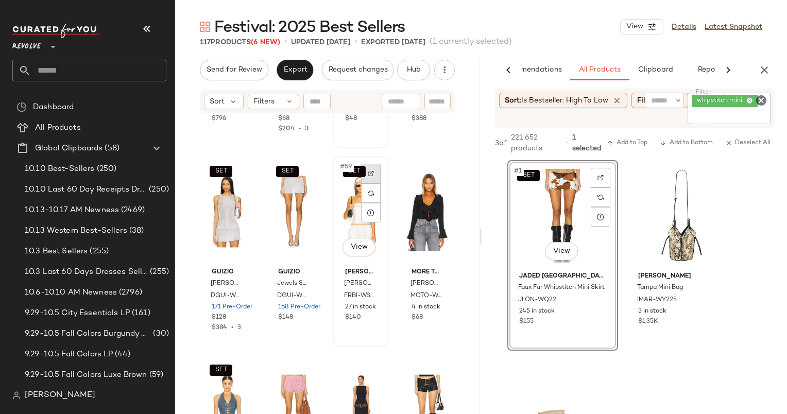
click at [369, 179] on div at bounding box center [371, 174] width 20 height 20
click at [758, 104] on icon "Clear Filter" at bounding box center [761, 100] width 12 height 12
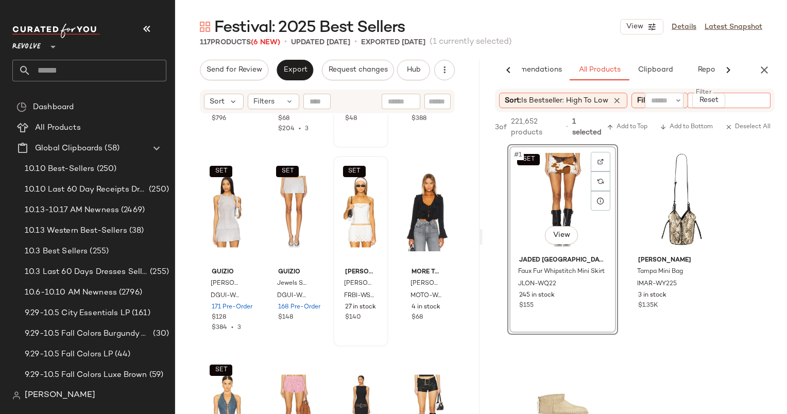
click at [758, 104] on input "Filter" at bounding box center [735, 100] width 88 height 11
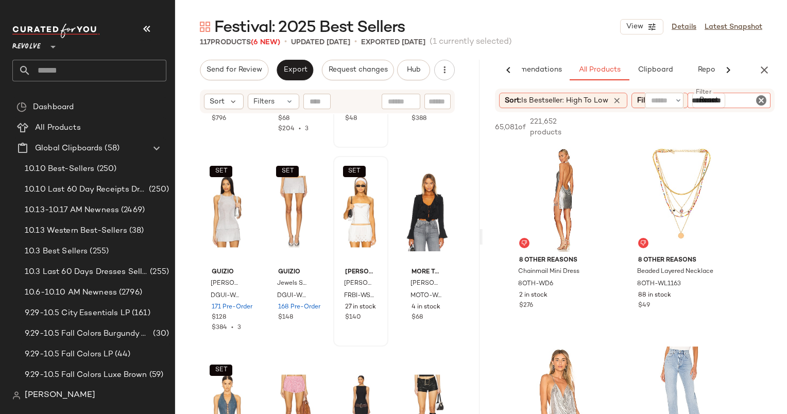
type input "**********"
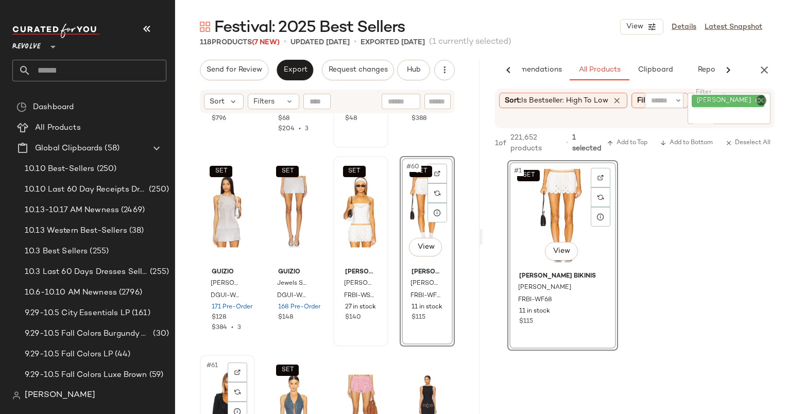
click at [219, 377] on div "#61 View" at bounding box center [227, 410] width 48 height 104
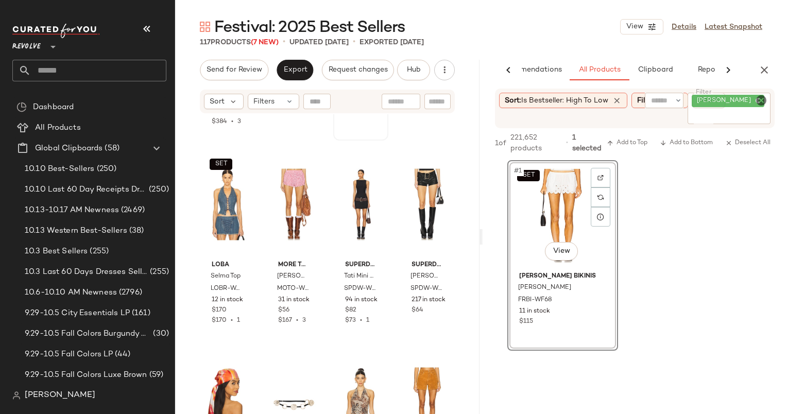
scroll to position [2957, 0]
click at [234, 165] on img at bounding box center [237, 166] width 6 height 6
click at [766, 91] on div "Sort: Is Bestseller: High to Low Filters (4) Reset Filter mariam short Filter" at bounding box center [635, 109] width 280 height 40
click at [762, 97] on icon "Clear Filter" at bounding box center [761, 100] width 12 height 12
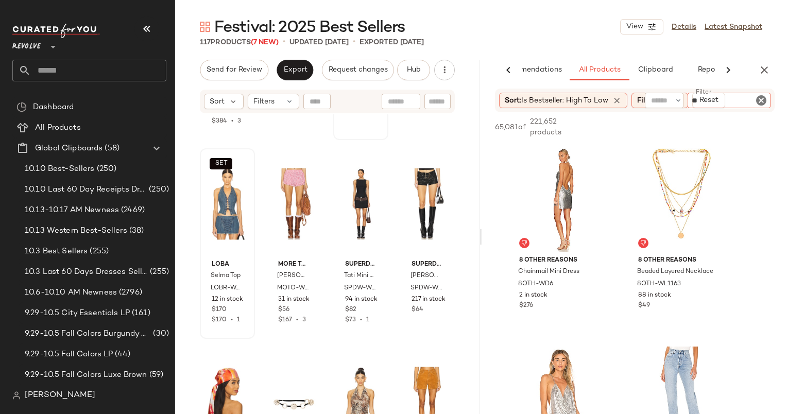
type input "*"
type input "*********"
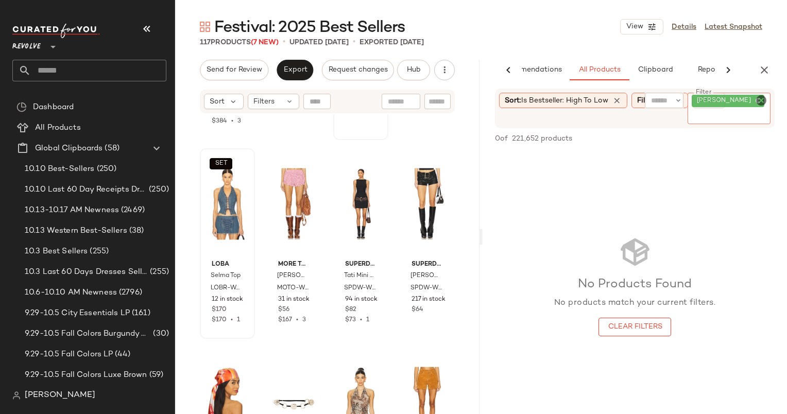
click at [763, 101] on icon "Clear Filter" at bounding box center [761, 100] width 12 height 12
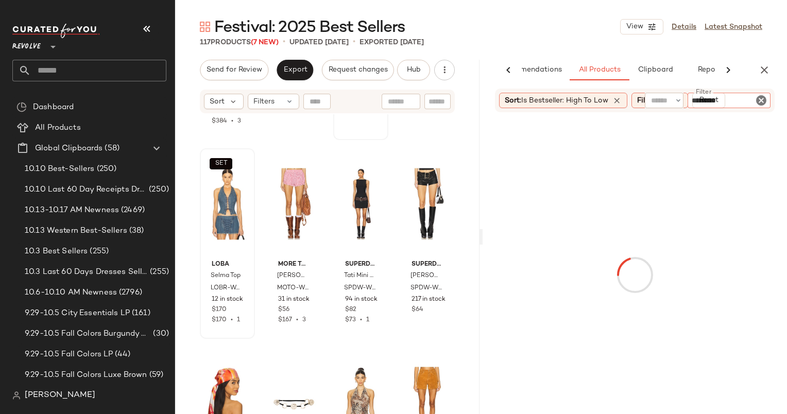
type input "**********"
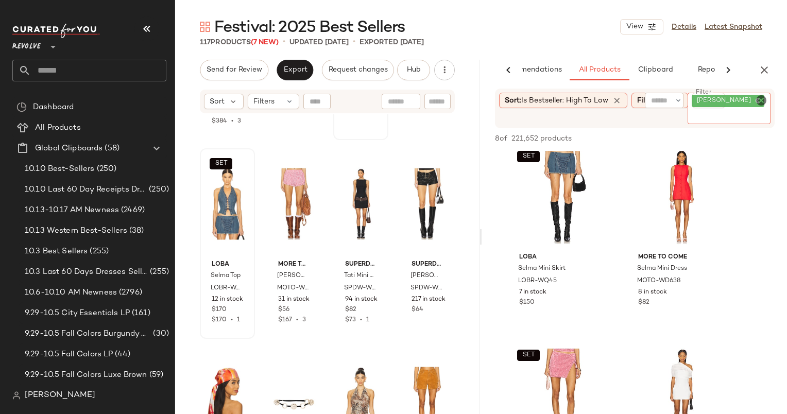
scroll to position [408, 0]
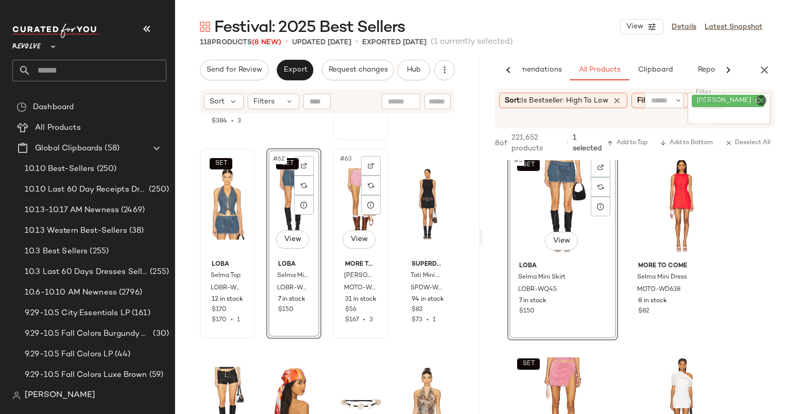
click at [352, 191] on div "#63 View" at bounding box center [361, 204] width 48 height 104
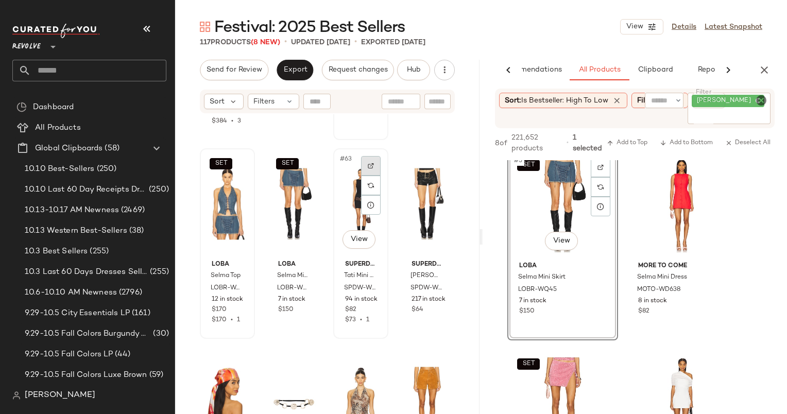
click at [372, 165] on div at bounding box center [371, 166] width 20 height 20
click at [438, 164] on div at bounding box center [437, 166] width 20 height 20
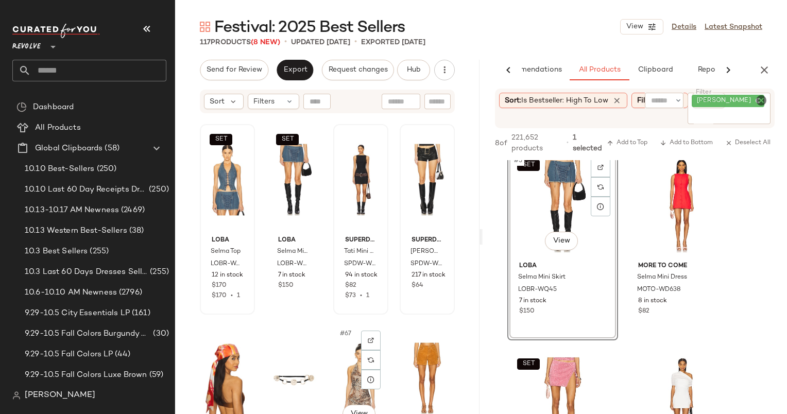
scroll to position [2981, 0]
click at [762, 101] on icon "Clear Filter" at bounding box center [761, 100] width 12 height 12
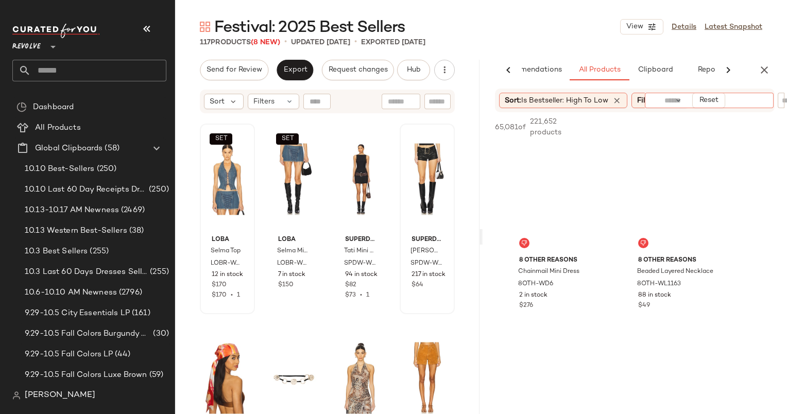
click at [667, 102] on input "text" at bounding box center [709, 100] width 90 height 11
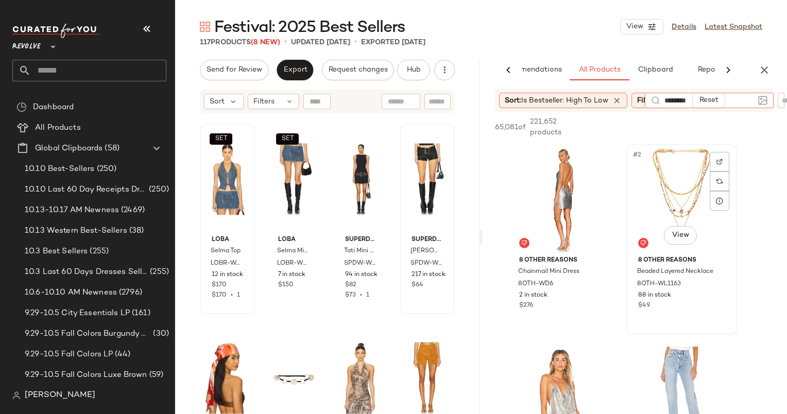
type input "*********"
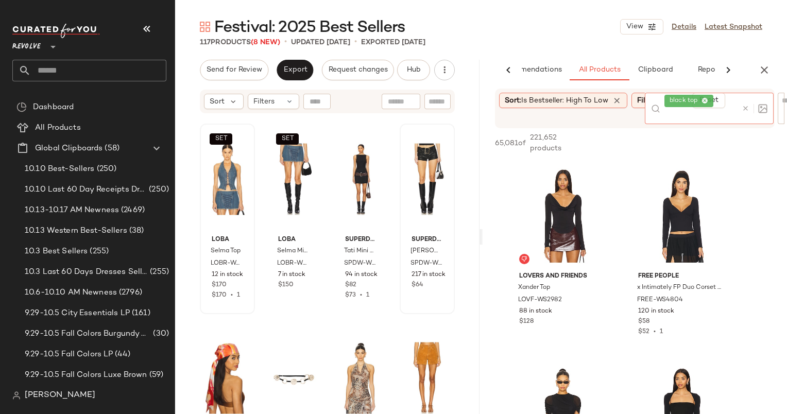
click at [743, 107] on icon at bounding box center [745, 108] width 8 height 8
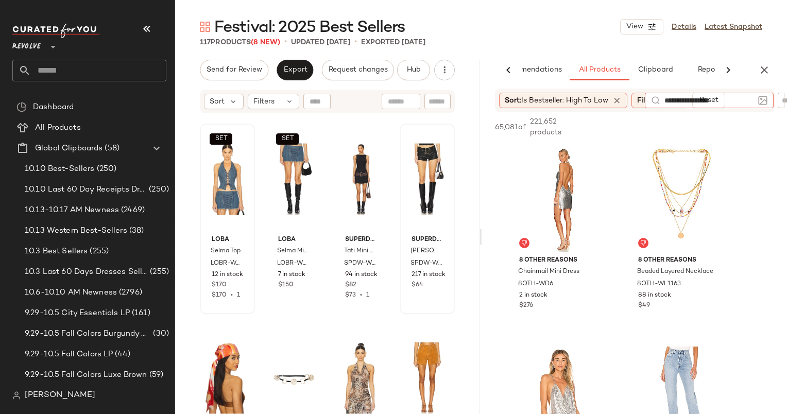
type input "**********"
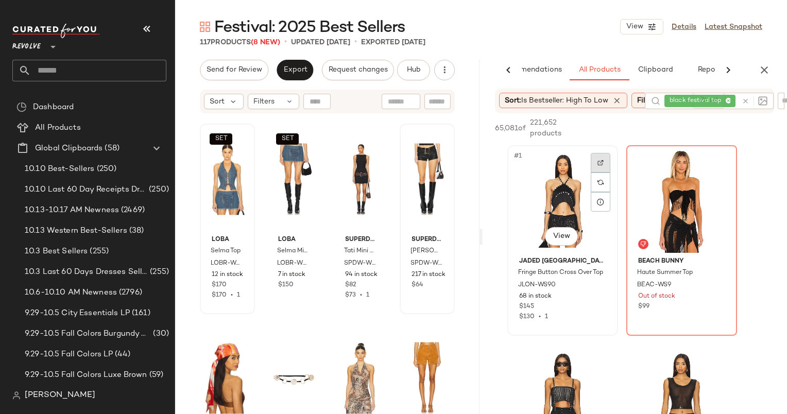
click at [599, 179] on div at bounding box center [600, 182] width 20 height 59
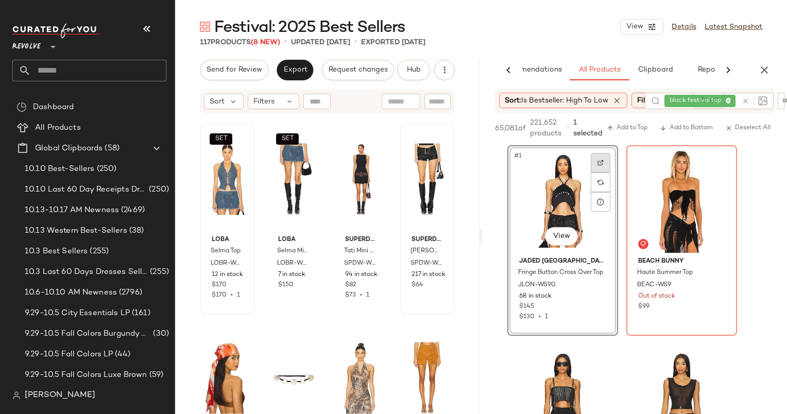
click at [601, 167] on div at bounding box center [600, 163] width 20 height 20
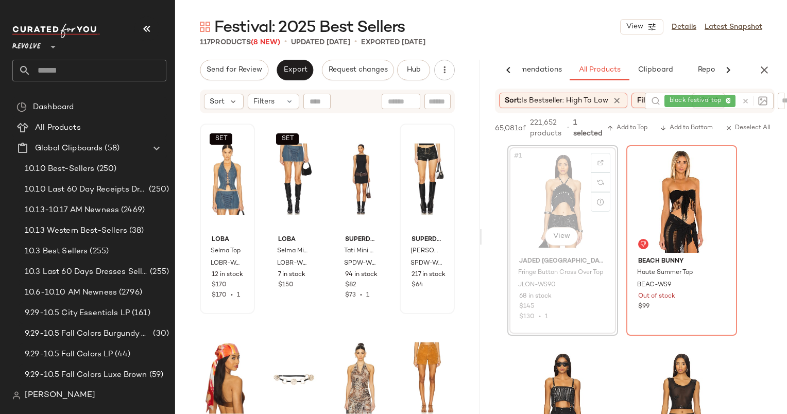
scroll to position [2980, 0]
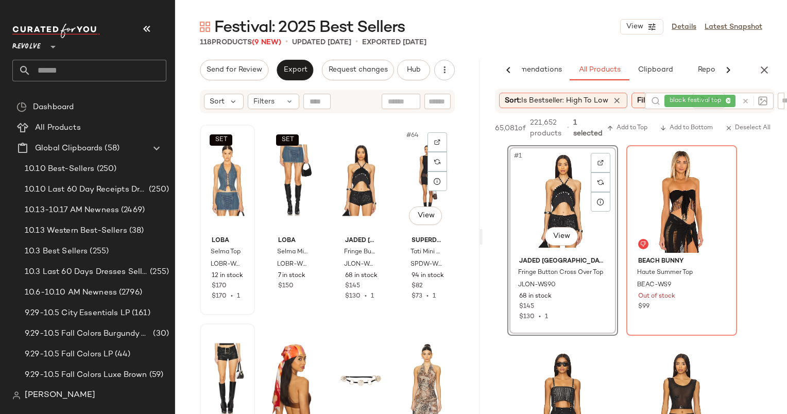
click at [413, 174] on div "#64 View" at bounding box center [427, 180] width 48 height 104
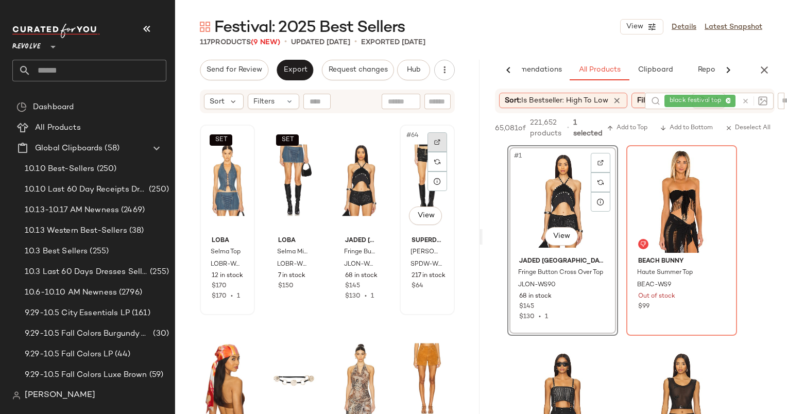
click at [428, 149] on div at bounding box center [437, 142] width 20 height 20
click at [744, 100] on div at bounding box center [752, 101] width 30 height 16
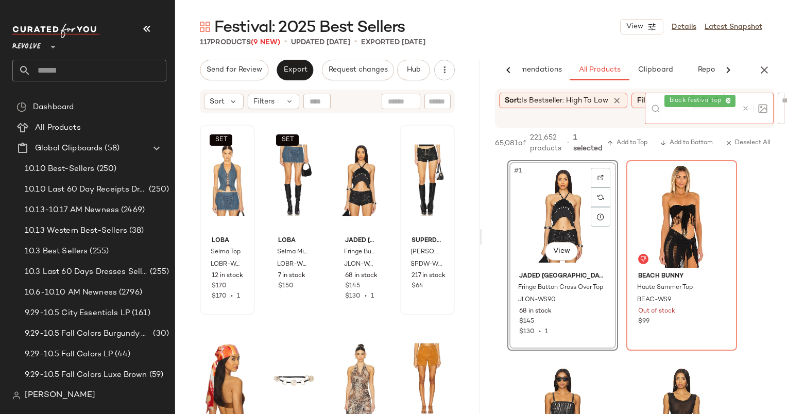
click at [746, 111] on icon at bounding box center [745, 108] width 8 height 8
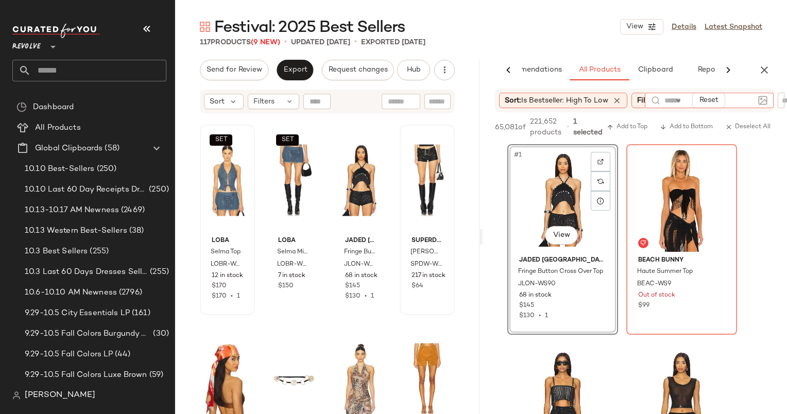
click at [745, 109] on div "Sort: Is Bestseller: High to Low Filters (4) Reset" at bounding box center [635, 101] width 280 height 24
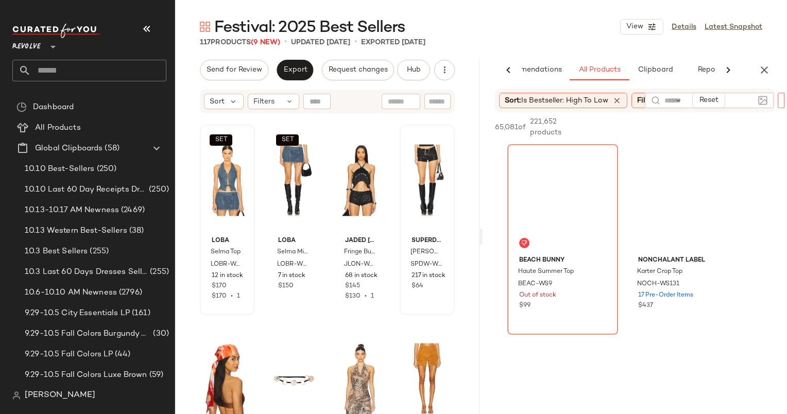
click at [780, 100] on div "Sort: Is Bestseller: High to Low Filters (4) Reset Filter Filter" at bounding box center [634, 101] width 304 height 24
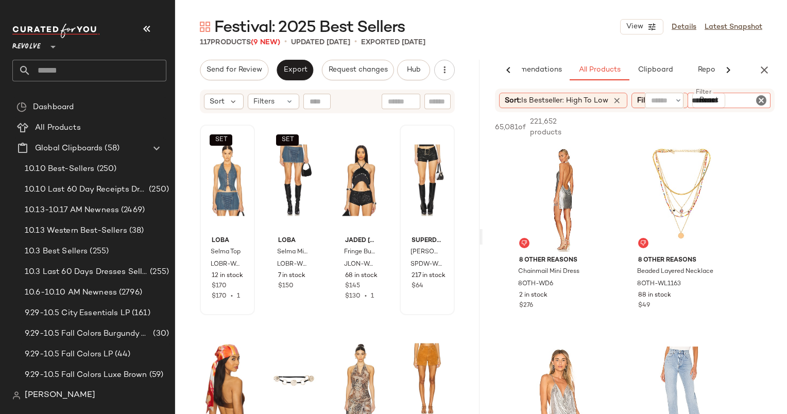
type input "**********"
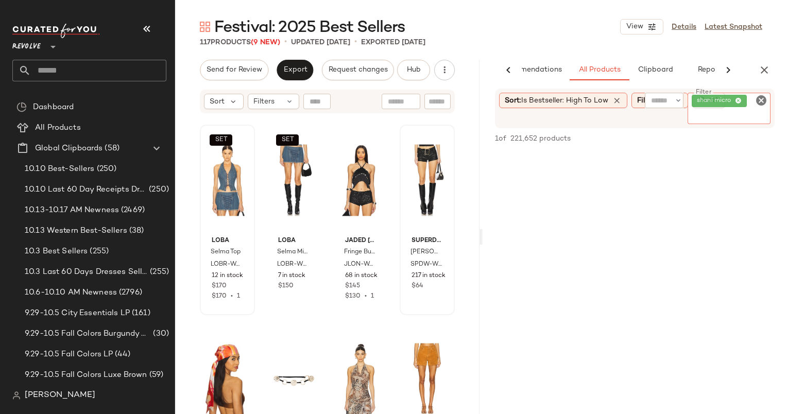
click at [762, 97] on icon "Clear Filter" at bounding box center [761, 100] width 12 height 12
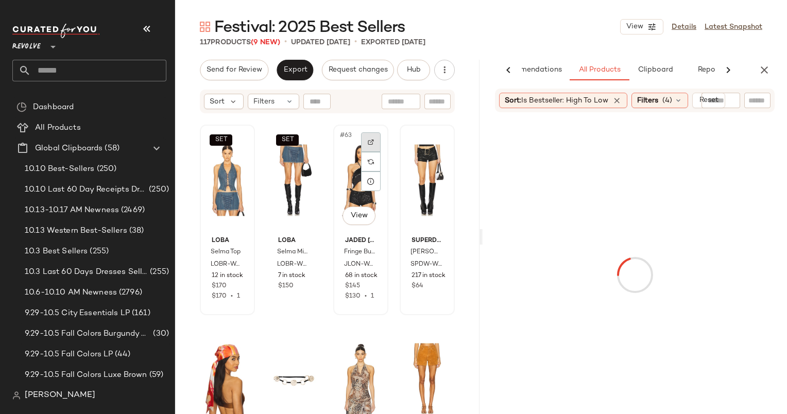
click at [364, 132] on div at bounding box center [371, 142] width 20 height 20
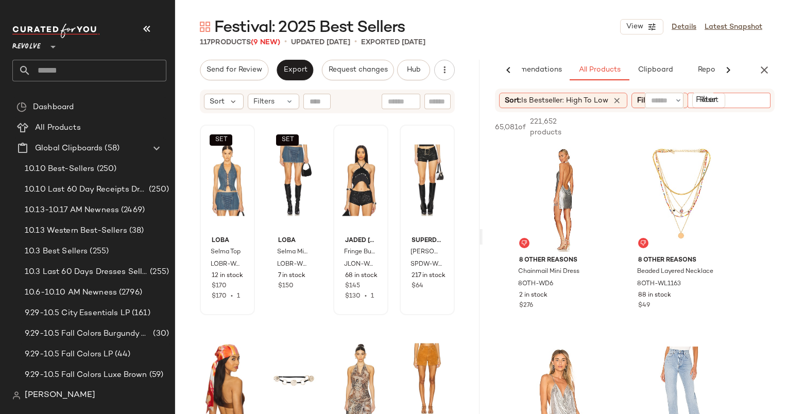
click at [766, 105] on div at bounding box center [728, 100] width 83 height 15
click at [362, 144] on div at bounding box center [371, 142] width 20 height 20
click at [760, 103] on input "text" at bounding box center [757, 100] width 18 height 11
type input "*"
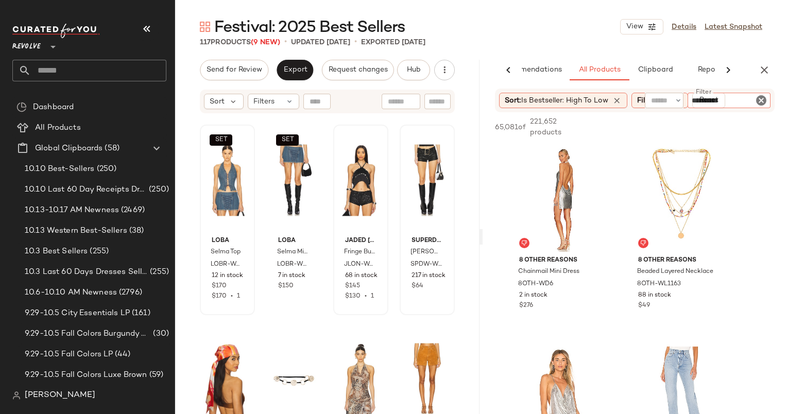
type input "**********"
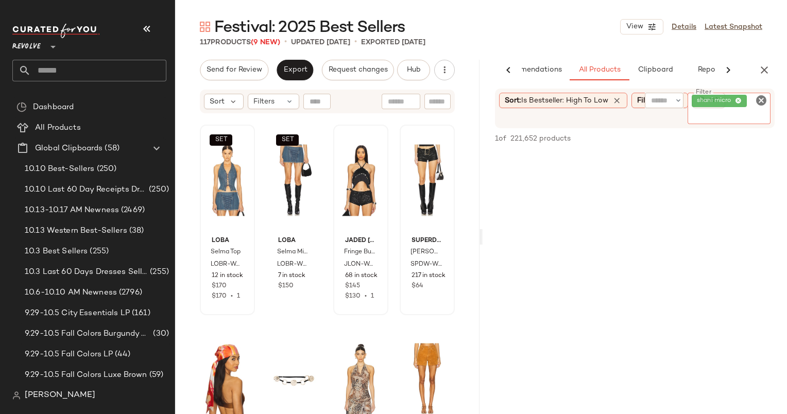
click at [763, 101] on icon "Clear Filter" at bounding box center [761, 100] width 12 height 12
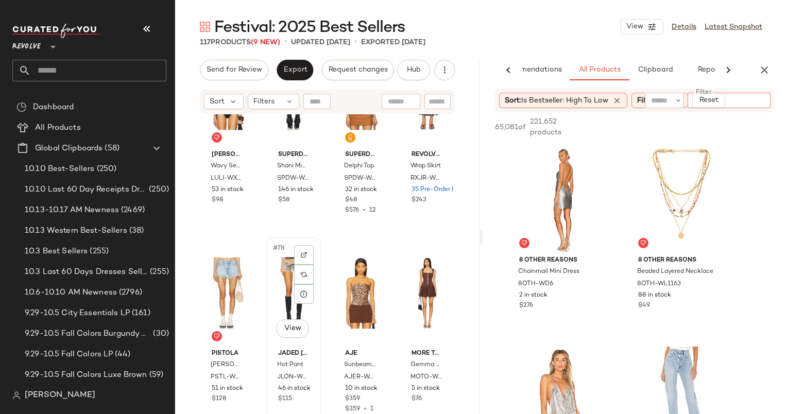
scroll to position [3722, 0]
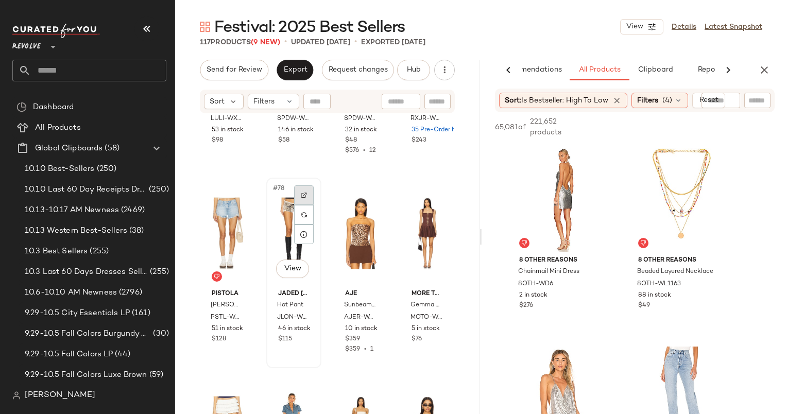
click at [298, 191] on div at bounding box center [304, 195] width 20 height 20
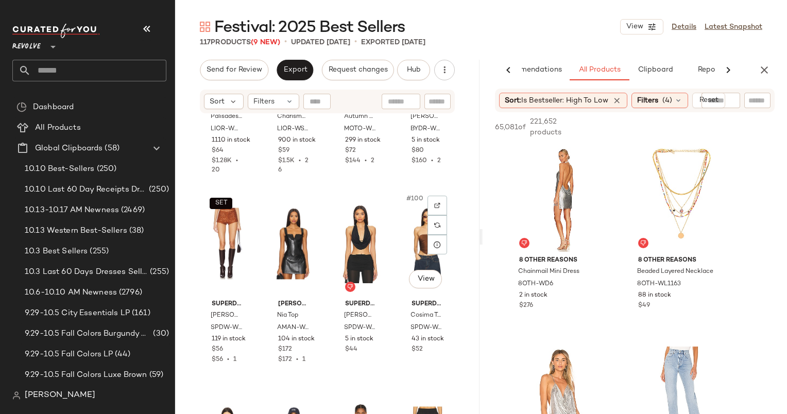
scroll to position [4734, 0]
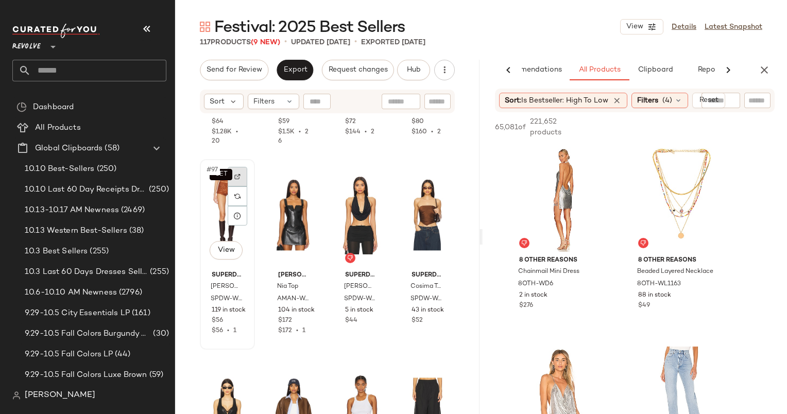
click at [240, 173] on img at bounding box center [237, 176] width 6 height 6
click at [758, 99] on input "text" at bounding box center [757, 100] width 18 height 11
type input "********"
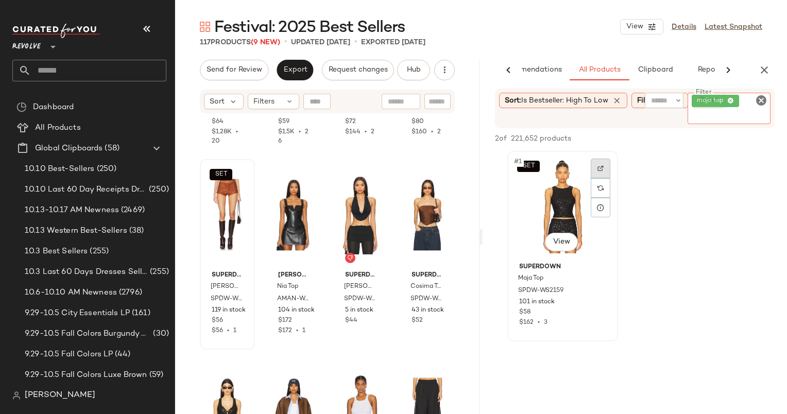
click at [595, 169] on div at bounding box center [600, 188] width 20 height 59
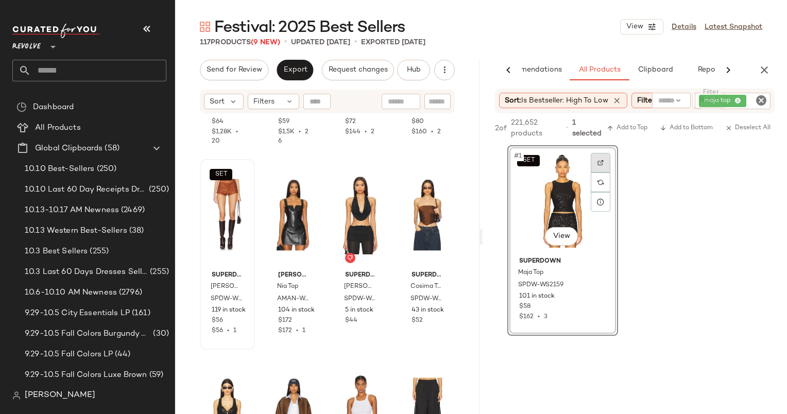
click at [609, 158] on div at bounding box center [600, 163] width 20 height 20
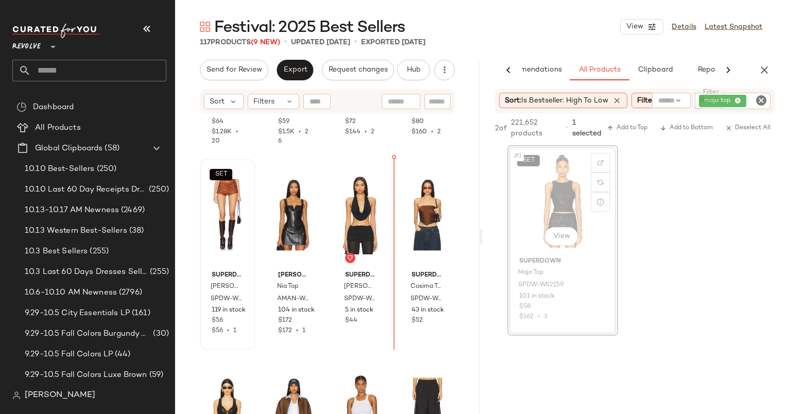
scroll to position [4734, 0]
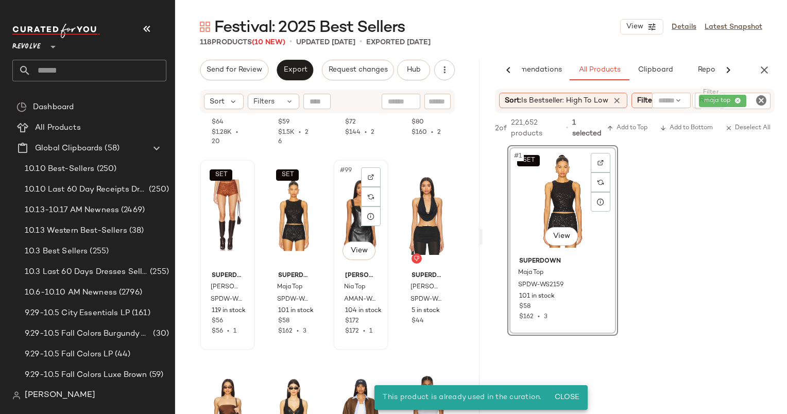
click at [350, 212] on div "#99 View" at bounding box center [361, 215] width 48 height 104
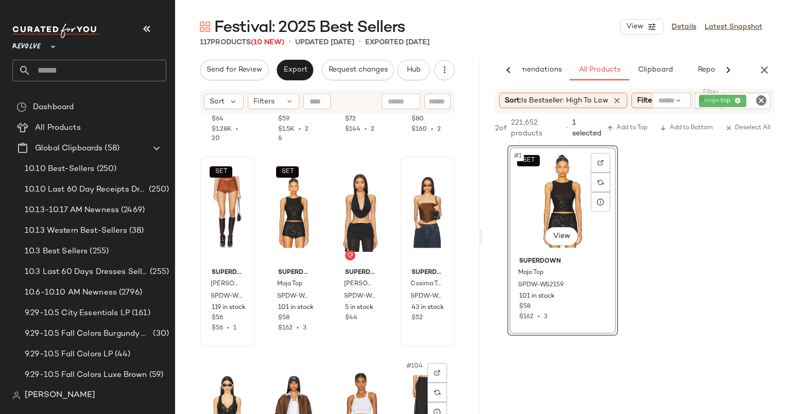
scroll to position [4736, 0]
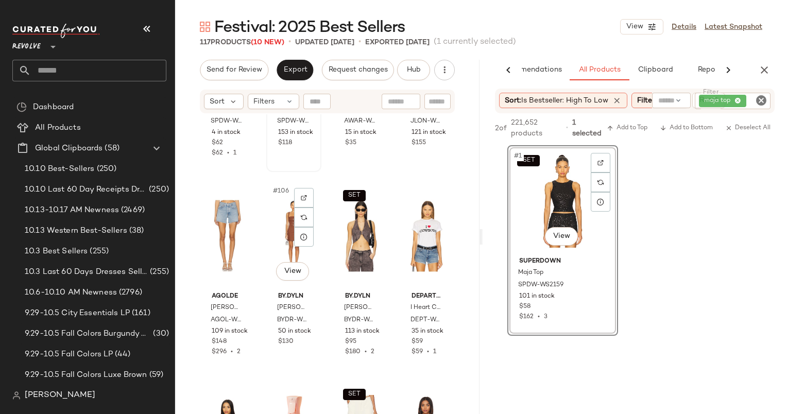
scroll to position [5136, 0]
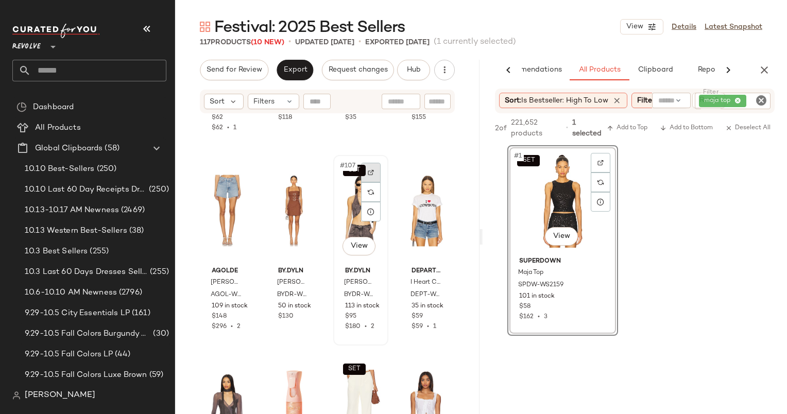
click at [369, 174] on img at bounding box center [371, 172] width 6 height 6
click at [758, 97] on icon "Clear Filter" at bounding box center [761, 100] width 12 height 12
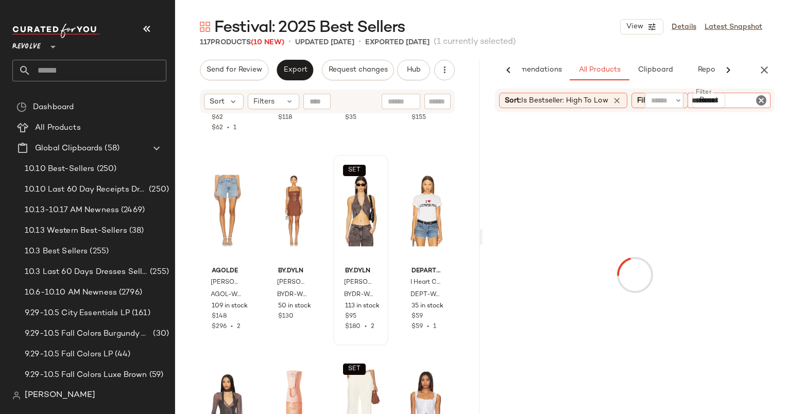
type input "**********"
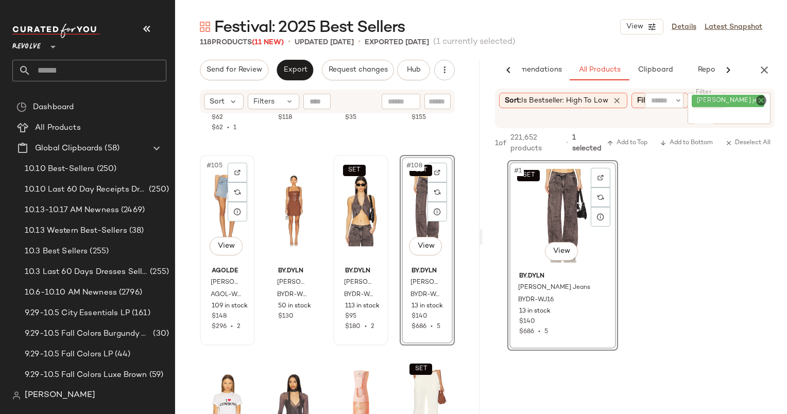
click at [216, 185] on div "#105 View" at bounding box center [227, 211] width 48 height 104
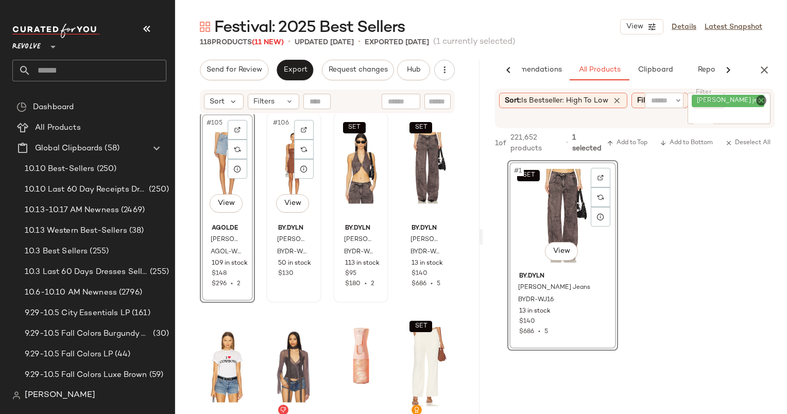
scroll to position [5179, 0]
click at [216, 342] on div "#109 View" at bounding box center [227, 366] width 48 height 104
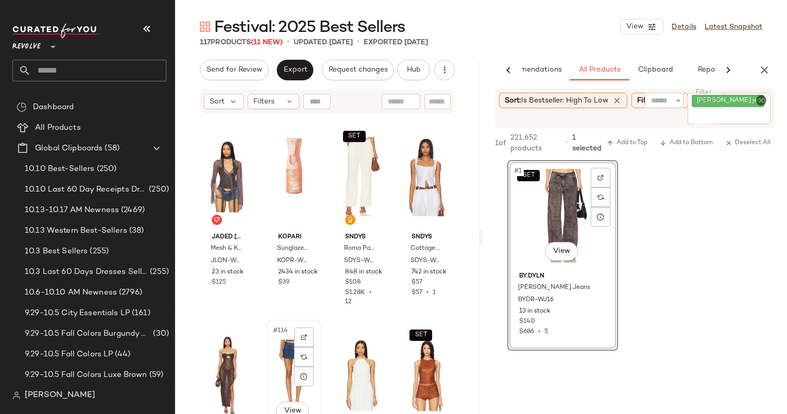
scroll to position [5369, 0]
click at [371, 138] on div at bounding box center [371, 138] width 20 height 20
click at [762, 101] on icon "Clear Filter" at bounding box center [761, 100] width 12 height 12
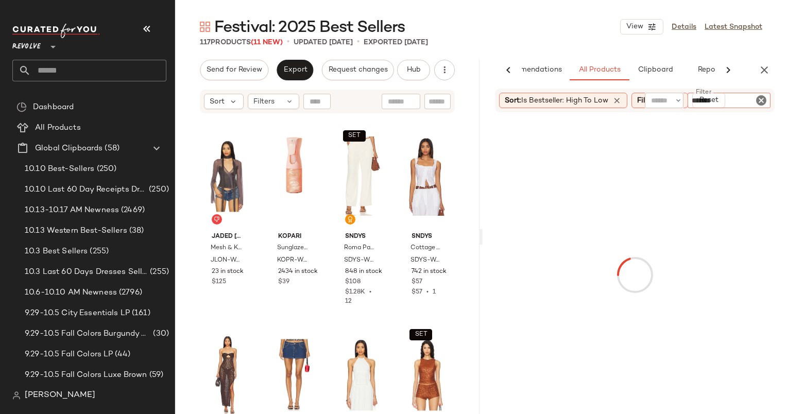
type input "********"
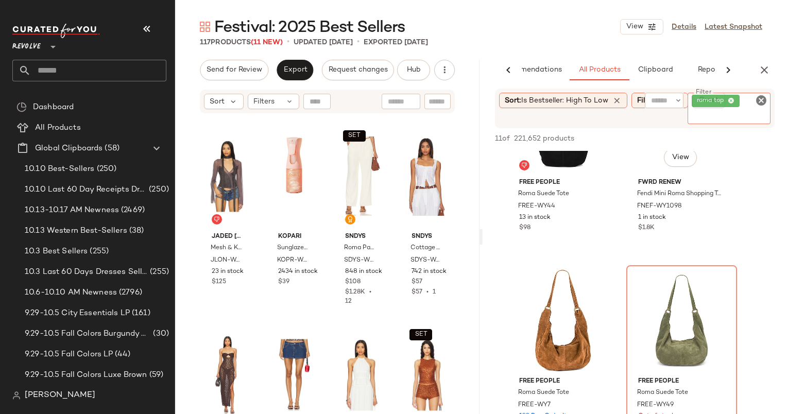
scroll to position [33, 0]
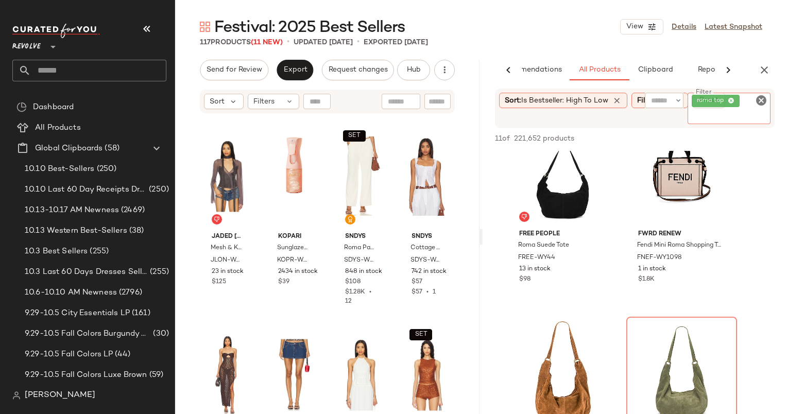
click at [764, 95] on icon "Clear Filter" at bounding box center [761, 100] width 12 height 12
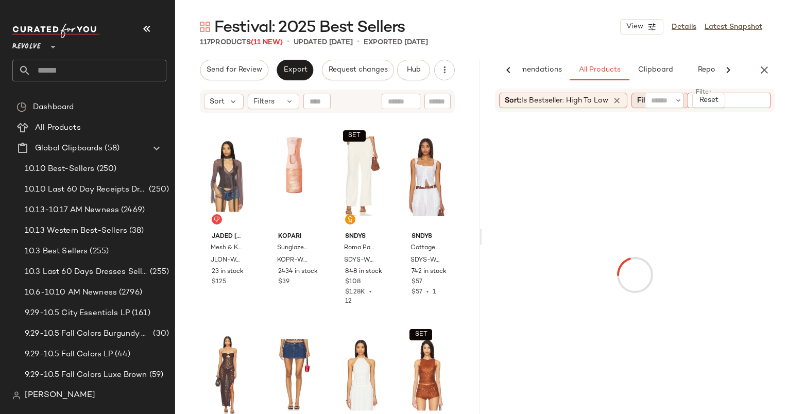
click at [642, 101] on span "Filters" at bounding box center [647, 100] width 21 height 11
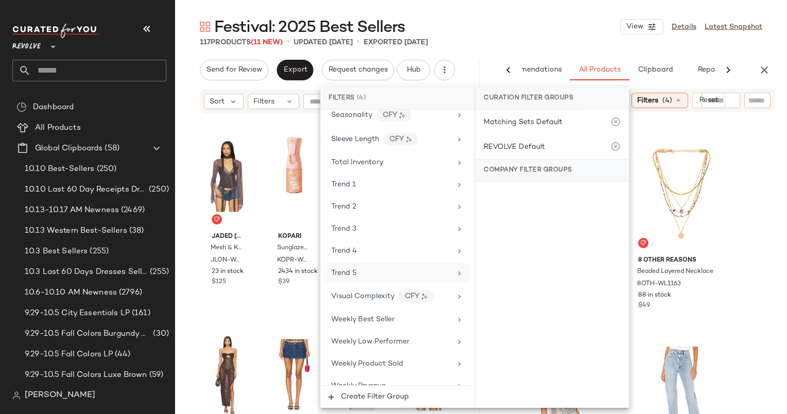
scroll to position [977, 0]
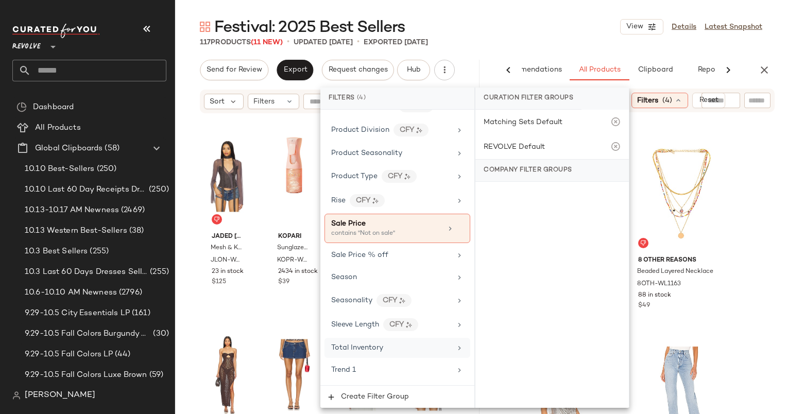
click at [367, 345] on div "Total Inventory" at bounding box center [397, 348] width 146 height 20
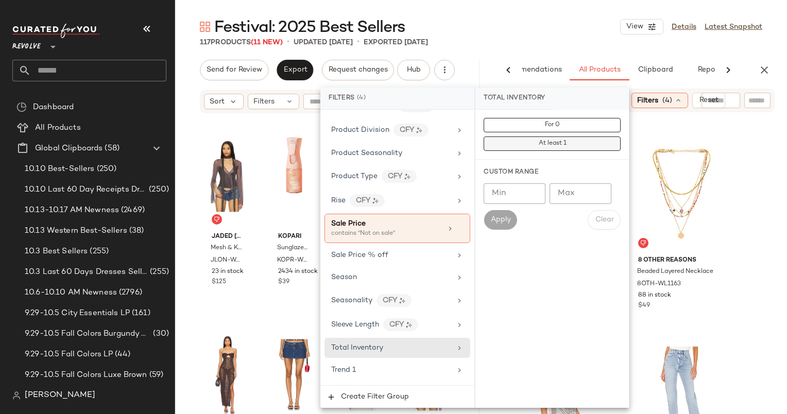
click at [563, 136] on button "At least 1" at bounding box center [551, 143] width 137 height 14
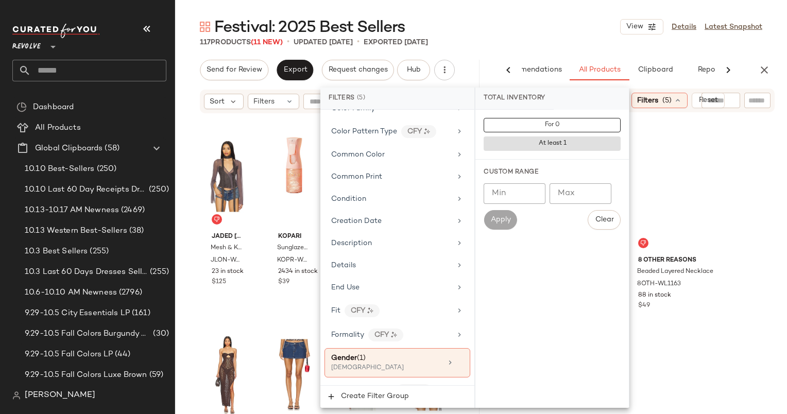
scroll to position [0, 0]
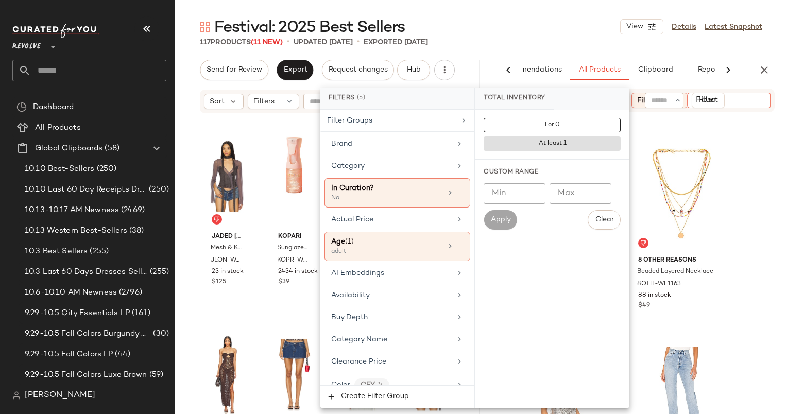
click at [766, 97] on div at bounding box center [728, 100] width 83 height 15
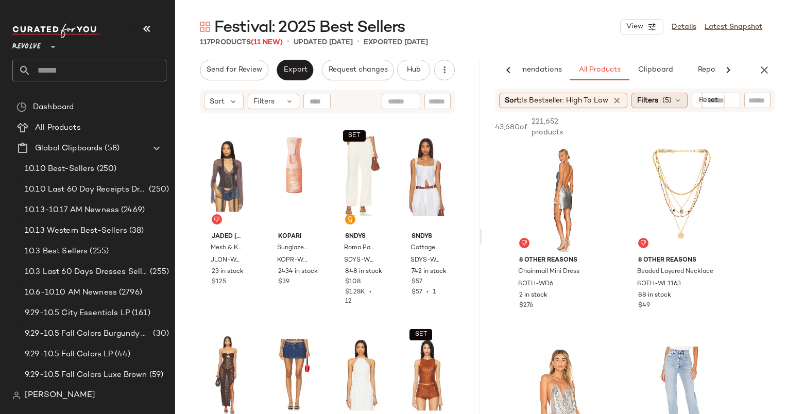
click at [641, 101] on span "Filters" at bounding box center [647, 100] width 21 height 11
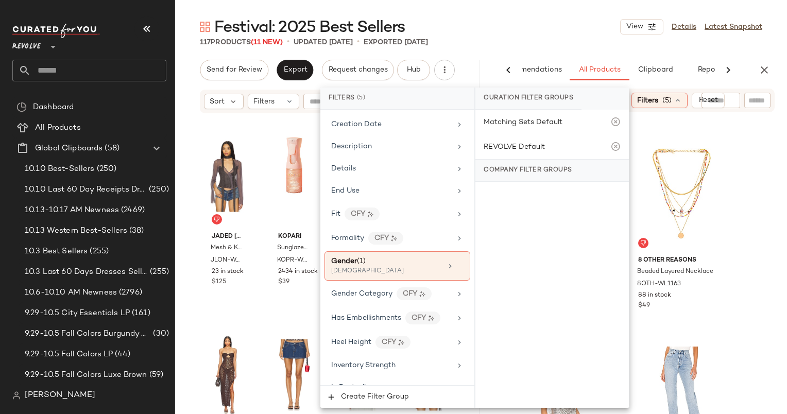
scroll to position [397, 0]
click at [458, 262] on icon at bounding box center [459, 265] width 7 height 7
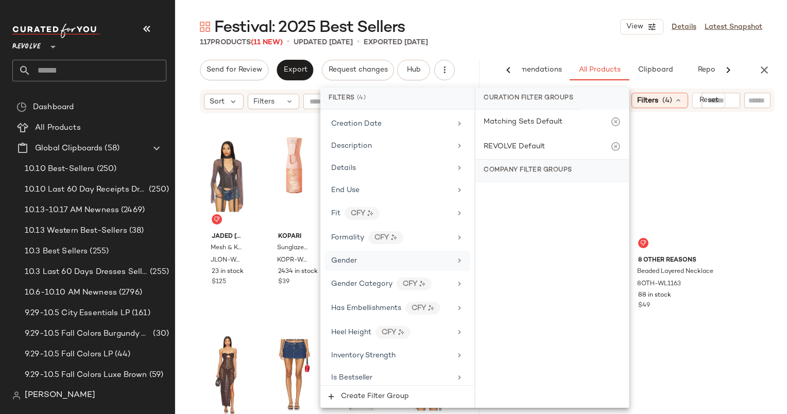
click at [381, 256] on div "Gender" at bounding box center [391, 260] width 120 height 11
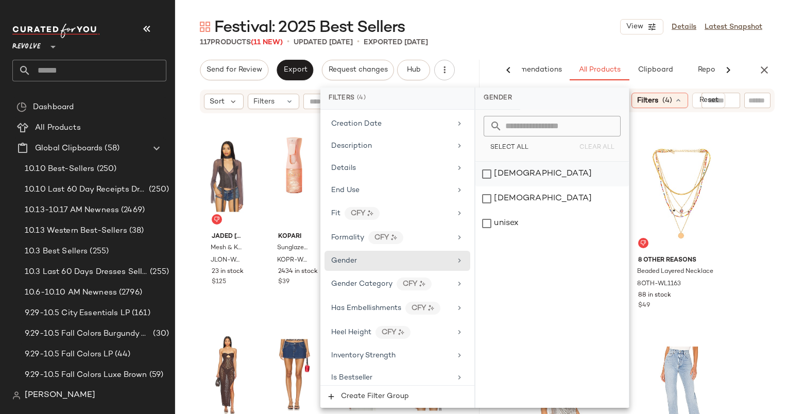
click at [484, 167] on div "female" at bounding box center [551, 174] width 153 height 25
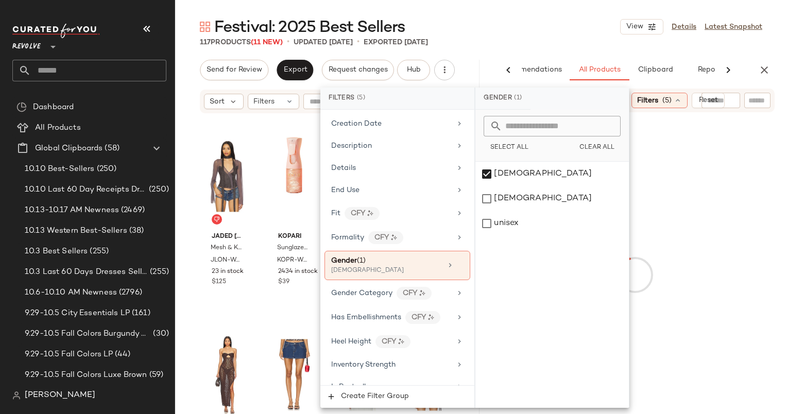
click at [754, 105] on input "text" at bounding box center [757, 100] width 18 height 11
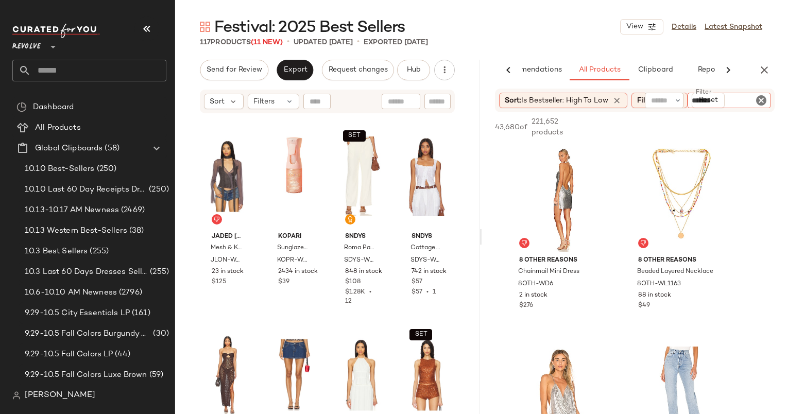
type input "********"
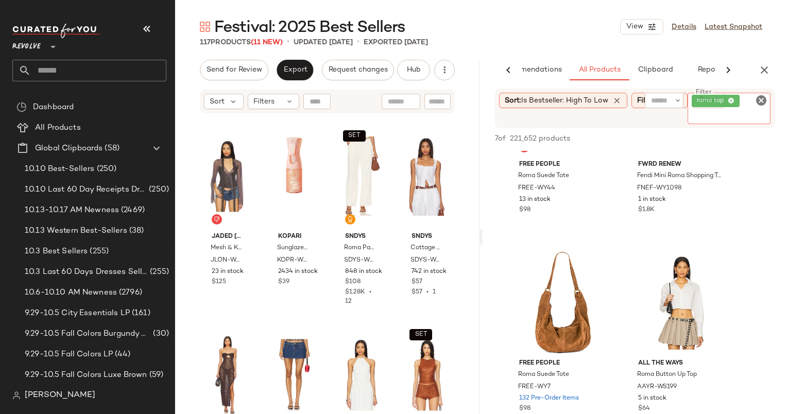
scroll to position [93, 0]
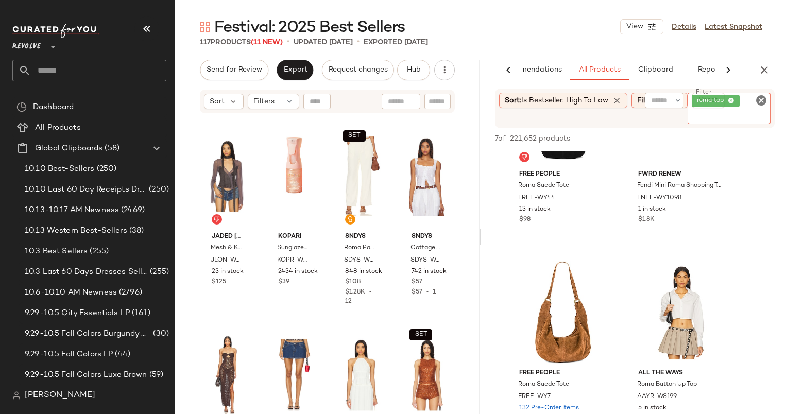
click at [760, 98] on icon "Clear Filter" at bounding box center [761, 100] width 12 height 12
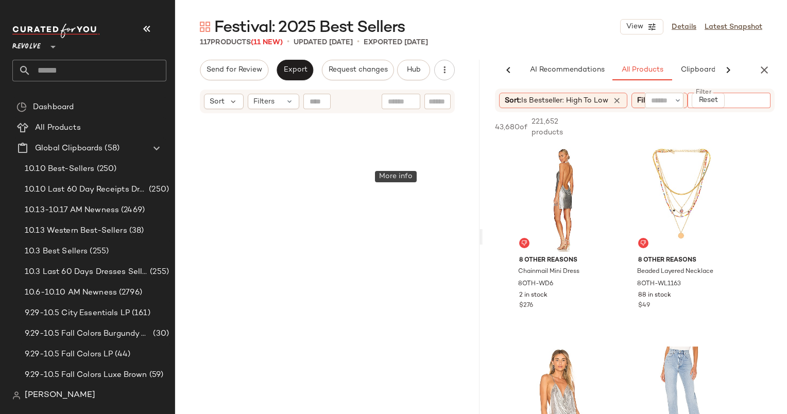
scroll to position [0, 43]
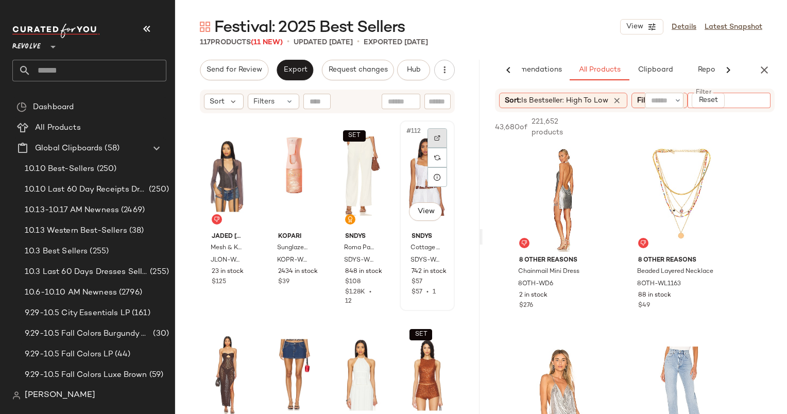
click at [434, 140] on img at bounding box center [437, 138] width 6 height 6
click at [731, 98] on input "text" at bounding box center [709, 100] width 90 height 11
type input "**********"
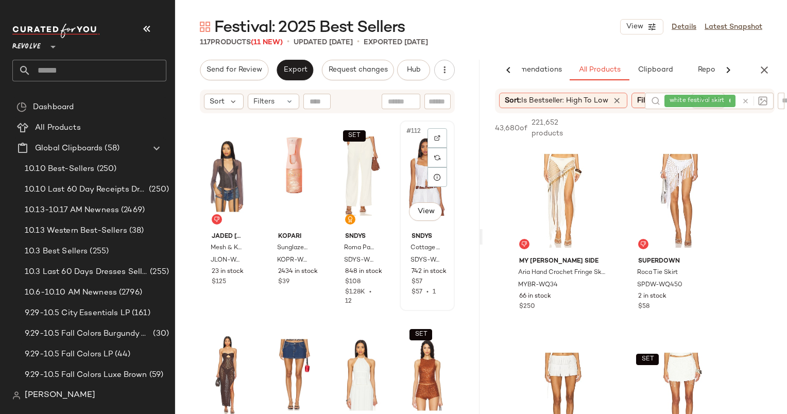
click at [409, 177] on div "#112 View" at bounding box center [427, 176] width 48 height 104
click at [348, 171] on div "SET #111 View" at bounding box center [361, 176] width 48 height 104
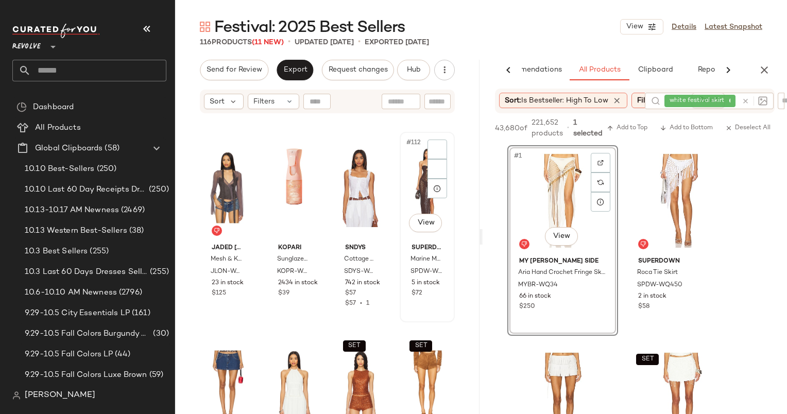
scroll to position [5355, 0]
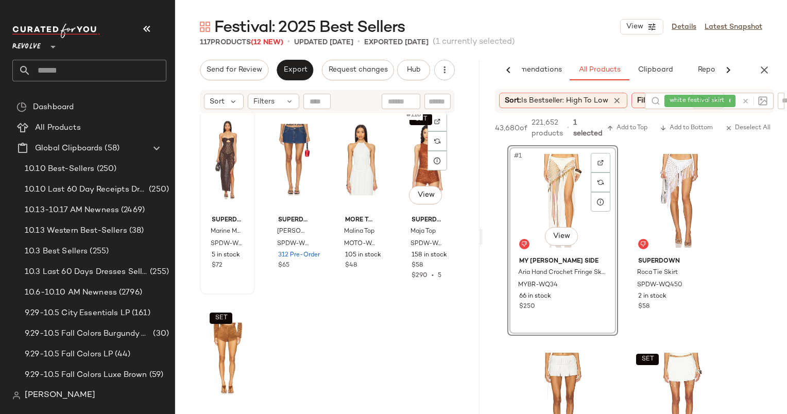
scroll to position [5637, 0]
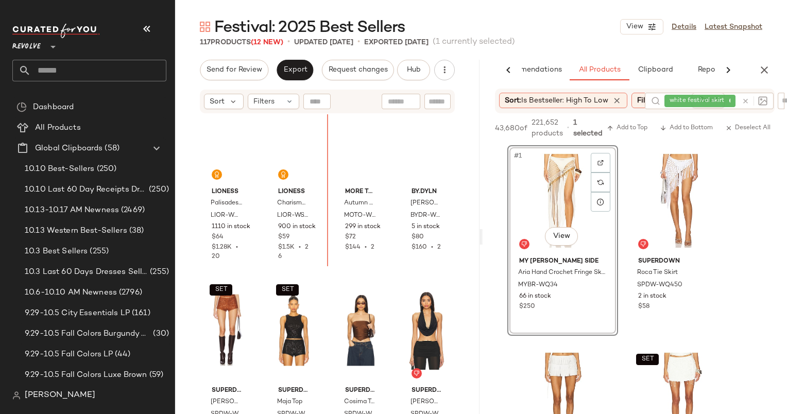
scroll to position [4612, 0]
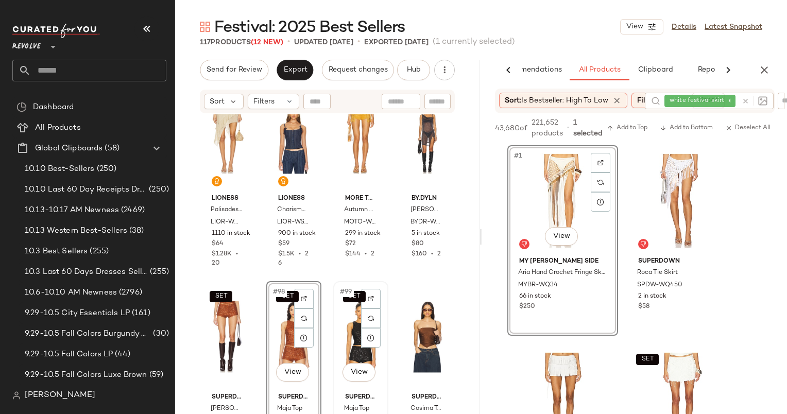
click at [346, 328] on div "SET #99 View" at bounding box center [361, 337] width 48 height 104
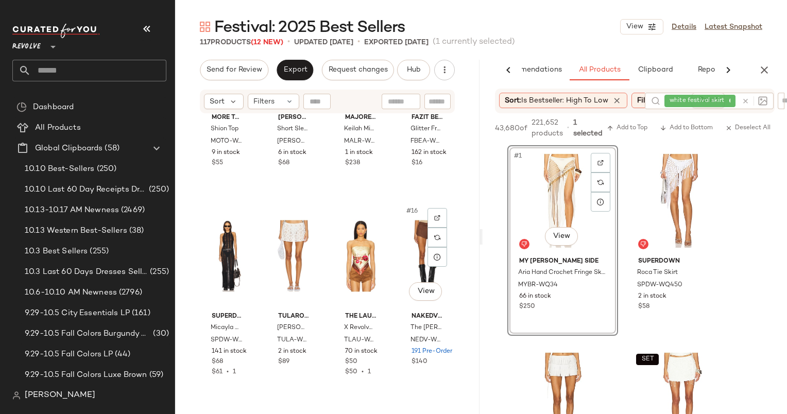
scroll to position [600, 0]
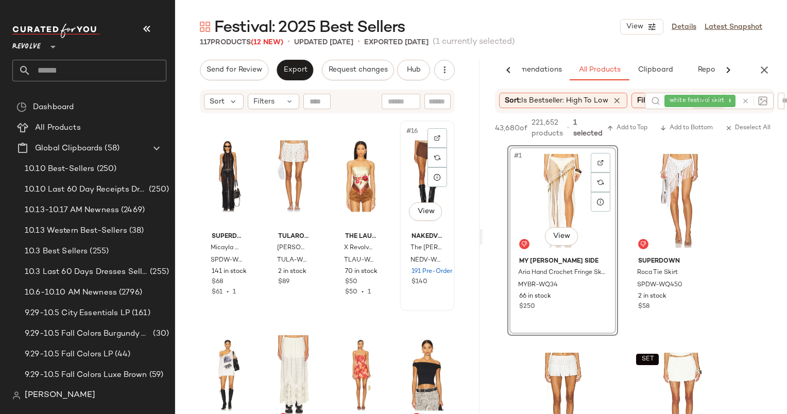
click at [408, 182] on div "#16 View" at bounding box center [427, 176] width 48 height 104
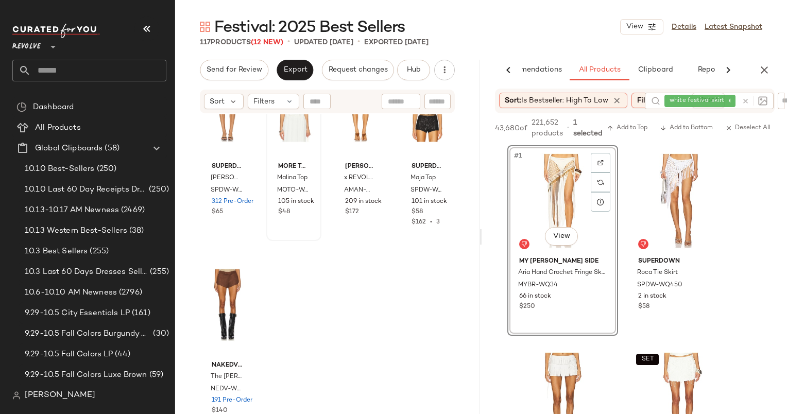
scroll to position [5570, 0]
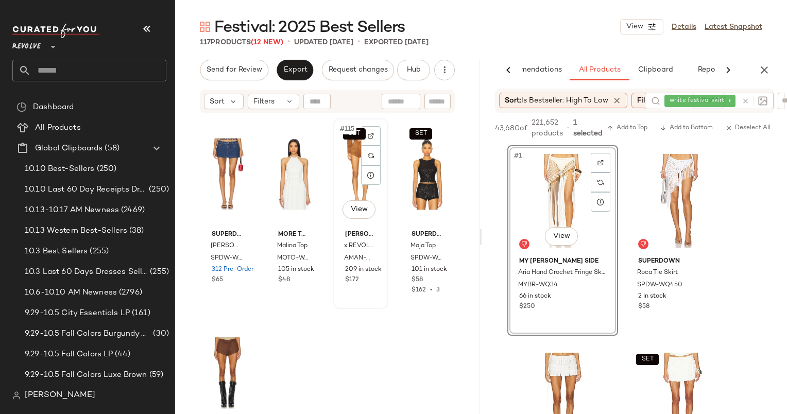
click at [344, 177] on div "SET #115 View" at bounding box center [361, 174] width 48 height 104
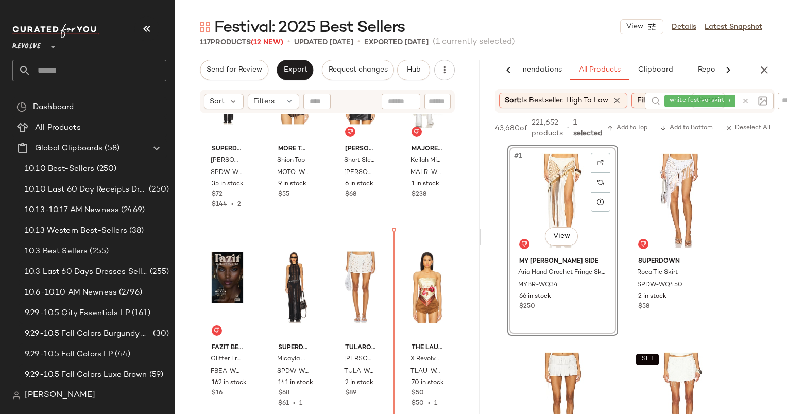
scroll to position [504, 0]
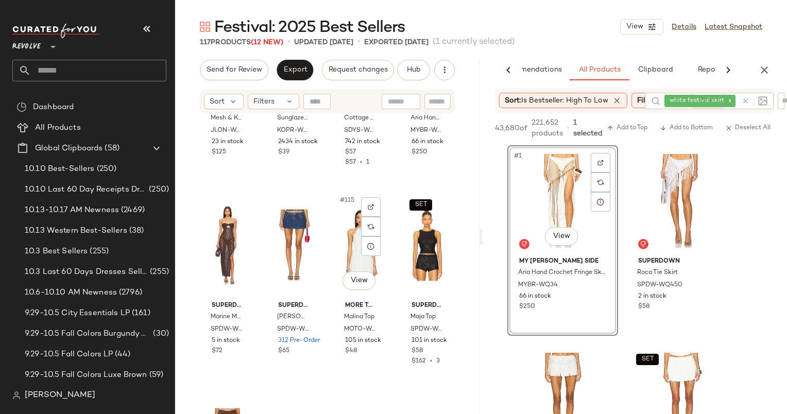
scroll to position [5553, 0]
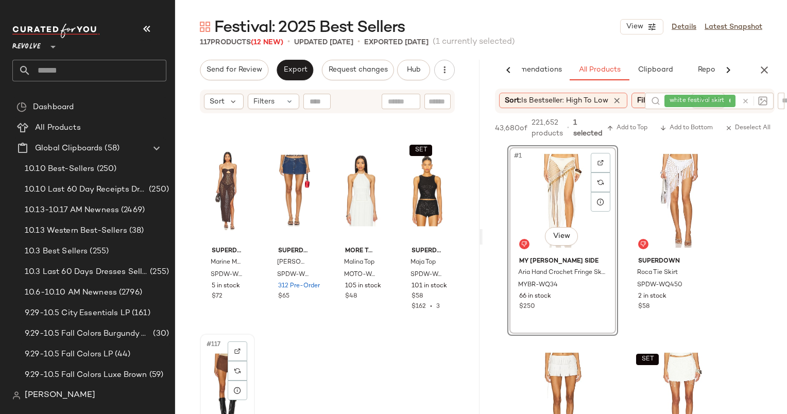
click at [210, 360] on div "#117 View" at bounding box center [227, 389] width 48 height 104
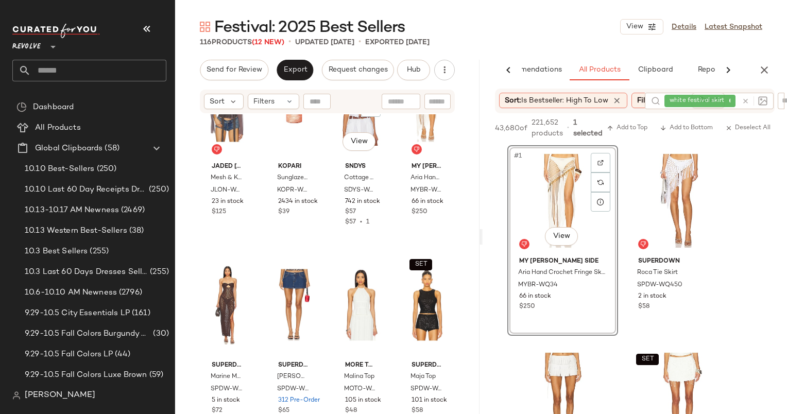
scroll to position [5243, 0]
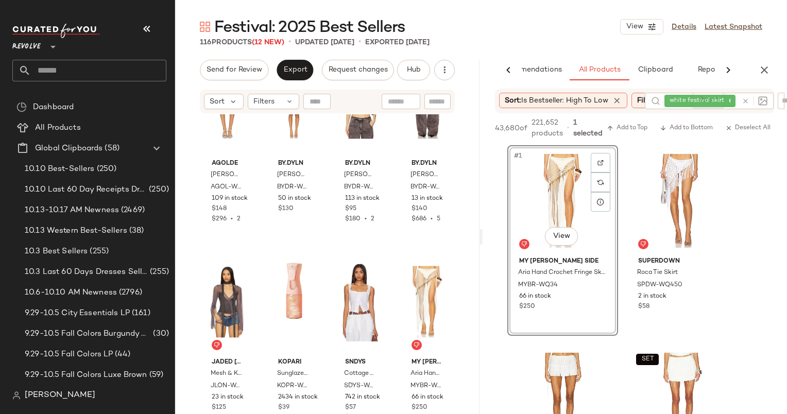
click at [303, 80] on div "Send for Review Export Request changes Hub Send for Review External Review Inte…" at bounding box center [327, 237] width 304 height 354
click at [298, 77] on button "Export" at bounding box center [294, 70] width 37 height 21
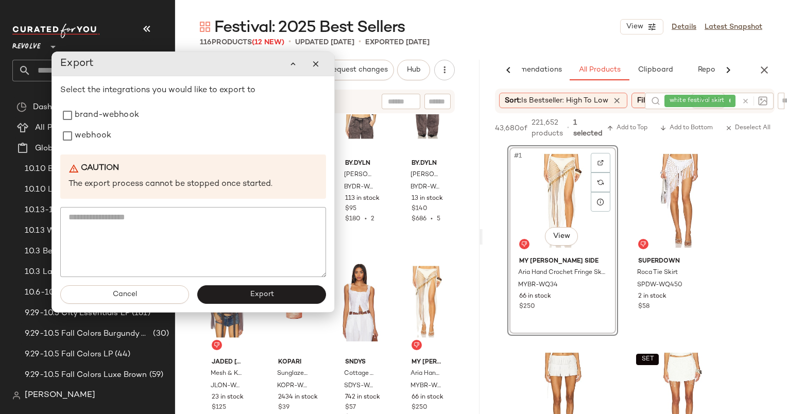
click at [160, 146] on div "Select the integrations you would like to export to brand-webhook webhook Cauti…" at bounding box center [193, 180] width 266 height 193
click at [150, 132] on div "webhook" at bounding box center [193, 136] width 266 height 21
click at [96, 132] on label "webhook" at bounding box center [93, 136] width 37 height 21
click at [266, 296] on span "Export" at bounding box center [261, 294] width 24 height 8
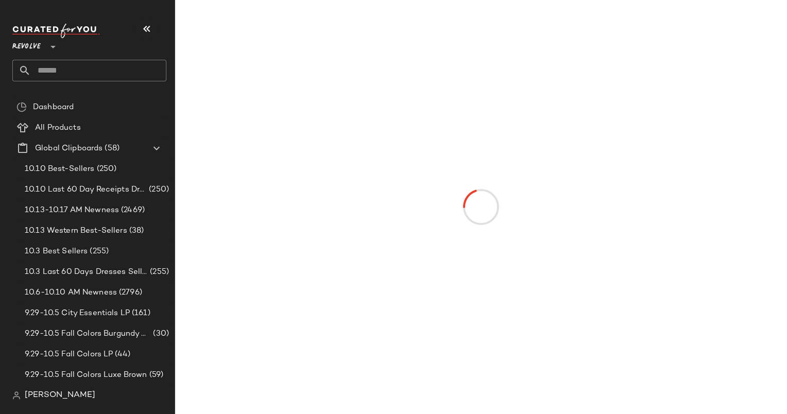
click at [76, 72] on input "text" at bounding box center [98, 71] width 135 height 22
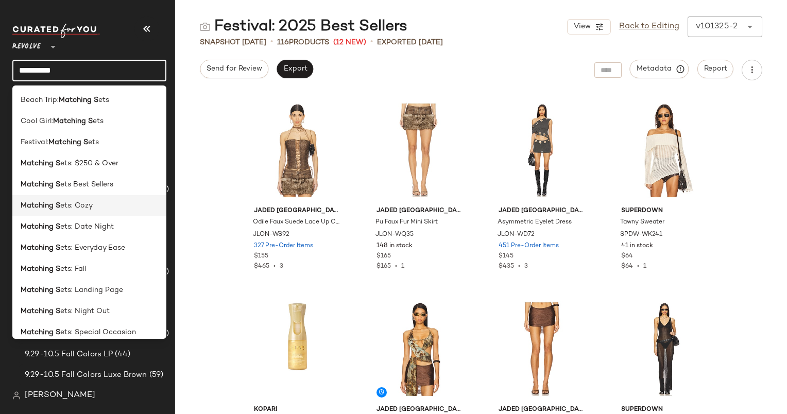
scroll to position [135, 0]
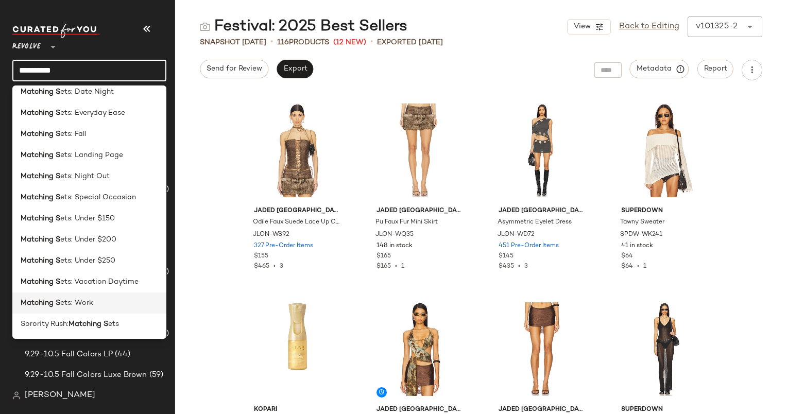
type input "**********"
click at [91, 307] on span "ets: Work" at bounding box center [76, 303] width 33 height 11
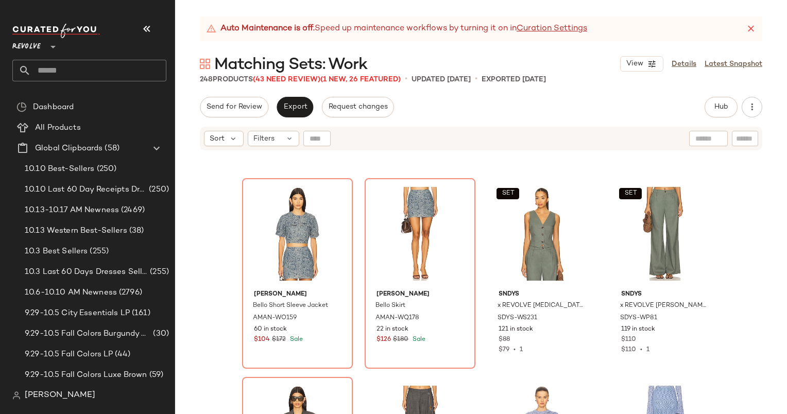
scroll to position [4536, 0]
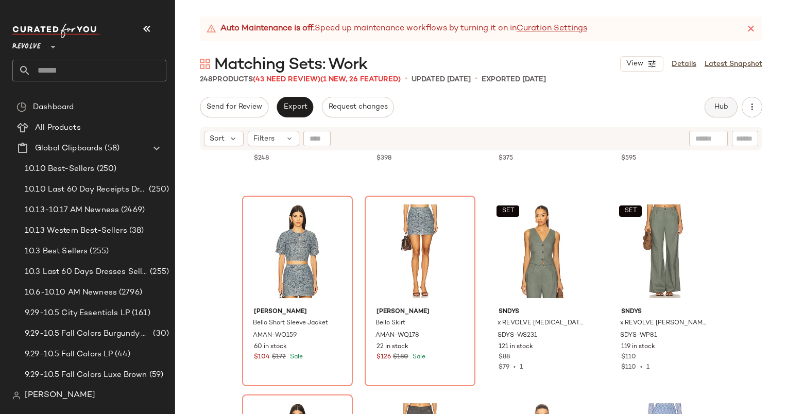
click at [711, 111] on button "Hub" at bounding box center [720, 107] width 33 height 21
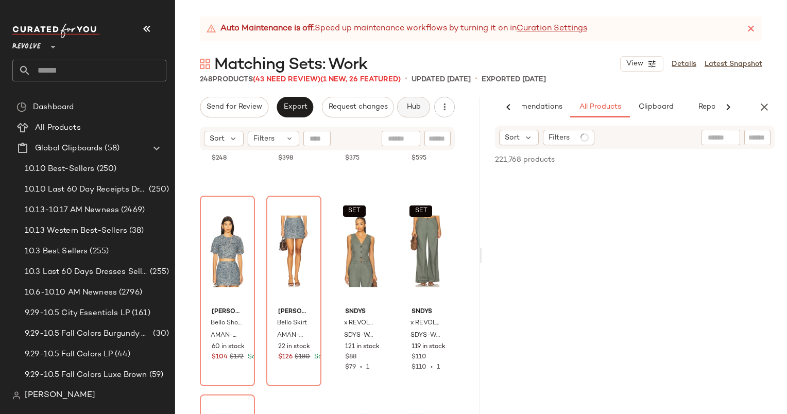
scroll to position [0, 43]
click at [575, 138] on span "(1)" at bounding box center [577, 137] width 9 height 11
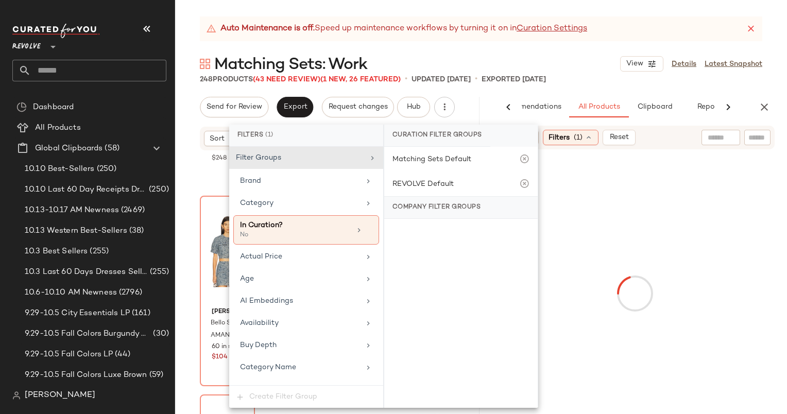
click at [430, 183] on div "Guest In Residence Tailored Skirt GUEF-WQ2 3 in stock $595" at bounding box center [426, 92] width 53 height 188
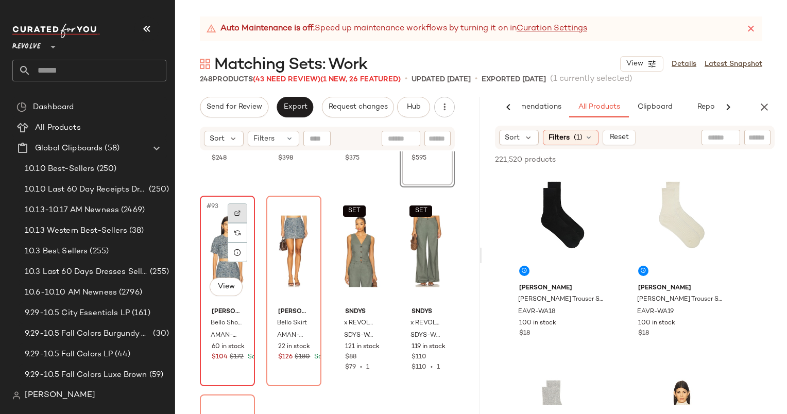
click at [230, 208] on div at bounding box center [238, 213] width 20 height 20
click at [578, 136] on span "(1)" at bounding box center [577, 137] width 9 height 11
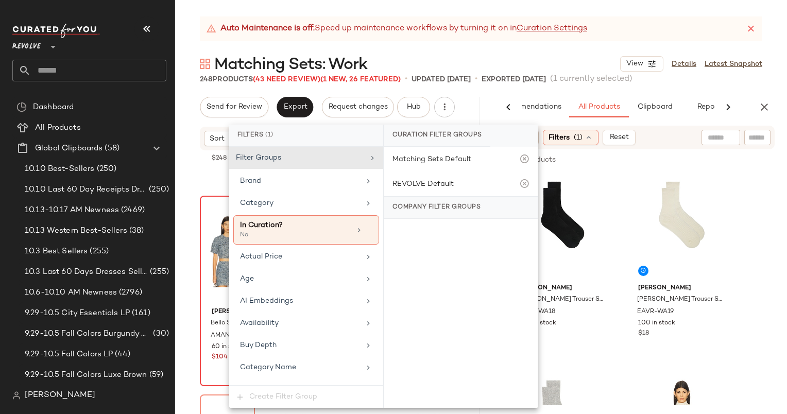
click at [578, 136] on span "(1)" at bounding box center [577, 137] width 9 height 11
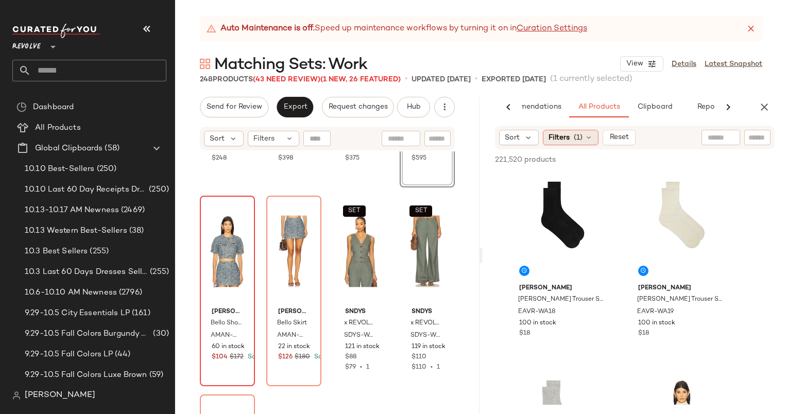
click at [577, 136] on span "(1)" at bounding box center [577, 137] width 9 height 11
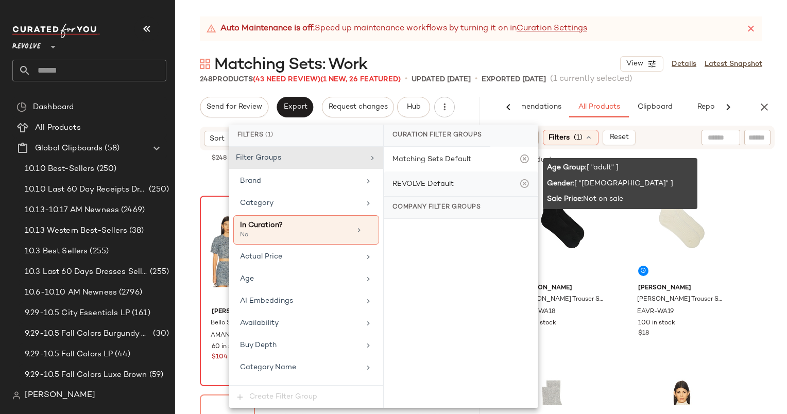
click at [430, 183] on div "REVOLVE Default" at bounding box center [422, 184] width 61 height 11
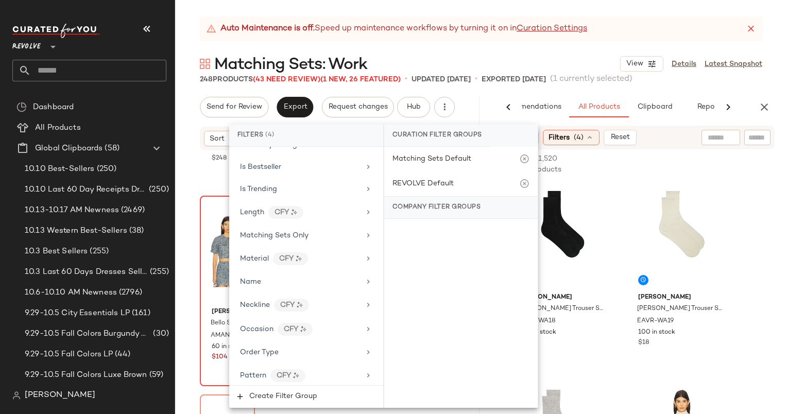
scroll to position [654, 0]
click at [301, 247] on div "Material CFY" at bounding box center [306, 258] width 146 height 22
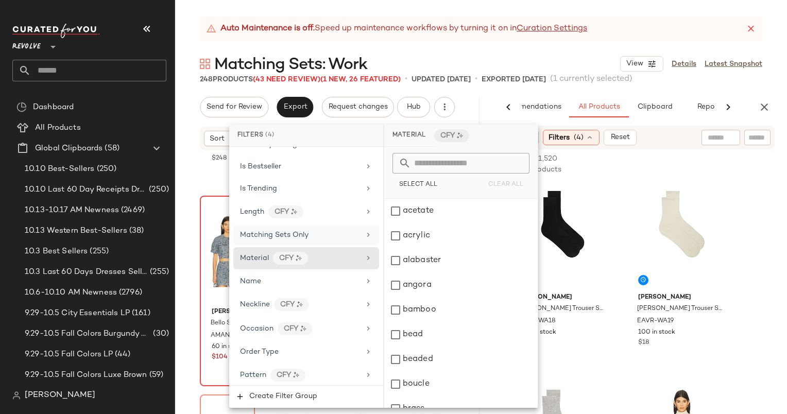
click at [296, 235] on div "Matching Sets Only" at bounding box center [306, 235] width 146 height 20
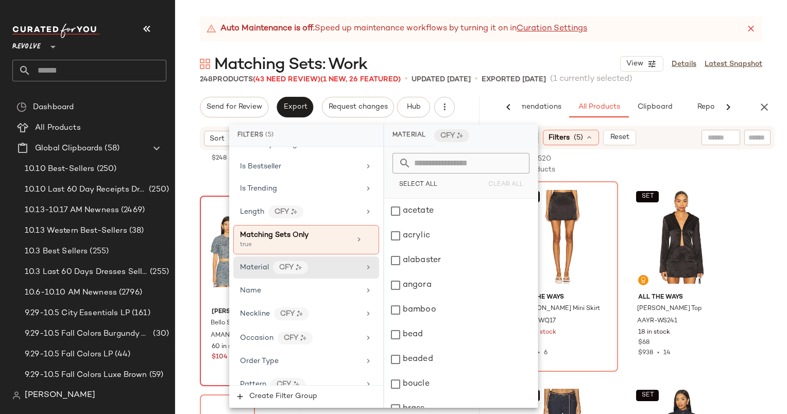
click at [657, 163] on div at bounding box center [702, 164] width 144 height 12
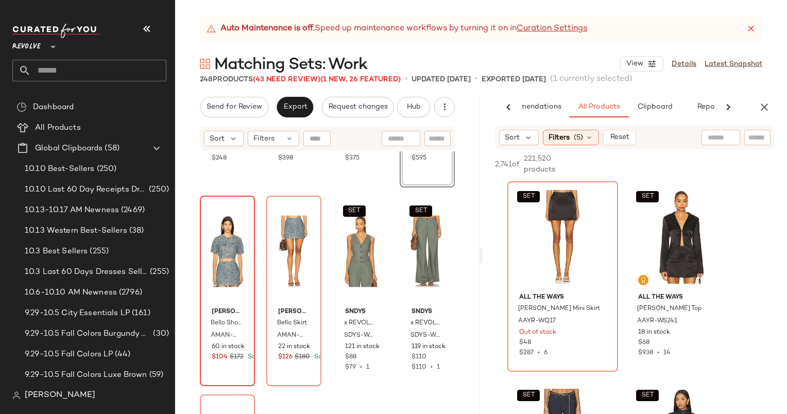
click at [718, 140] on input "text" at bounding box center [720, 137] width 26 height 11
type input "****"
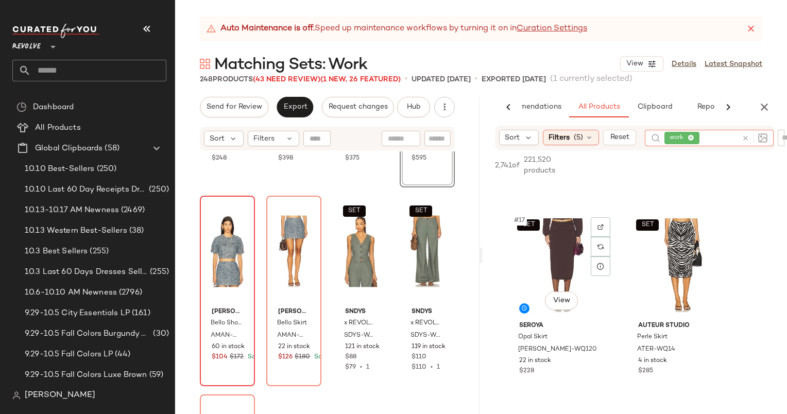
scroll to position [1563, 0]
click at [766, 101] on icon "button" at bounding box center [764, 107] width 12 height 12
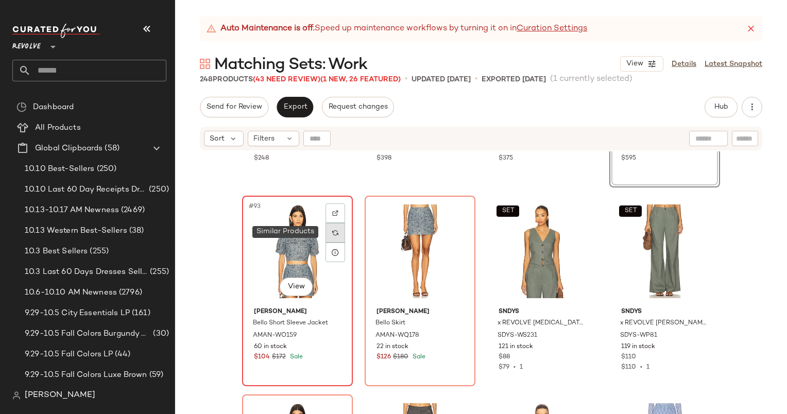
click at [327, 233] on div at bounding box center [335, 233] width 20 height 20
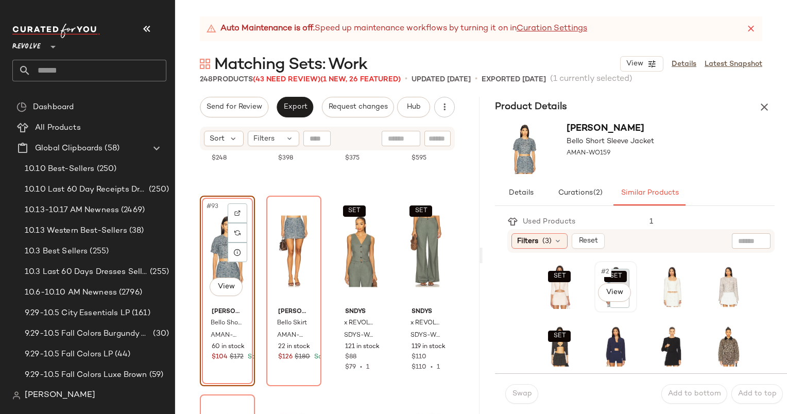
click at [615, 282] on div at bounding box center [619, 279] width 20 height 20
click at [767, 110] on icon "button" at bounding box center [764, 107] width 12 height 12
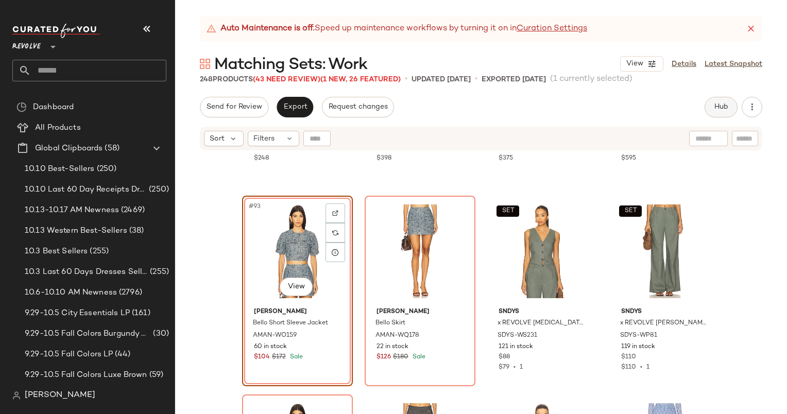
click at [708, 104] on button "Hub" at bounding box center [720, 107] width 33 height 21
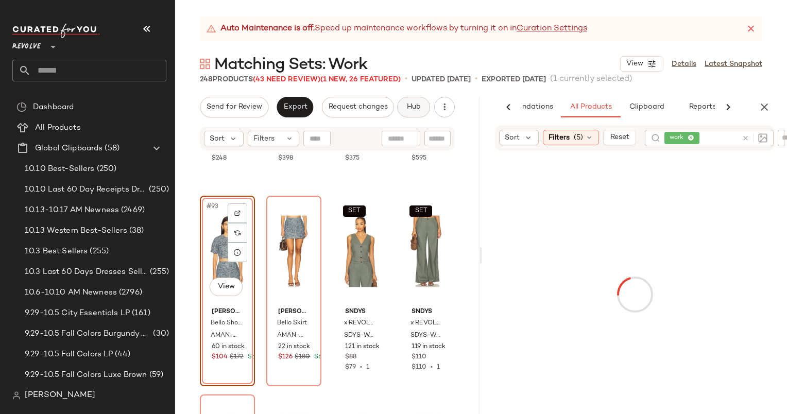
scroll to position [0, 53]
click at [744, 138] on icon at bounding box center [745, 138] width 8 height 8
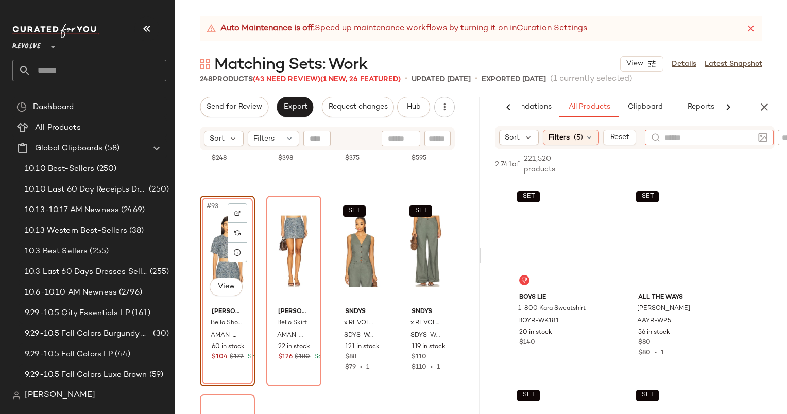
click at [745, 138] on input "text" at bounding box center [709, 137] width 90 height 11
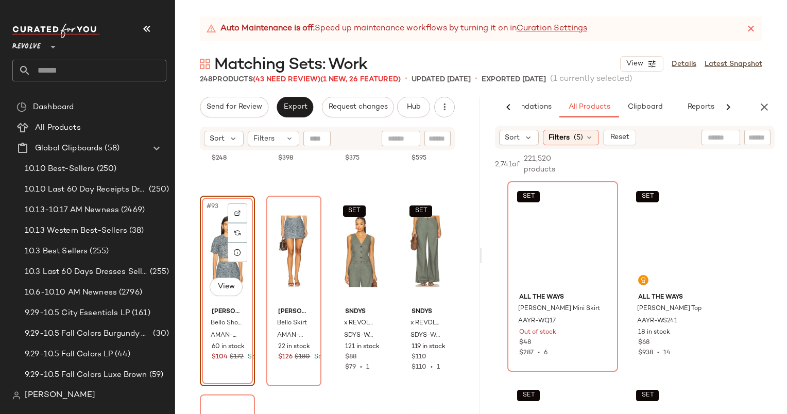
click at [760, 138] on input "text" at bounding box center [757, 137] width 18 height 11
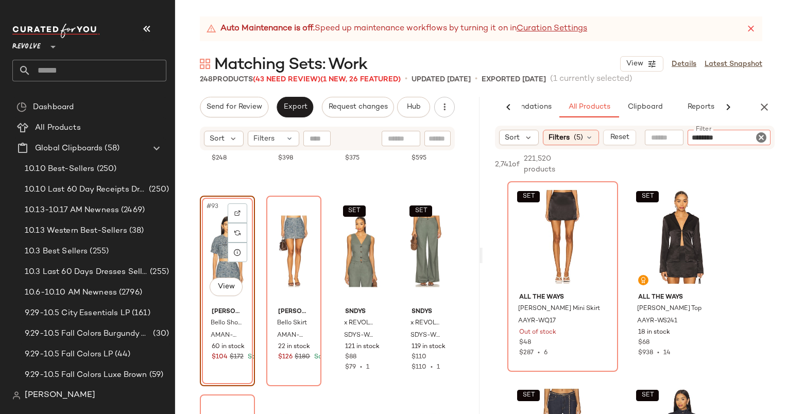
type input "*********"
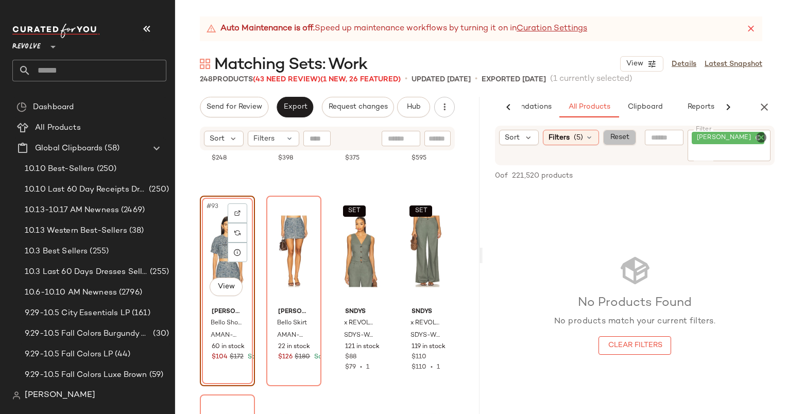
click at [605, 142] on button "Reset" at bounding box center [619, 137] width 33 height 15
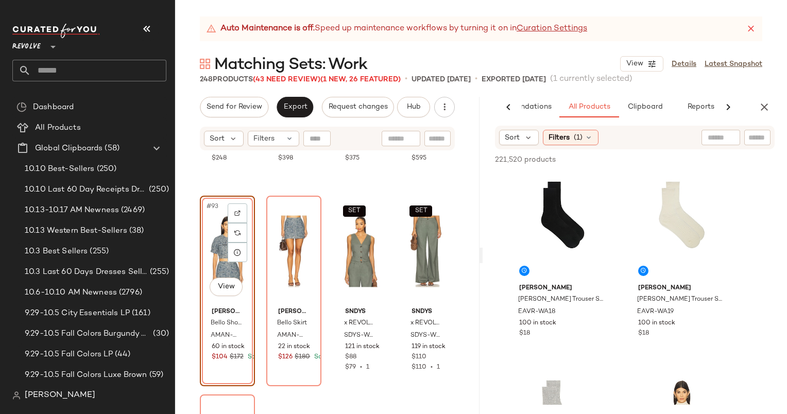
click at [770, 139] on div "Sort Filters (1)" at bounding box center [635, 138] width 280 height 24
click at [767, 139] on div at bounding box center [722, 137] width 96 height 15
type input "*********"
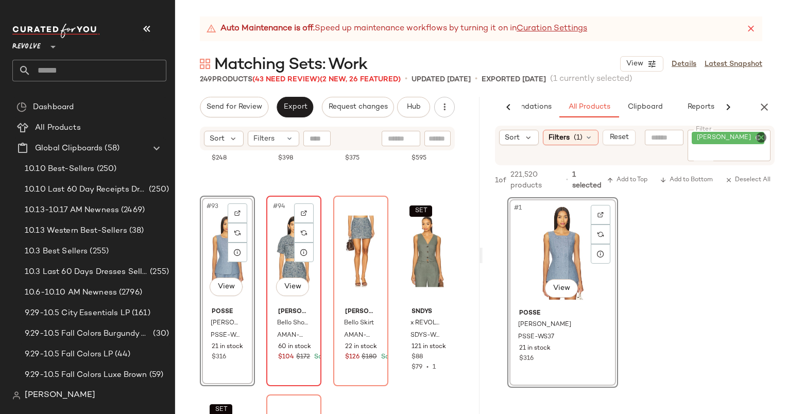
click at [276, 239] on div "#94 View" at bounding box center [294, 251] width 48 height 104
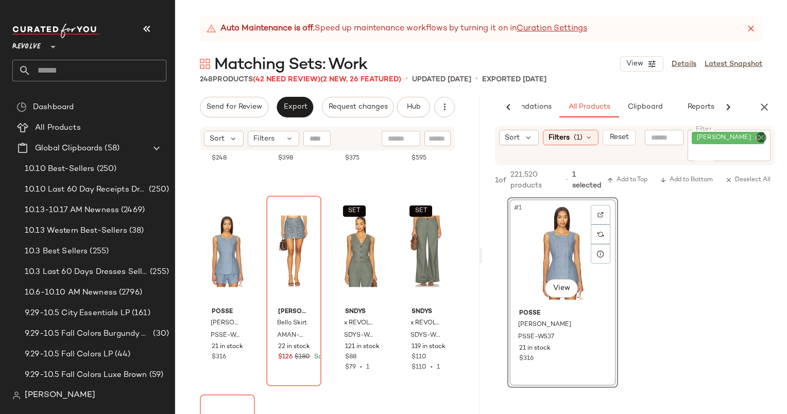
click at [764, 138] on icon "Clear Filter" at bounding box center [761, 137] width 12 height 12
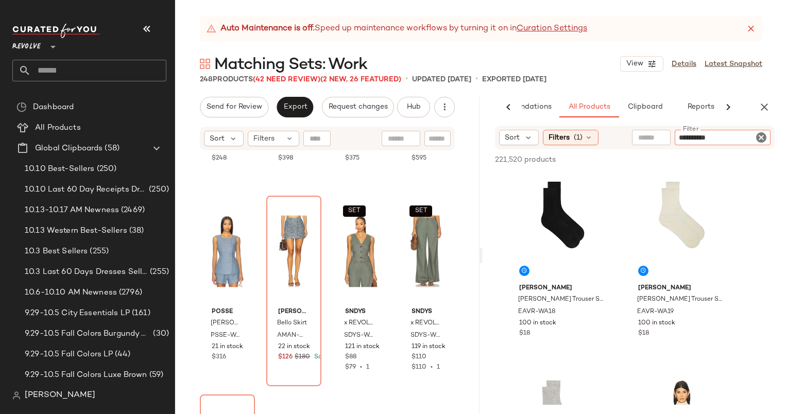
type input "**********"
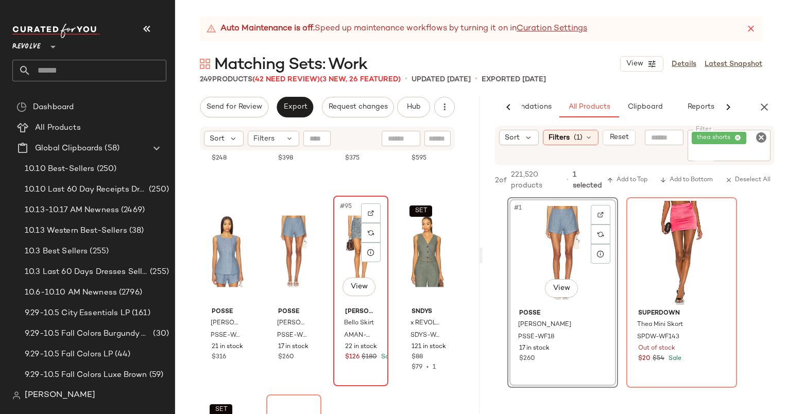
click at [343, 244] on div "#95 View" at bounding box center [361, 251] width 48 height 104
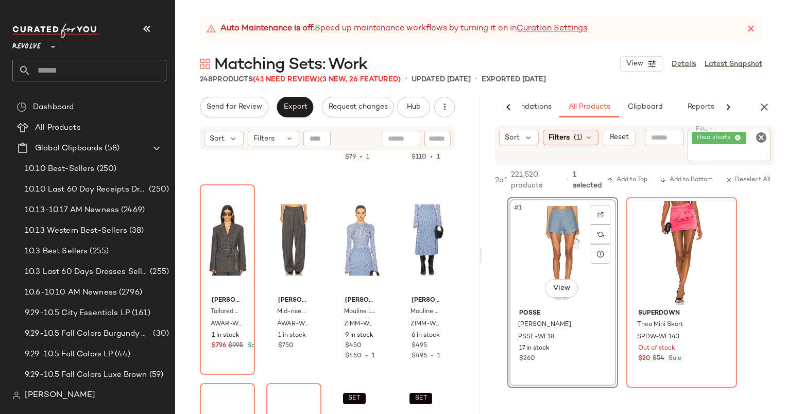
scroll to position [4747, 0]
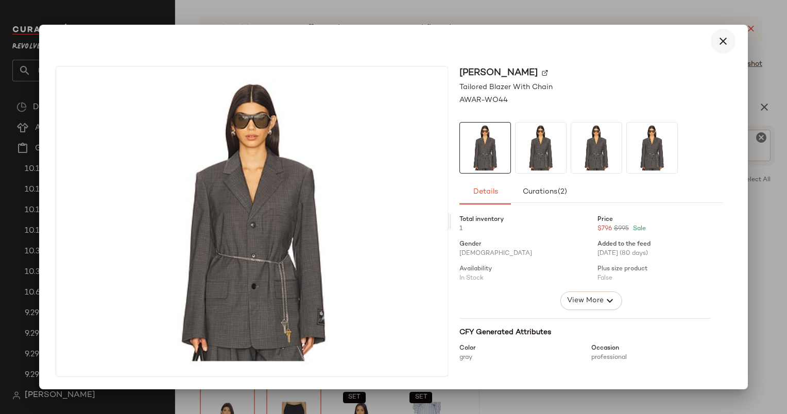
click at [730, 43] on button "button" at bounding box center [722, 41] width 25 height 25
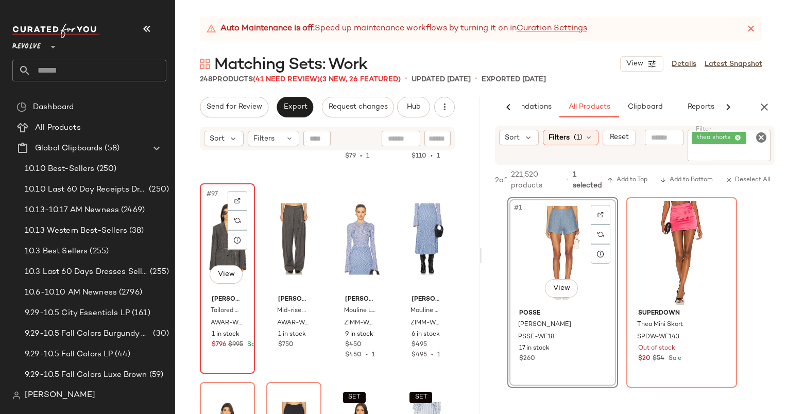
click at [239, 195] on div at bounding box center [238, 201] width 20 height 20
click at [761, 144] on div "thea shorts" at bounding box center [728, 145] width 83 height 31
click at [761, 142] on icon "Clear Filter" at bounding box center [761, 137] width 12 height 12
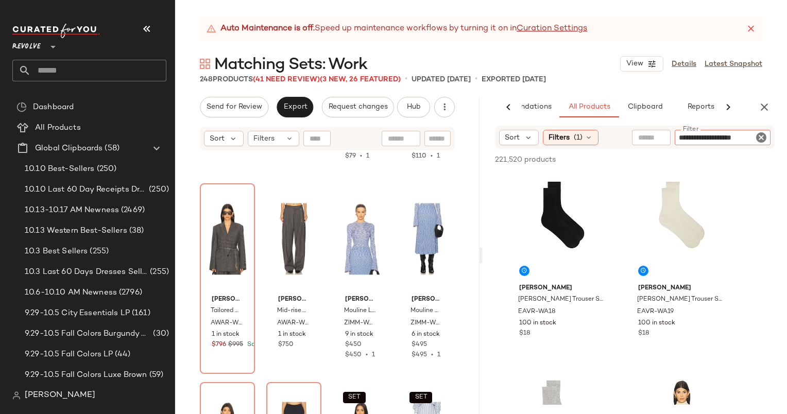
type input "**********"
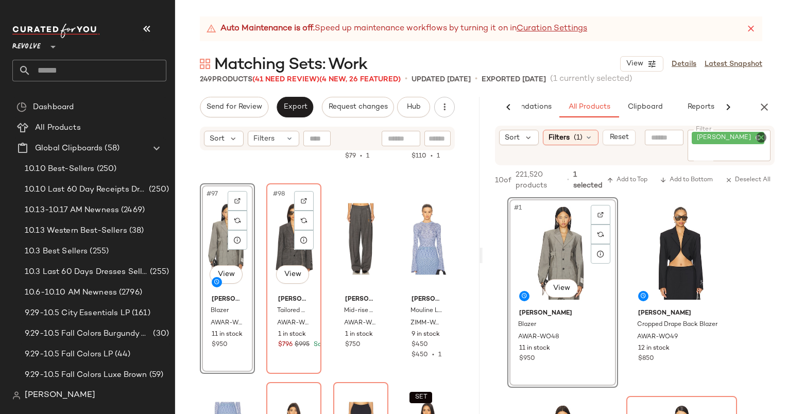
click at [281, 228] on div "#98 View" at bounding box center [294, 239] width 48 height 104
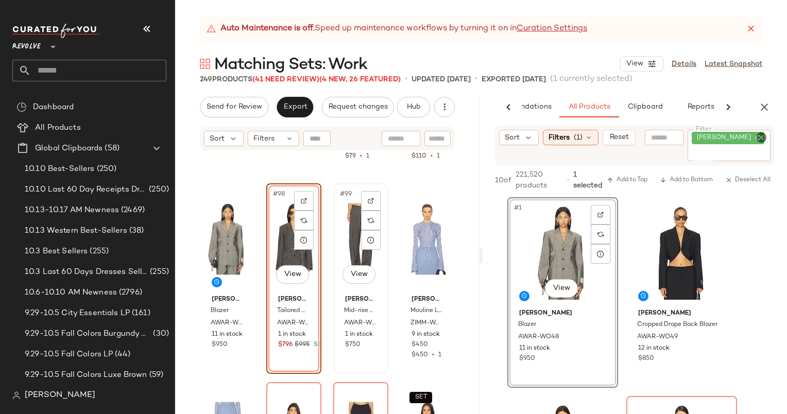
click at [347, 241] on div "#99 View" at bounding box center [361, 239] width 48 height 104
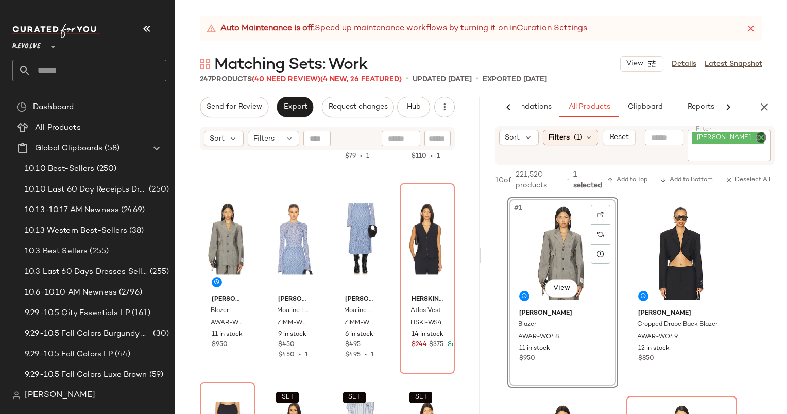
click at [755, 136] on icon "Clear Filter" at bounding box center [761, 137] width 12 height 12
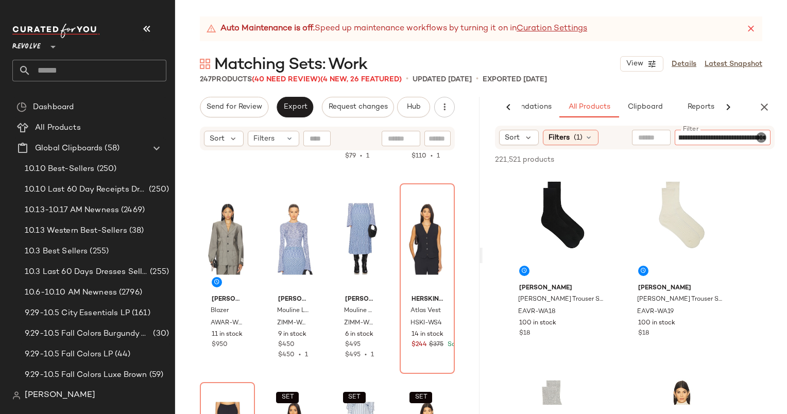
type input "**********"
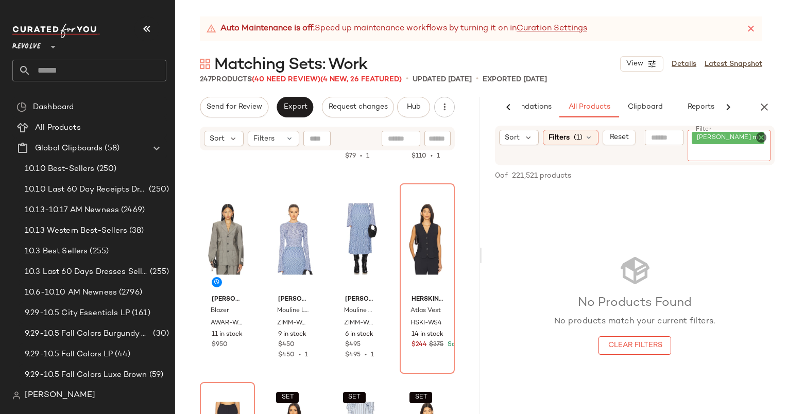
click at [764, 138] on icon "Clear Filter" at bounding box center [761, 137] width 12 height 12
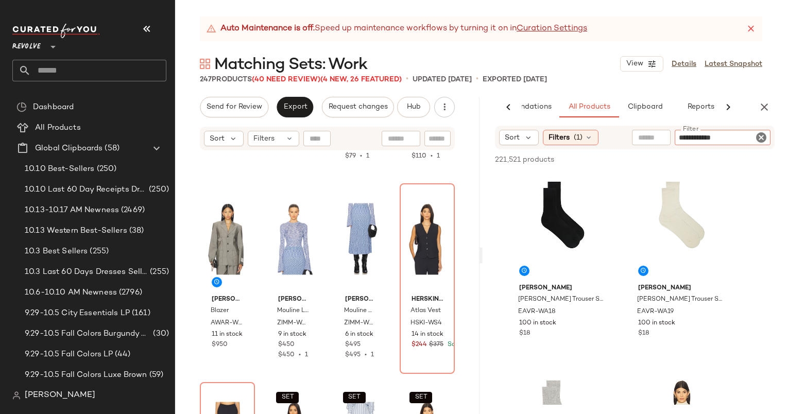
type input "**********"
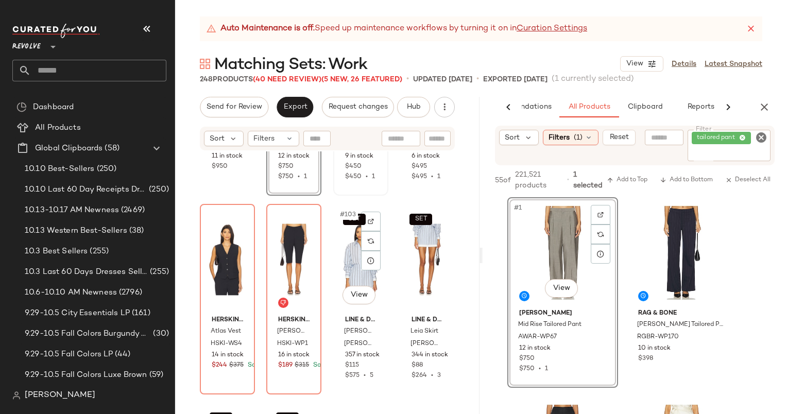
scroll to position [4926, 0]
click at [762, 136] on icon "Clear Filter" at bounding box center [761, 137] width 12 height 12
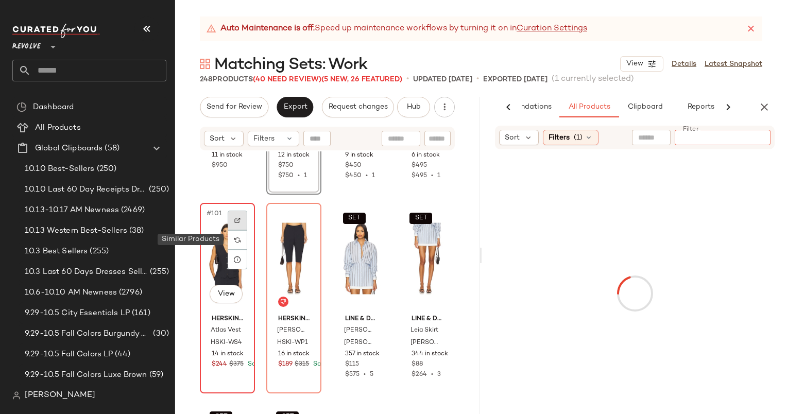
click at [236, 221] on img at bounding box center [237, 220] width 6 height 6
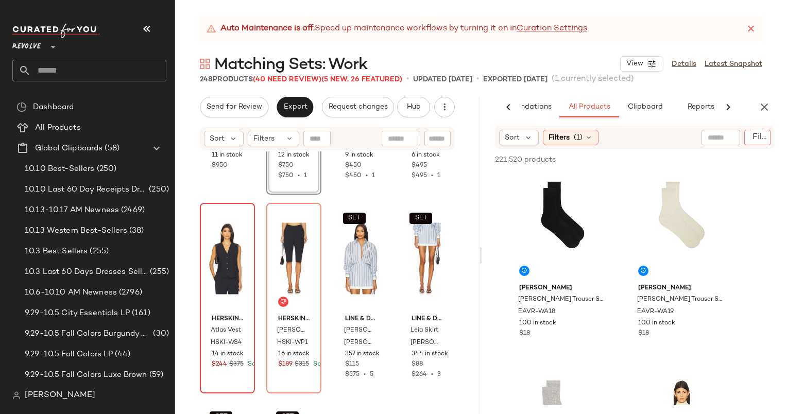
click at [766, 138] on div at bounding box center [757, 137] width 26 height 15
type input "********"
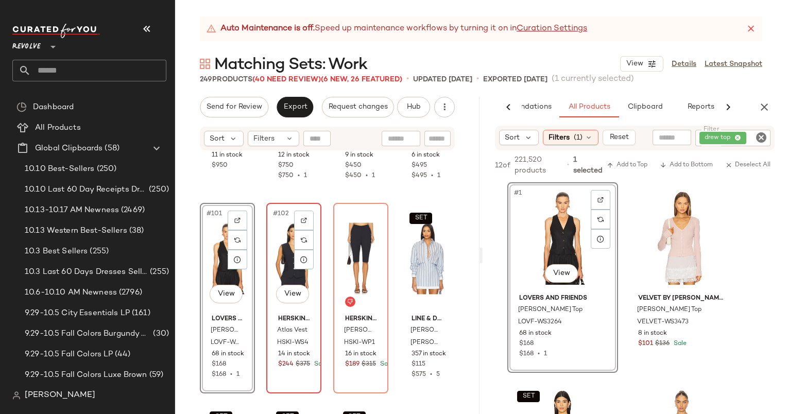
click at [282, 264] on div "#102 View" at bounding box center [294, 258] width 48 height 104
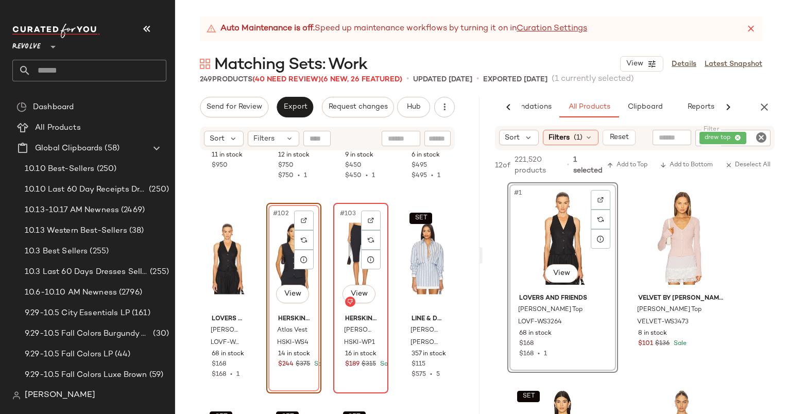
click at [344, 265] on div "#103 View" at bounding box center [361, 258] width 48 height 104
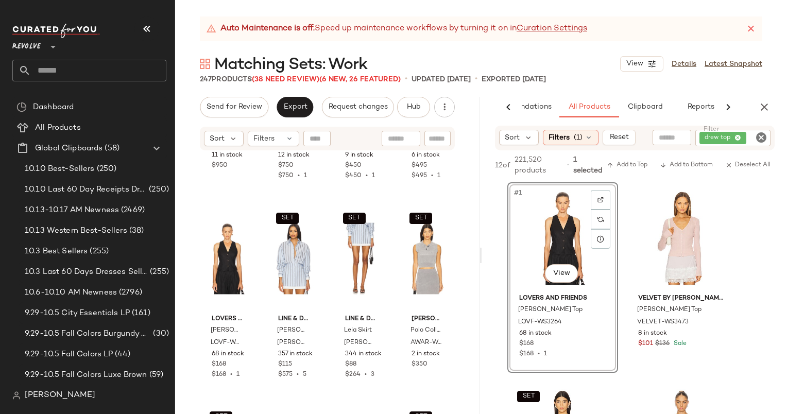
click at [763, 137] on icon "Clear Filter" at bounding box center [761, 137] width 12 height 12
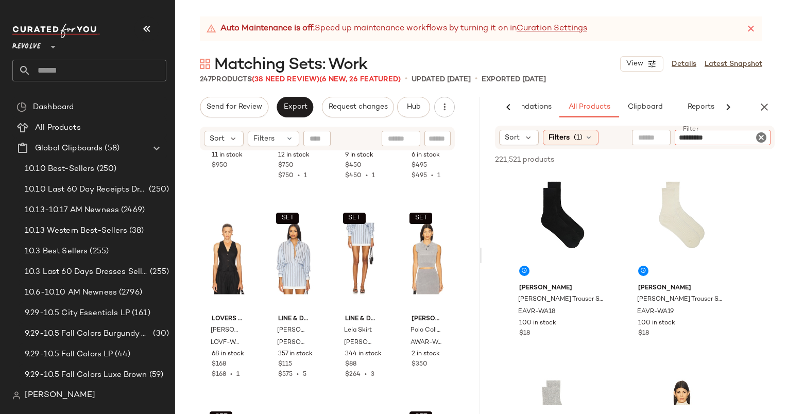
type input "**********"
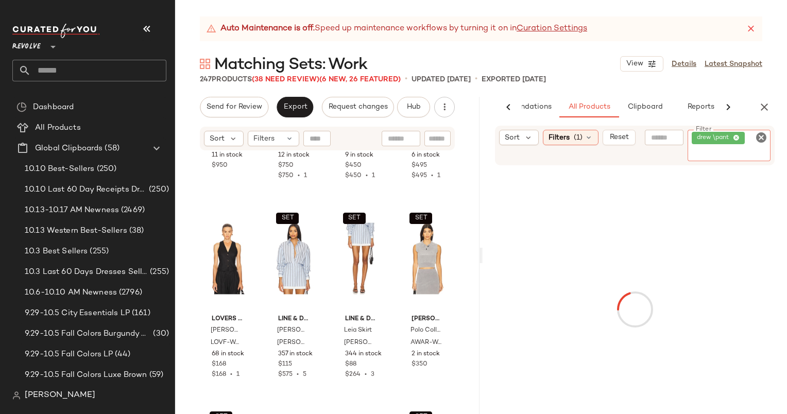
click at [763, 137] on icon "Clear Filter" at bounding box center [761, 137] width 12 height 12
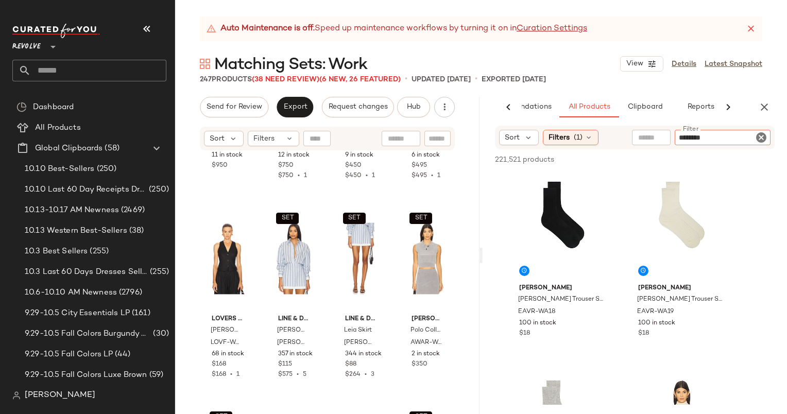
type input "*********"
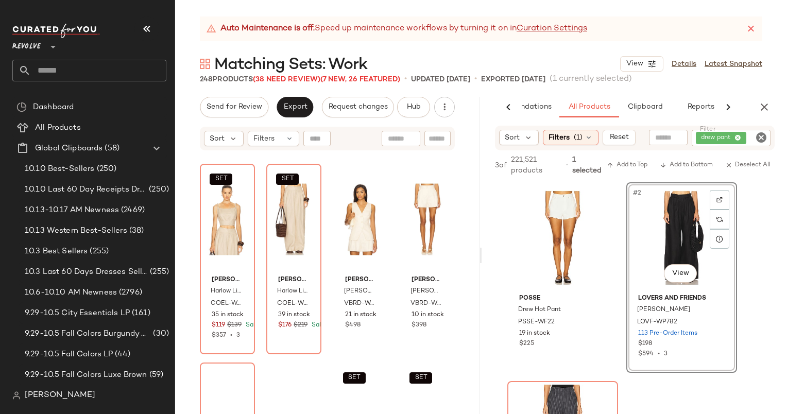
scroll to position [5565, 0]
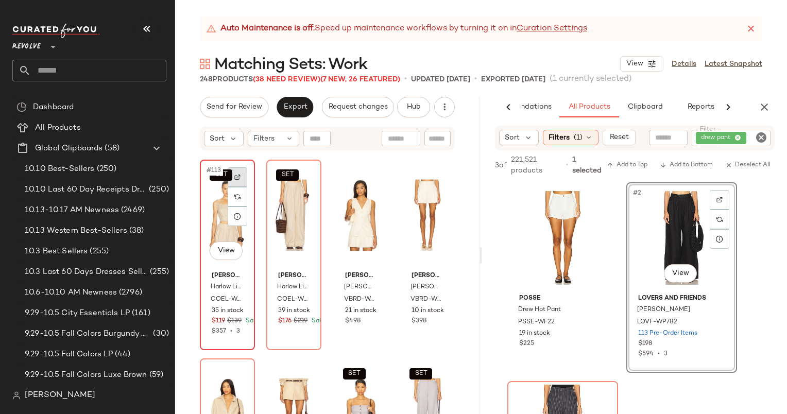
click at [241, 178] on div at bounding box center [238, 177] width 20 height 20
click at [760, 139] on icon "Clear Filter" at bounding box center [761, 137] width 12 height 12
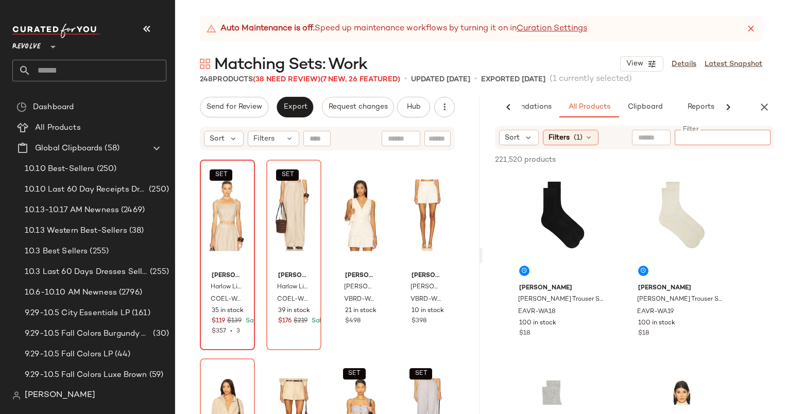
click at [654, 136] on input "text" at bounding box center [651, 137] width 26 height 11
type input "*********"
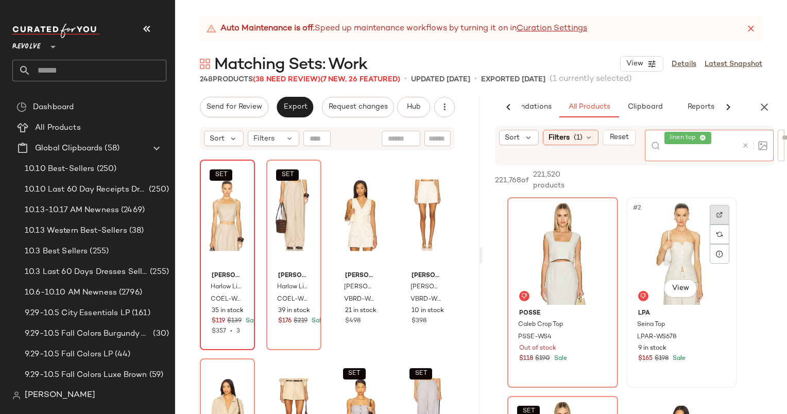
click at [718, 212] on div at bounding box center [719, 234] width 20 height 59
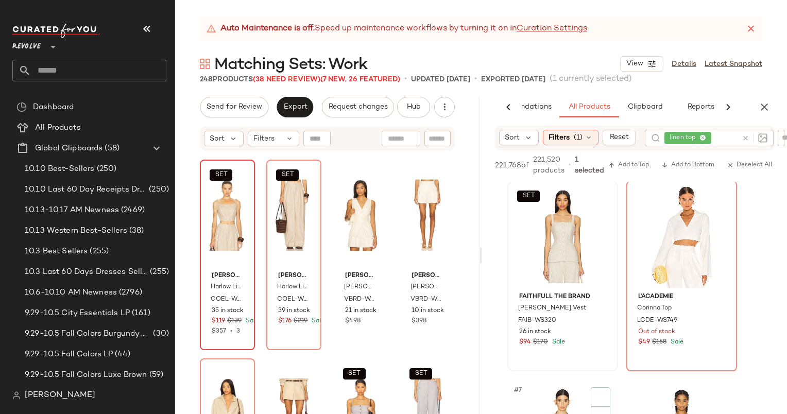
scroll to position [651, 0]
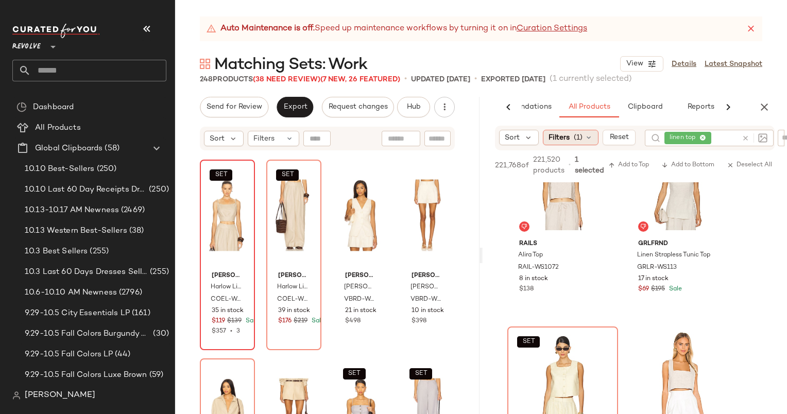
click at [565, 140] on span "Filters" at bounding box center [558, 137] width 21 height 11
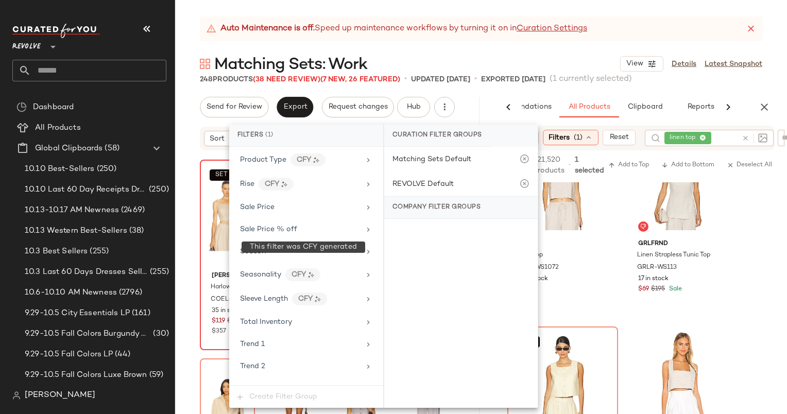
scroll to position [999, 0]
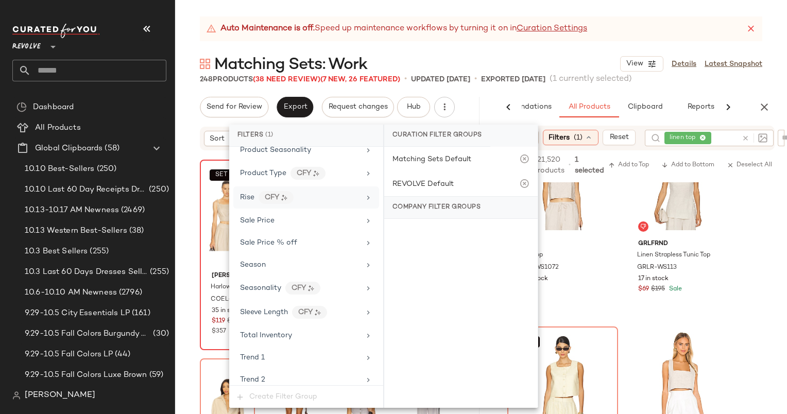
click at [299, 196] on div "Rise CFY" at bounding box center [306, 197] width 146 height 22
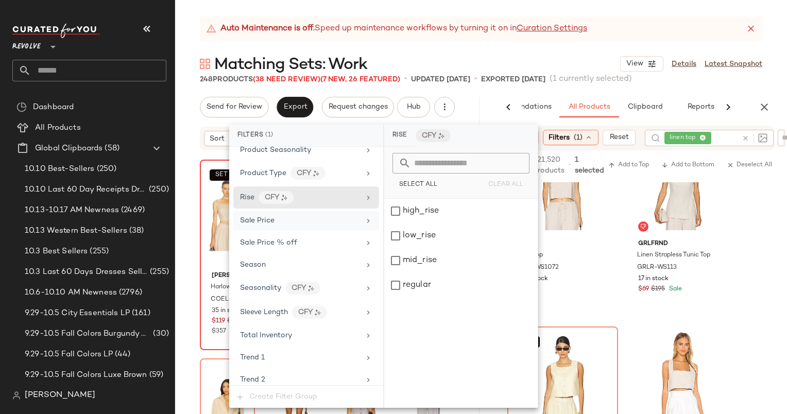
click at [301, 215] on div "Sale Price" at bounding box center [300, 220] width 120 height 11
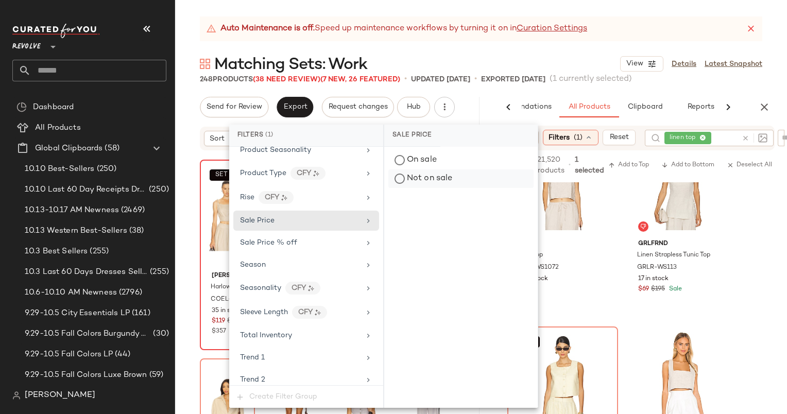
click at [445, 177] on div "Not on sale" at bounding box center [460, 178] width 145 height 19
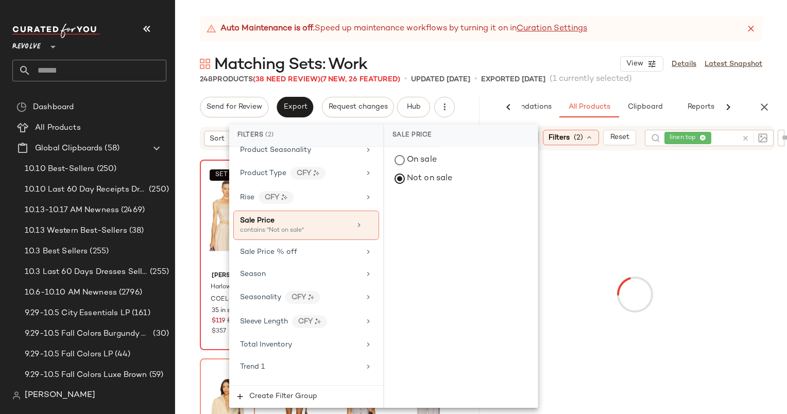
click at [592, 62] on div "Matching Sets: Work View Details Latest Snapshot" at bounding box center [481, 64] width 612 height 21
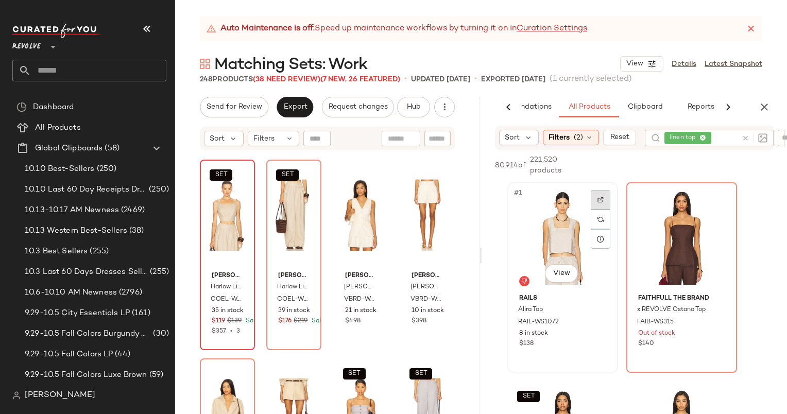
click at [600, 200] on img at bounding box center [600, 200] width 6 height 6
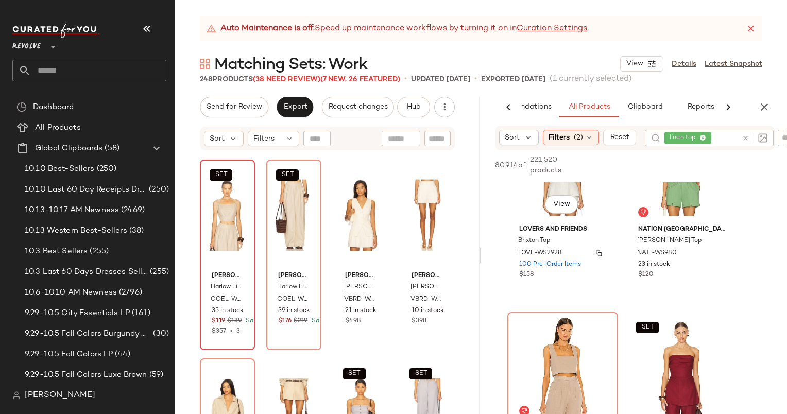
scroll to position [141, 0]
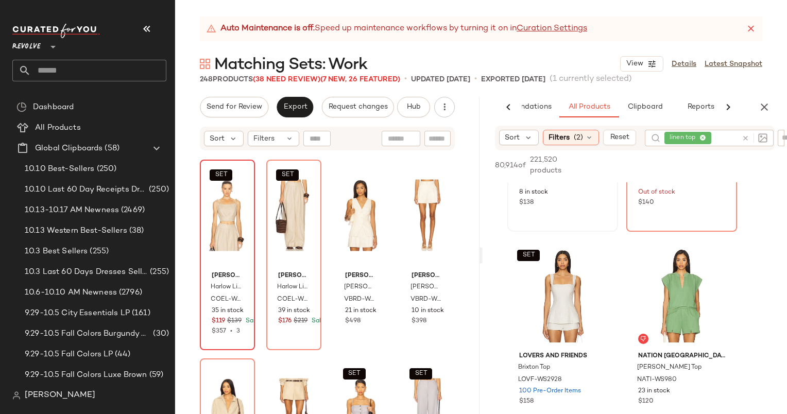
click at [601, 231] on div "#1 View Rails Alira Top RAIL-WS1072 8 in stock $138" at bounding box center [562, 136] width 109 height 188
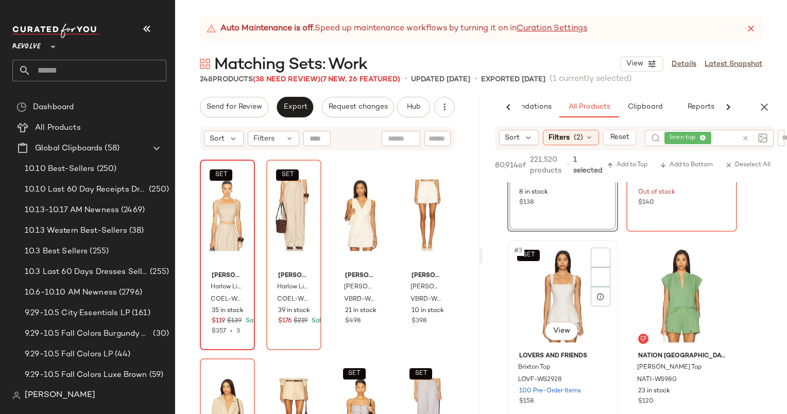
scroll to position [117, 0]
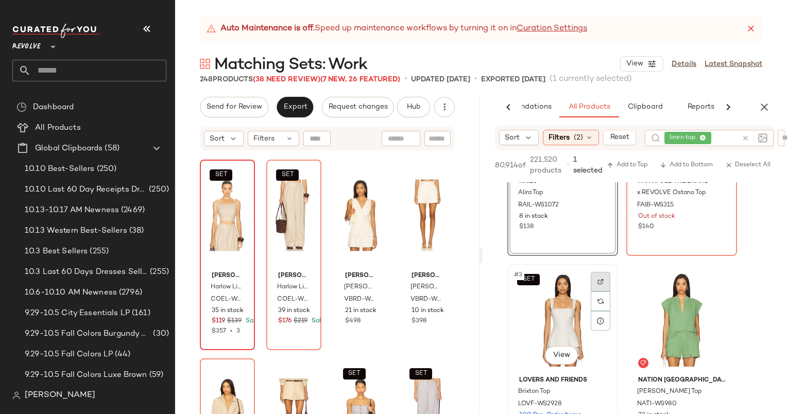
click at [601, 284] on img at bounding box center [600, 281] width 6 height 6
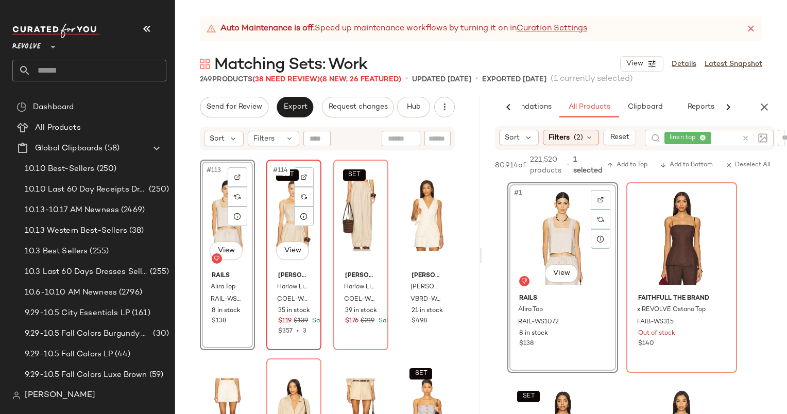
click at [283, 222] on div "SET #114 View" at bounding box center [294, 215] width 48 height 104
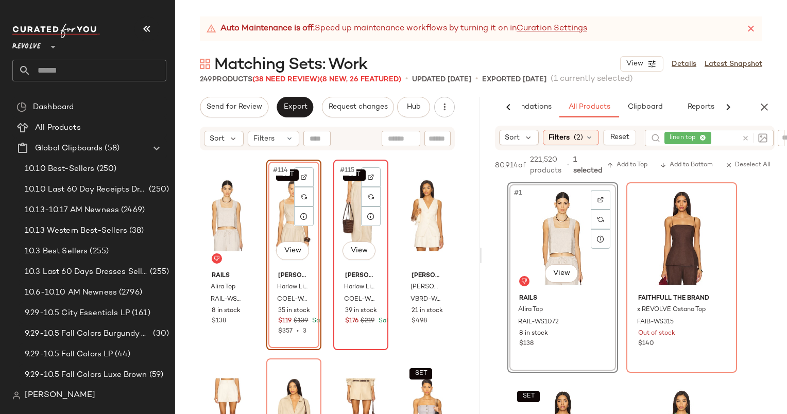
click at [352, 221] on div "SET #115 View" at bounding box center [361, 215] width 48 height 104
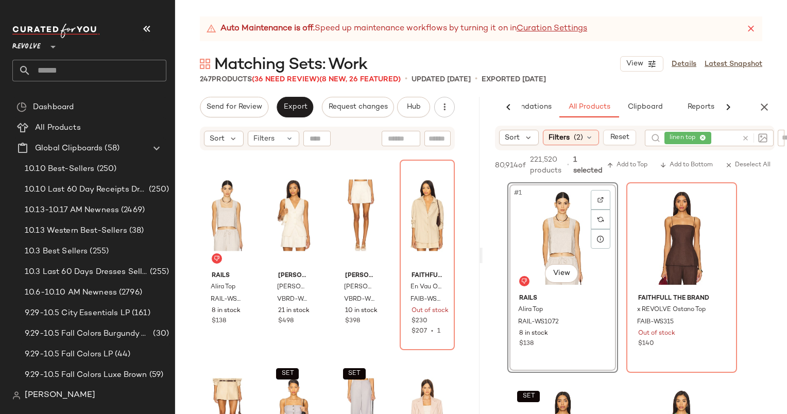
click at [746, 136] on div at bounding box center [752, 138] width 30 height 16
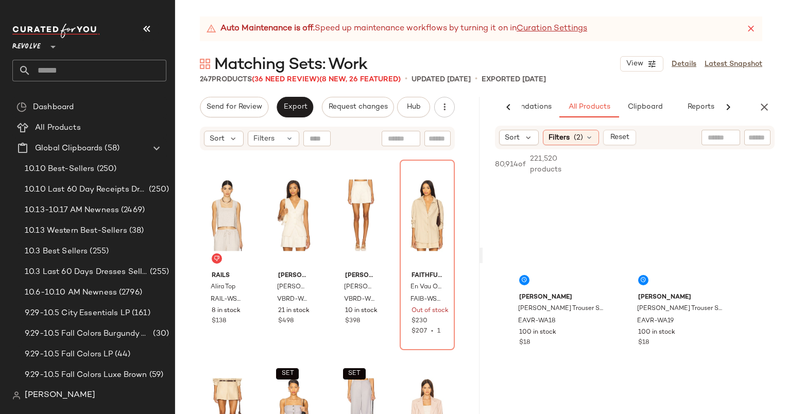
click at [748, 138] on input "text" at bounding box center [757, 137] width 18 height 11
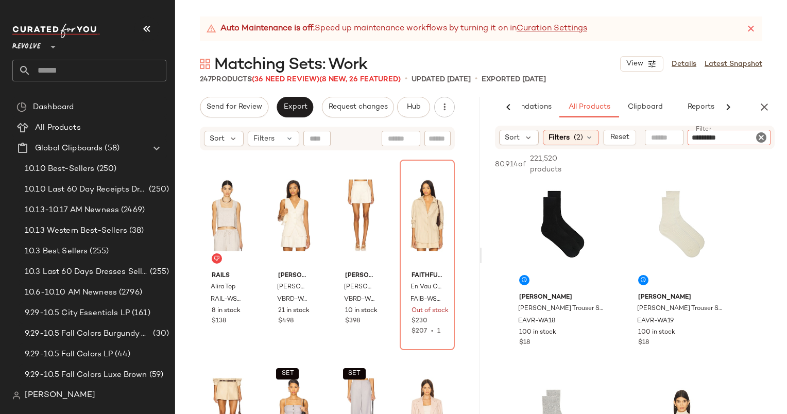
type input "**********"
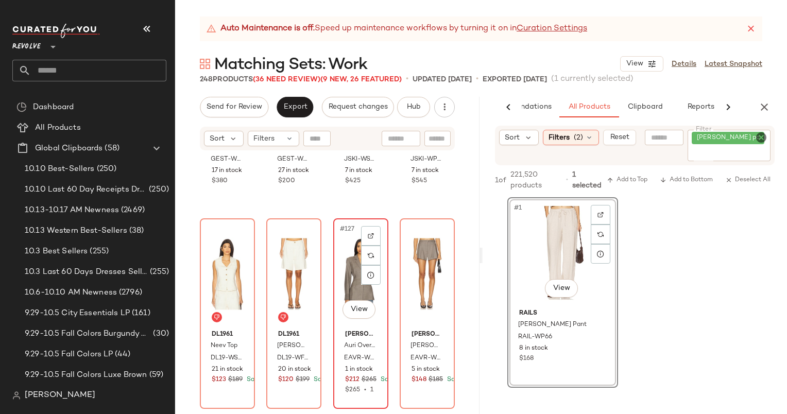
scroll to position [6135, 0]
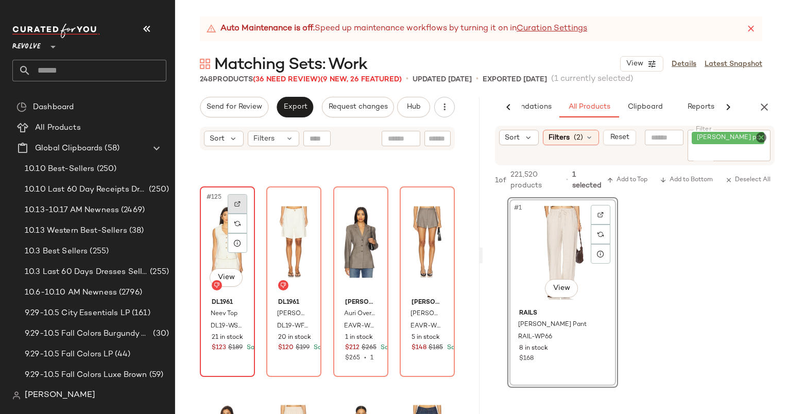
click at [235, 201] on img at bounding box center [237, 204] width 6 height 6
click at [762, 136] on icon "Clear Filter" at bounding box center [761, 137] width 12 height 12
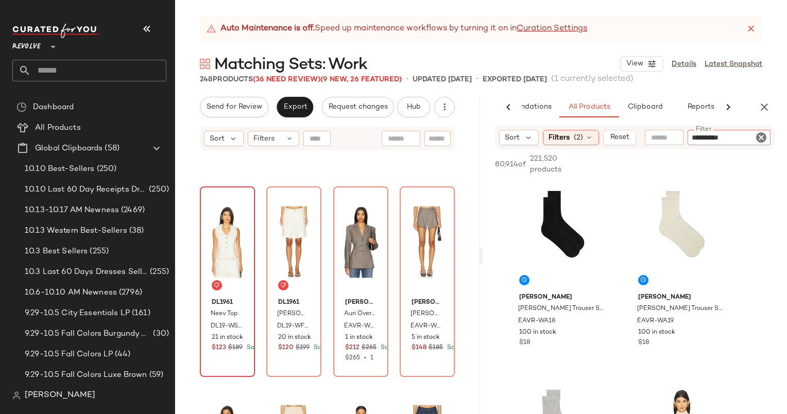
type input "**********"
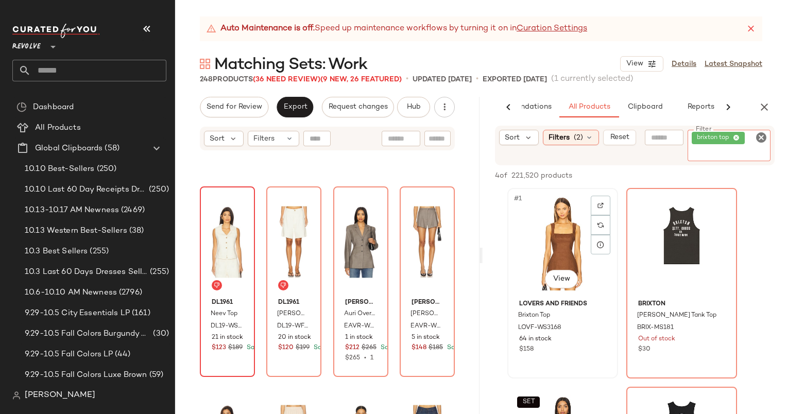
scroll to position [183, 0]
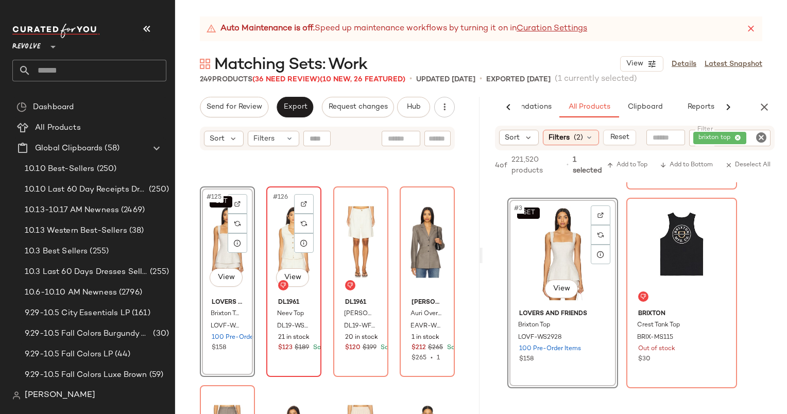
click at [278, 226] on div "#126 View" at bounding box center [294, 242] width 48 height 104
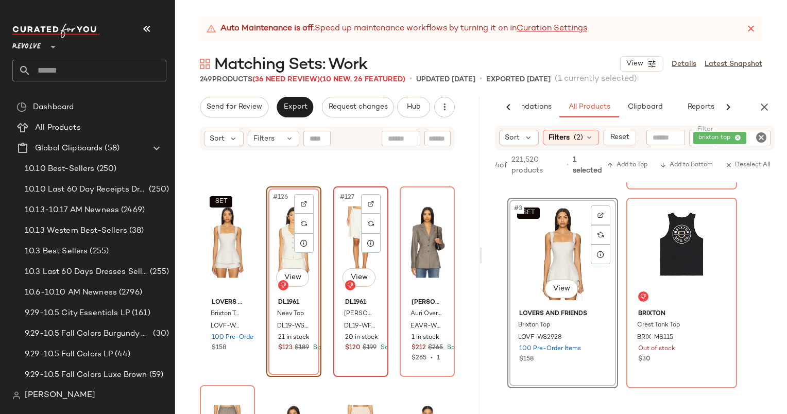
click at [344, 221] on div "#127 View" at bounding box center [361, 242] width 48 height 104
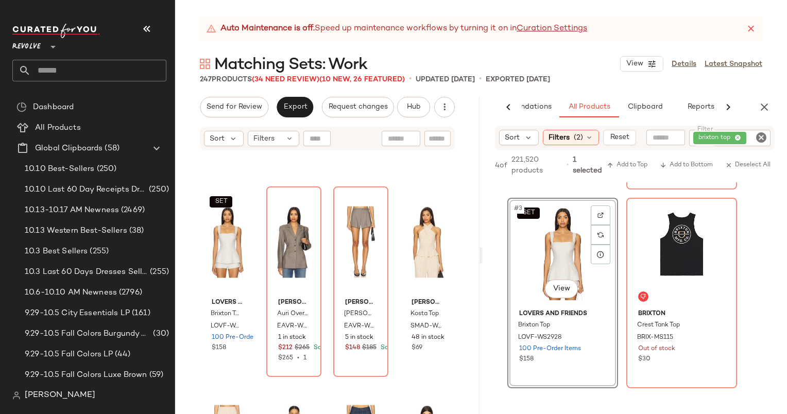
click at [760, 137] on icon "Clear Filter" at bounding box center [761, 137] width 12 height 12
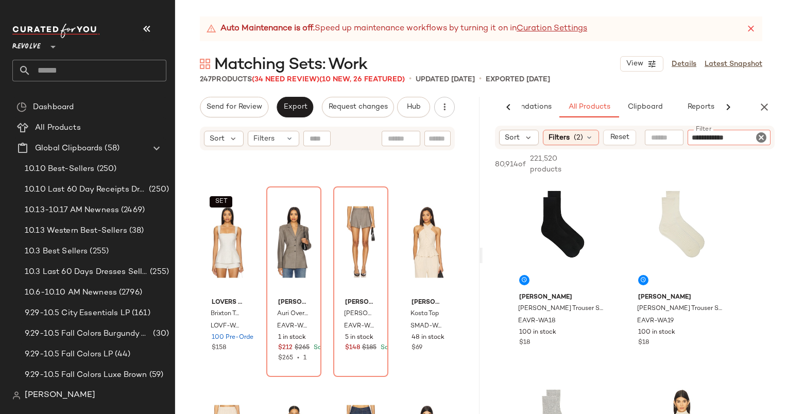
type input "**********"
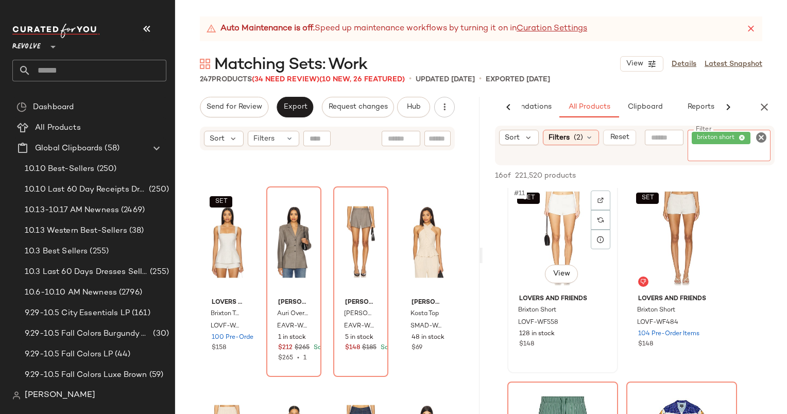
scroll to position [999, 0]
click at [235, 198] on div at bounding box center [238, 204] width 20 height 20
click at [730, 194] on div "SET #12 View" at bounding box center [681, 238] width 103 height 104
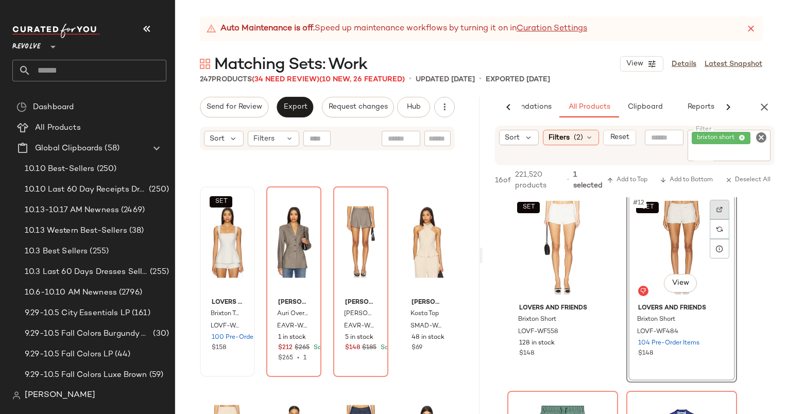
click at [718, 204] on div at bounding box center [719, 210] width 20 height 20
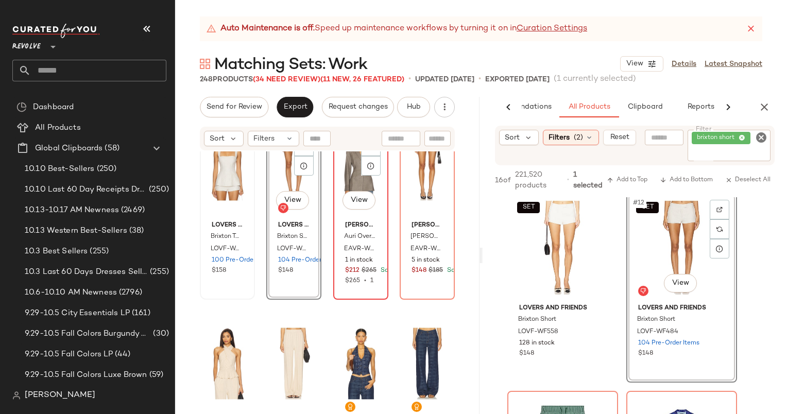
scroll to position [6163, 0]
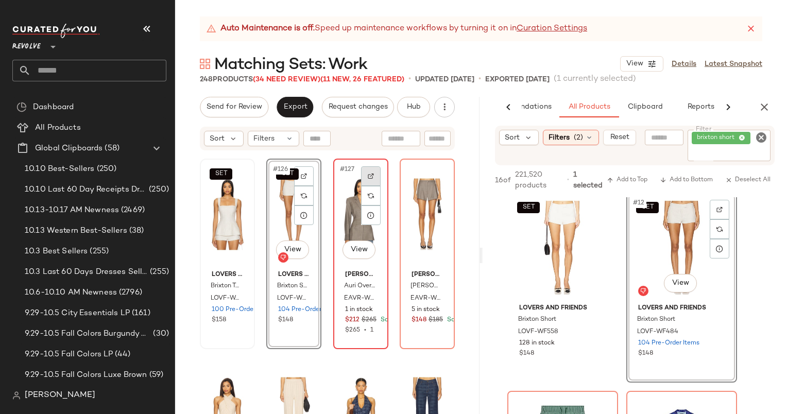
click at [371, 174] on div at bounding box center [371, 176] width 20 height 20
click at [758, 136] on icon "Clear Filter" at bounding box center [761, 137] width 12 height 12
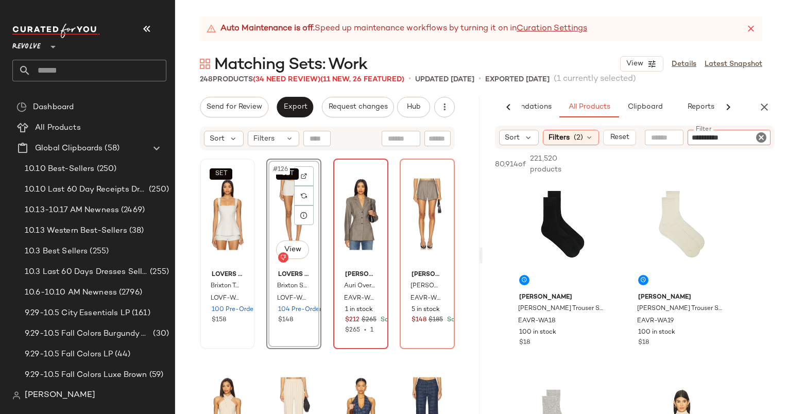
type input "**********"
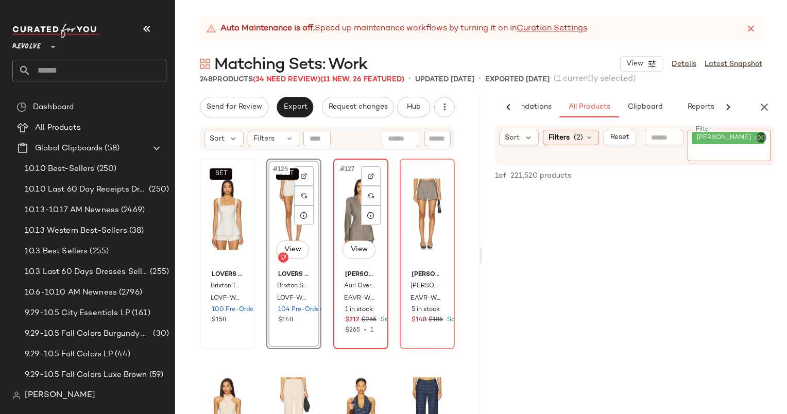
click at [352, 205] on div "#127 View" at bounding box center [361, 214] width 48 height 104
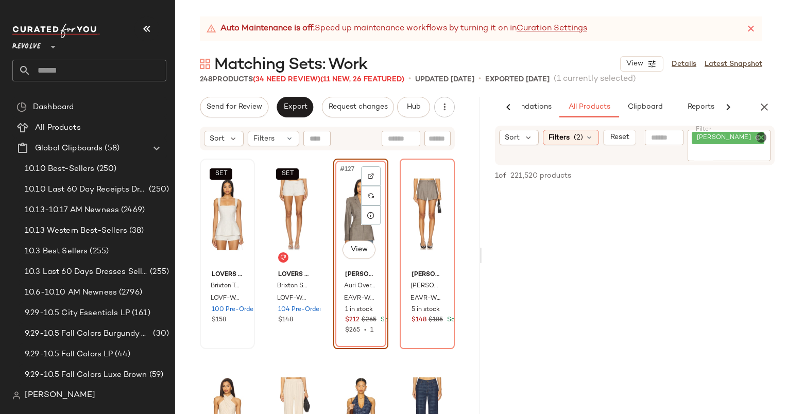
click at [776, 136] on div "Sort Filters (2) Reset Filter rona blazer Filter" at bounding box center [634, 146] width 304 height 40
click at [764, 138] on icon "Clear Filter" at bounding box center [761, 137] width 12 height 12
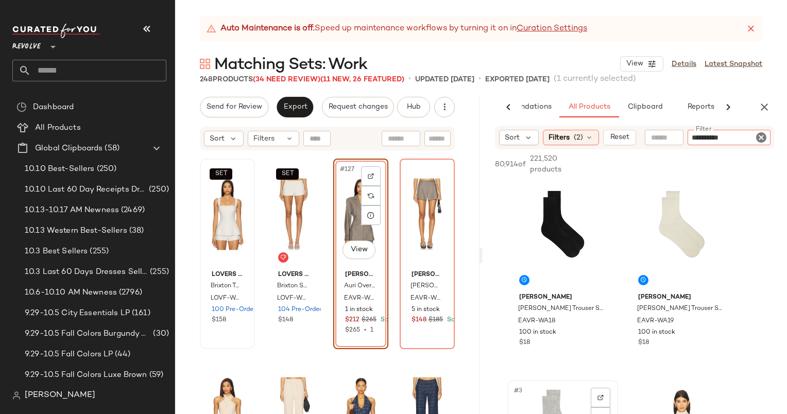
type input "**********"
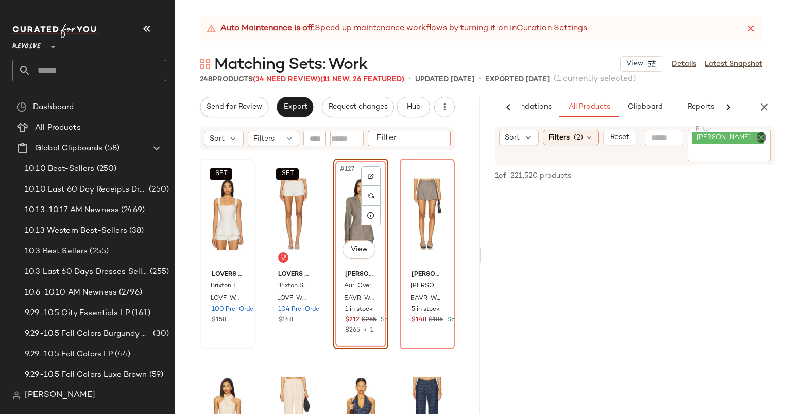
click at [434, 139] on input "Filter" at bounding box center [416, 138] width 88 height 11
type input "**********"
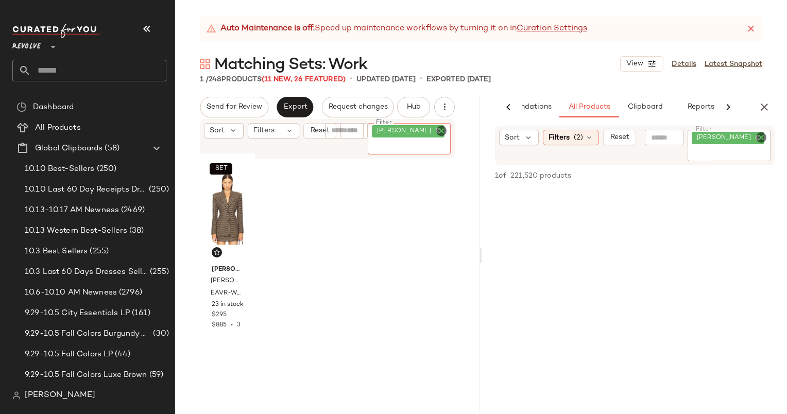
click at [441, 127] on icon "Clear Filter" at bounding box center [441, 131] width 12 height 12
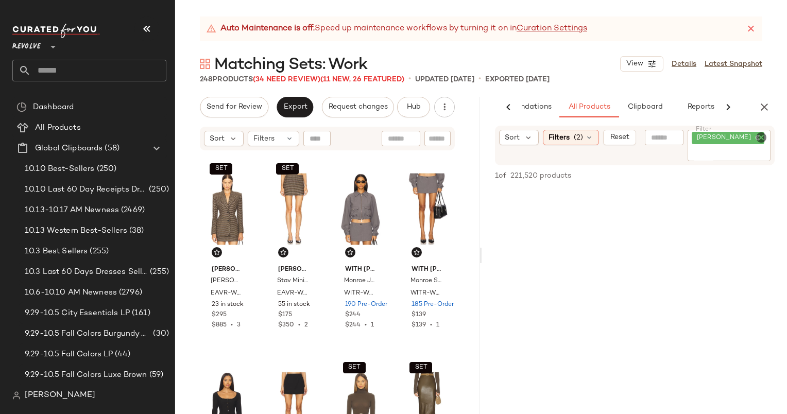
click at [478, 119] on div "Send for Review Export Request changes Hub Send for Review External Review Inte…" at bounding box center [327, 255] width 304 height 317
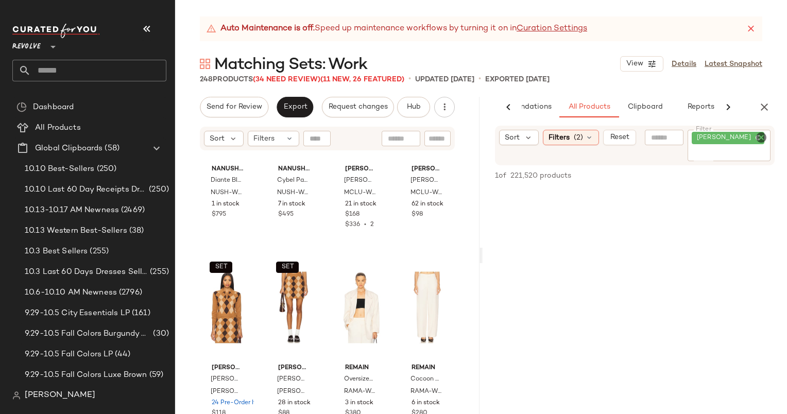
scroll to position [3288, 0]
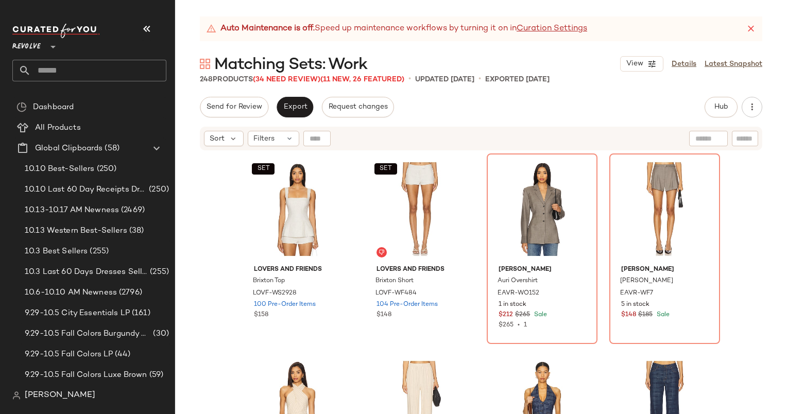
scroll to position [6156, 0]
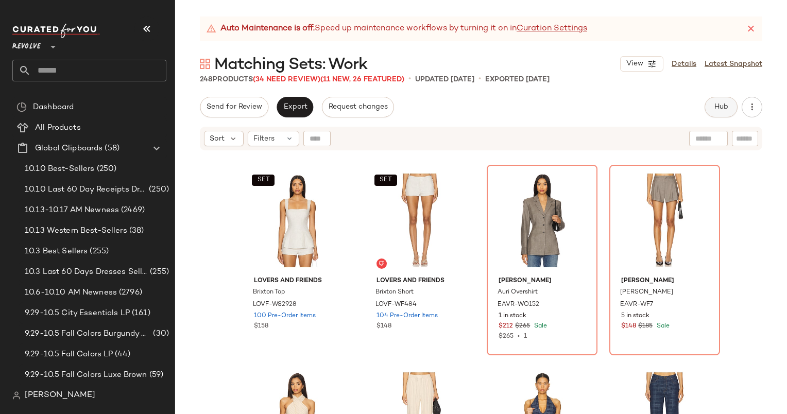
click at [714, 112] on button "Hub" at bounding box center [720, 107] width 33 height 21
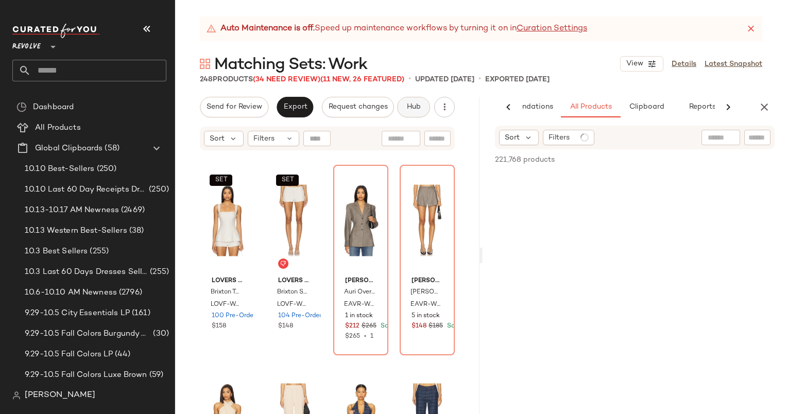
scroll to position [0, 53]
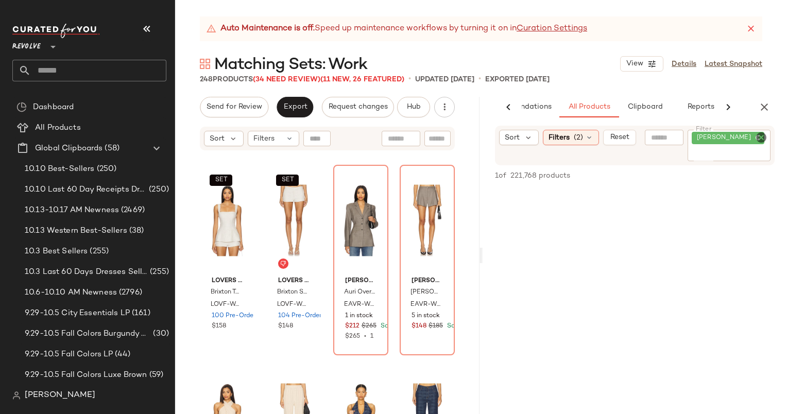
click at [752, 135] on div "[PERSON_NAME]" at bounding box center [728, 145] width 83 height 31
click at [756, 136] on icon "Clear Filter" at bounding box center [761, 137] width 12 height 12
click at [670, 136] on input "text" at bounding box center [709, 137] width 90 height 11
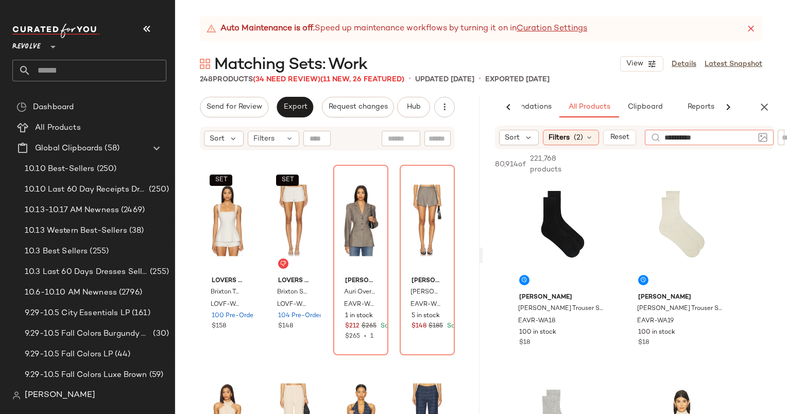
type input "**********"
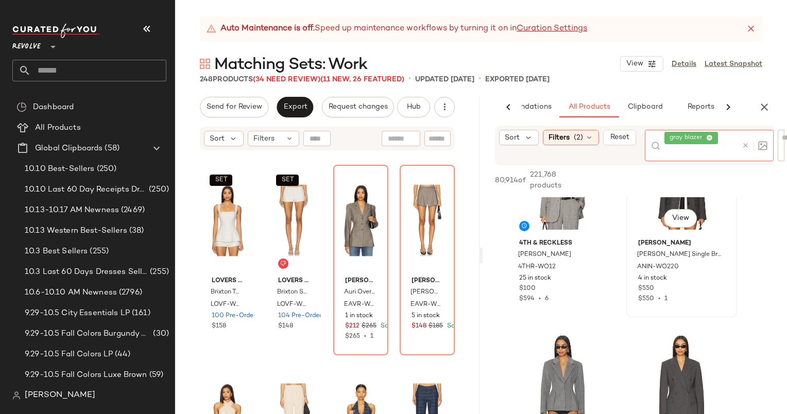
scroll to position [0, 0]
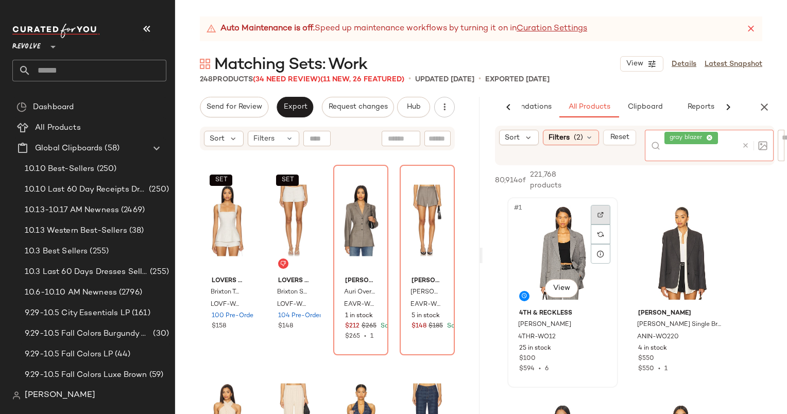
click at [600, 216] on div at bounding box center [600, 234] width 20 height 59
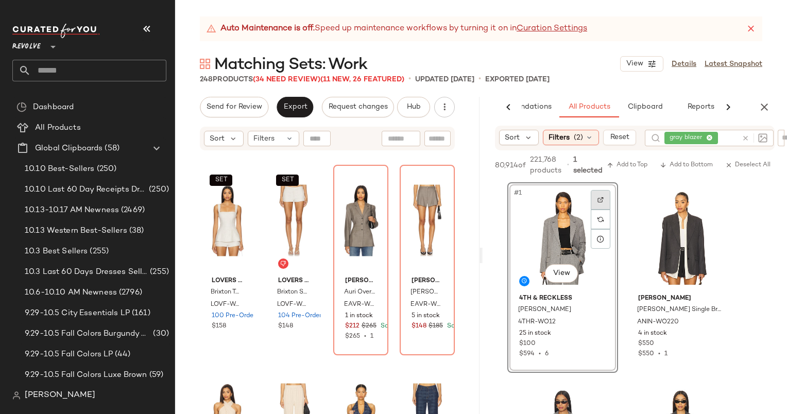
click at [598, 204] on div at bounding box center [600, 200] width 20 height 20
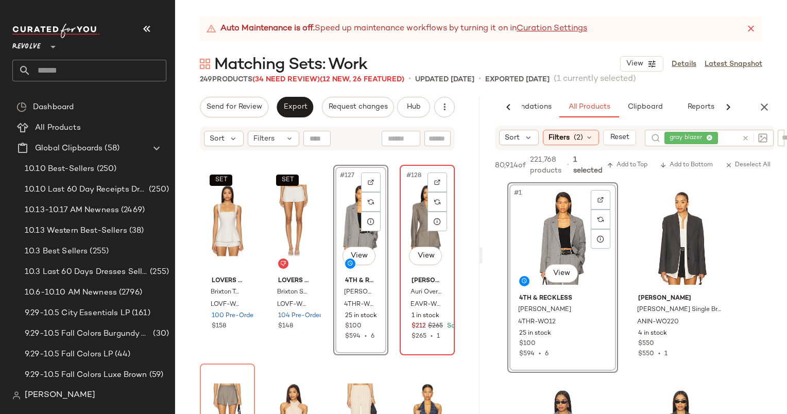
click at [418, 220] on div "#128 View" at bounding box center [427, 220] width 48 height 104
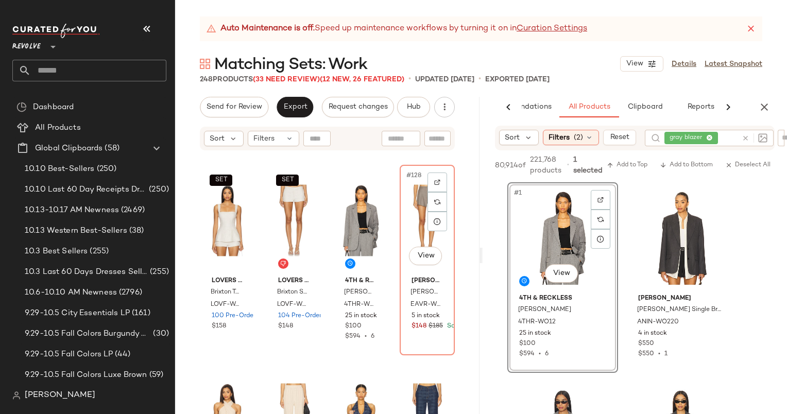
click at [418, 220] on div "#128 View" at bounding box center [427, 220] width 48 height 104
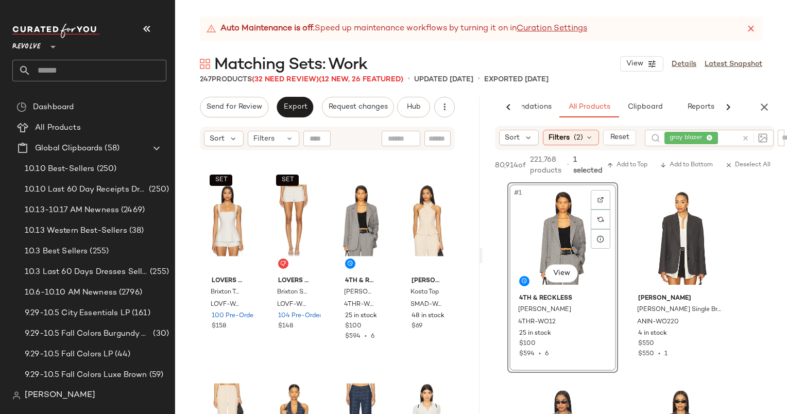
click at [743, 138] on div at bounding box center [752, 138] width 30 height 16
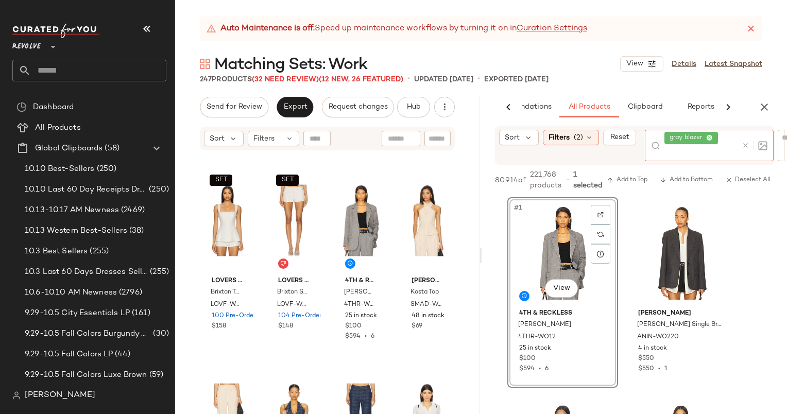
click at [749, 147] on div at bounding box center [754, 145] width 26 height 9
click at [739, 143] on div at bounding box center [752, 145] width 30 height 31
click at [746, 147] on icon at bounding box center [745, 146] width 8 height 8
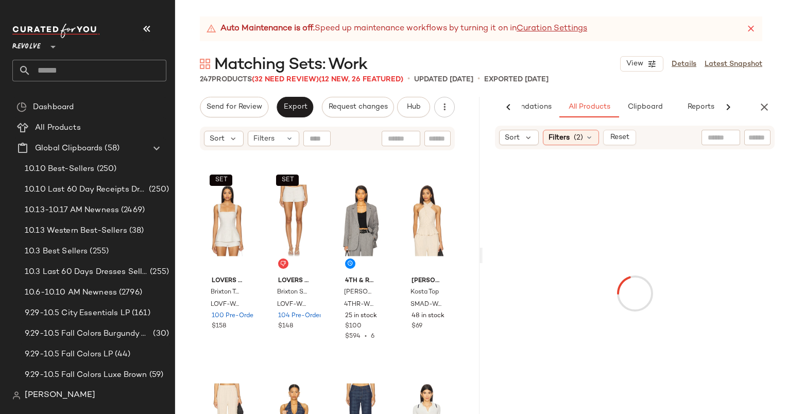
click at [756, 133] on input "text" at bounding box center [757, 137] width 18 height 11
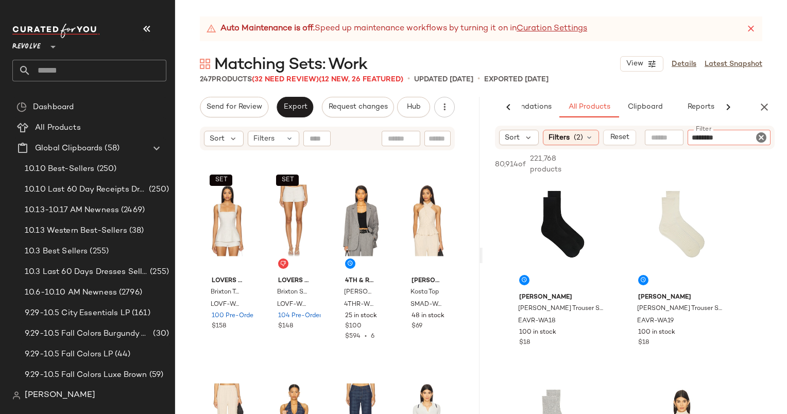
type input "*********"
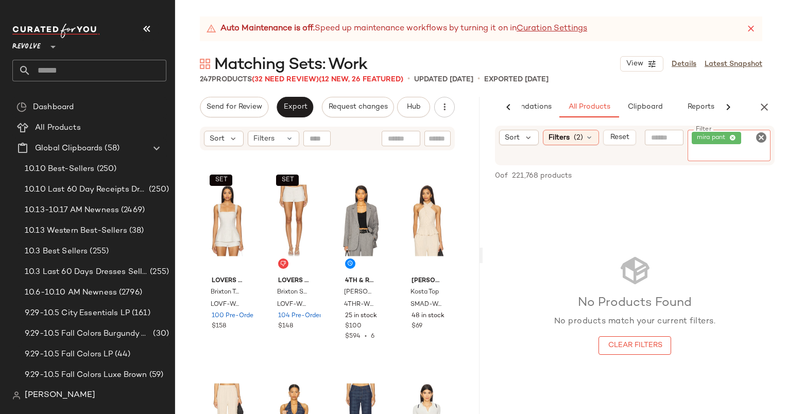
click at [763, 141] on icon "Clear Filter" at bounding box center [761, 137] width 12 height 12
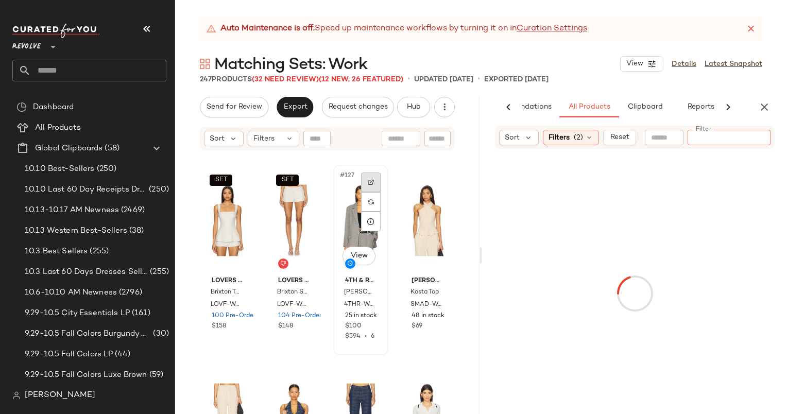
click at [368, 185] on div at bounding box center [371, 182] width 20 height 20
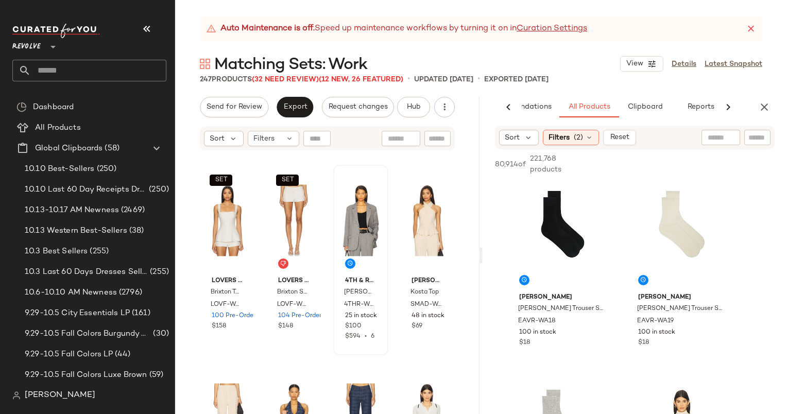
click at [774, 144] on div "Sort Filters (2) Reset" at bounding box center [634, 138] width 304 height 24
click at [767, 140] on div at bounding box center [728, 137] width 83 height 15
type input "**********"
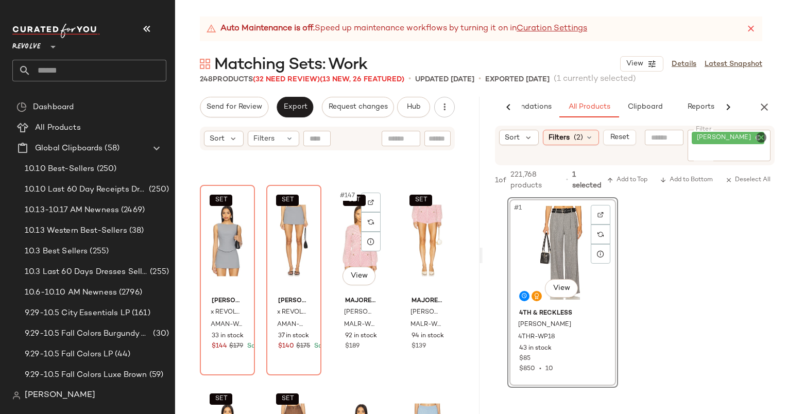
scroll to position [7130, 0]
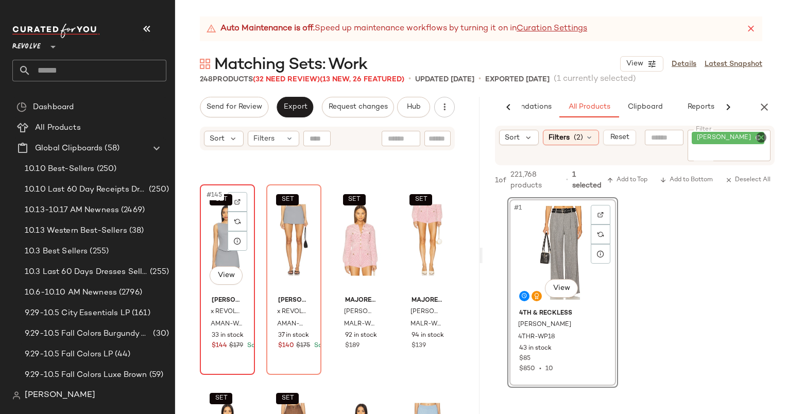
click at [219, 242] on div "SET #145 View" at bounding box center [227, 240] width 48 height 104
